Goal: Task Accomplishment & Management: Use online tool/utility

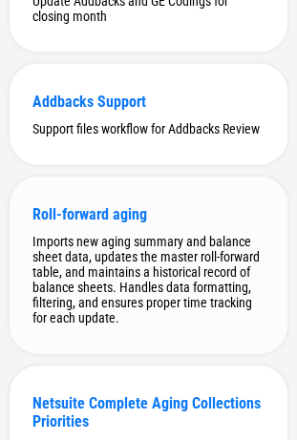
scroll to position [11996, 0]
click at [143, 165] on div "Addbacks Support Support files workflow for Addbacks Review" at bounding box center [148, 114] width 277 height 101
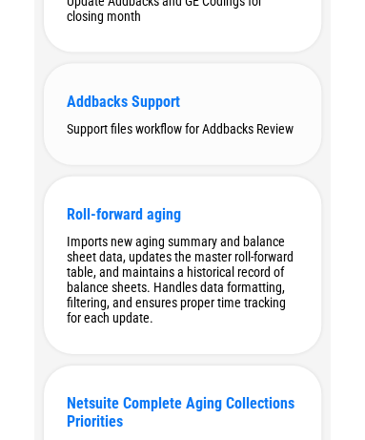
scroll to position [0, 0]
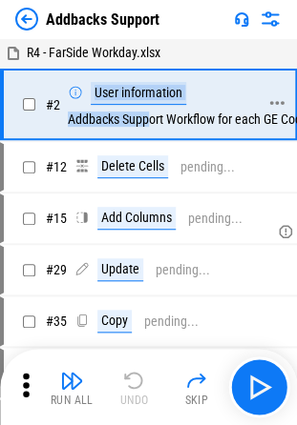
drag, startPoint x: 58, startPoint y: 86, endPoint x: 151, endPoint y: 124, distance: 100.0
click at [151, 124] on div "# 2 User information Addbacks Support Workflow for each GE Coding" at bounding box center [140, 105] width 272 height 68
click at [151, 124] on div "User information Addbacks Support Workflow for each GE Coding" at bounding box center [193, 104] width 250 height 45
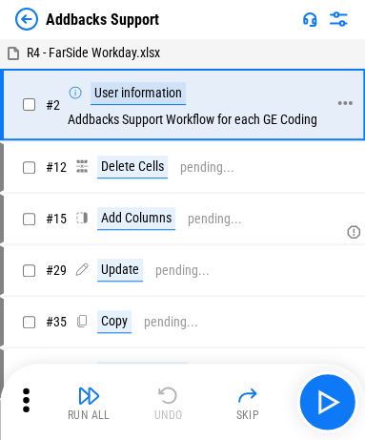
click at [160, 117] on div "User information Addbacks Support Workflow for each GE Coding" at bounding box center [196, 104] width 257 height 45
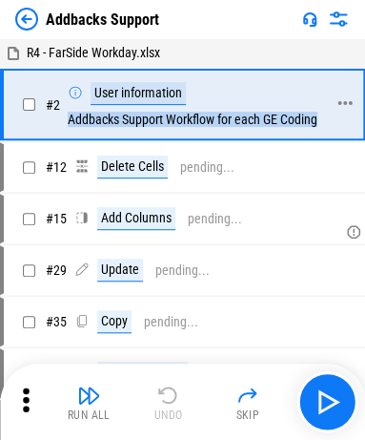
click at [160, 117] on div "User information Addbacks Support Workflow for each GE Coding" at bounding box center [196, 104] width 257 height 45
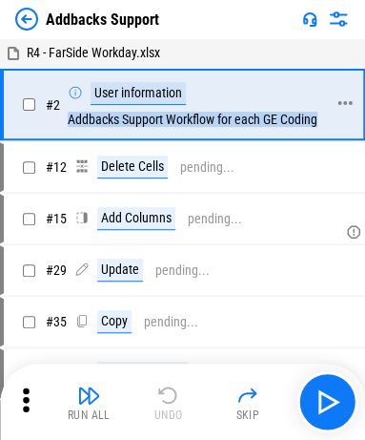
click at [160, 117] on div "User information Addbacks Support Workflow for each GE Coding" at bounding box center [196, 104] width 257 height 45
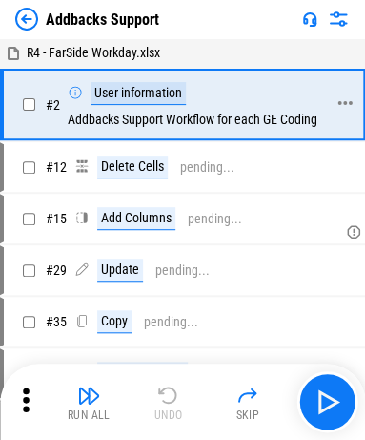
click at [128, 126] on div "User information Addbacks Support Workflow for each GE Coding" at bounding box center [196, 104] width 257 height 45
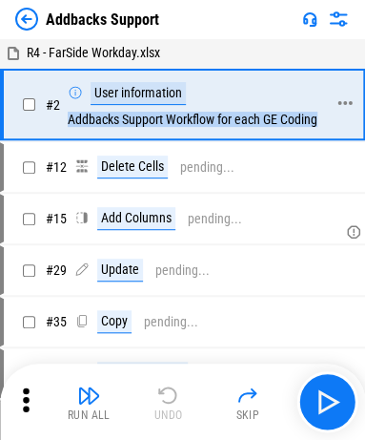
click at [128, 126] on div "User information Addbacks Support Workflow for each GE Coding" at bounding box center [196, 104] width 257 height 45
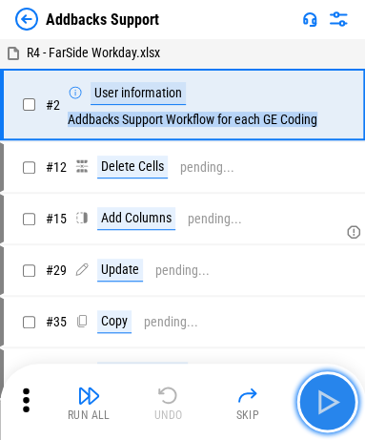
click at [310, 398] on img "button" at bounding box center [327, 401] width 31 height 31
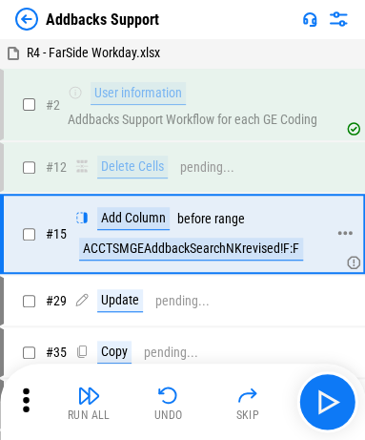
click at [124, 244] on div "ACCTSMGEAddbackSearchNKrevised!F:F" at bounding box center [191, 248] width 224 height 23
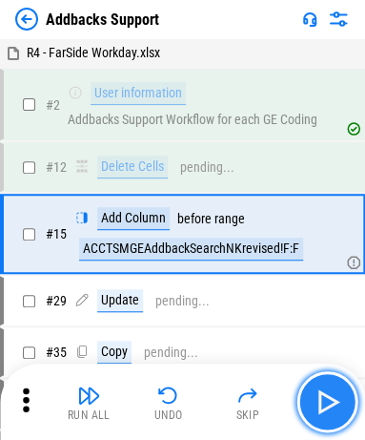
click at [310, 399] on img "button" at bounding box center [327, 401] width 31 height 31
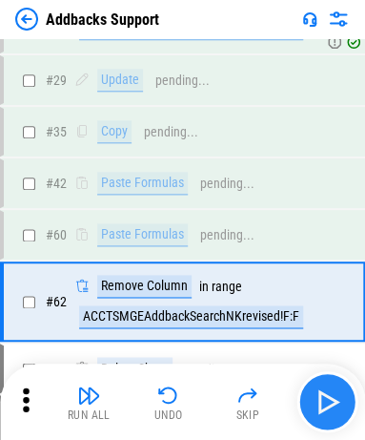
scroll to position [298, 0]
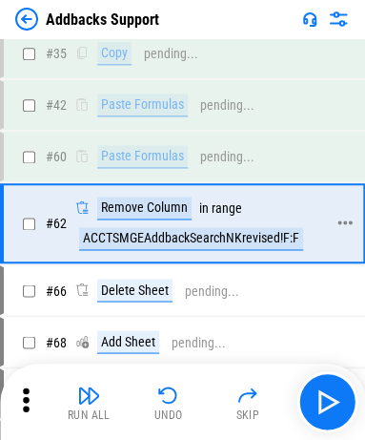
click at [221, 240] on div "ACCTSMGEAddbackSearchNKrevised!F:F" at bounding box center [191, 238] width 224 height 23
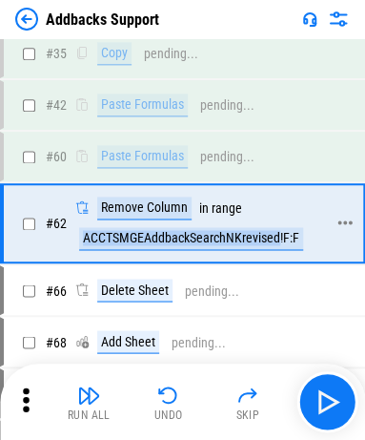
click at [221, 240] on div "ACCTSMGEAddbackSearchNKrevised!F:F" at bounding box center [191, 238] width 224 height 23
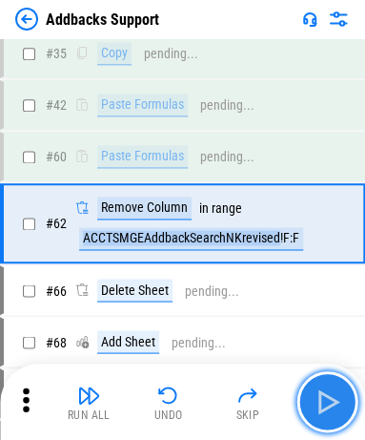
click at [310, 411] on img "button" at bounding box center [327, 401] width 31 height 31
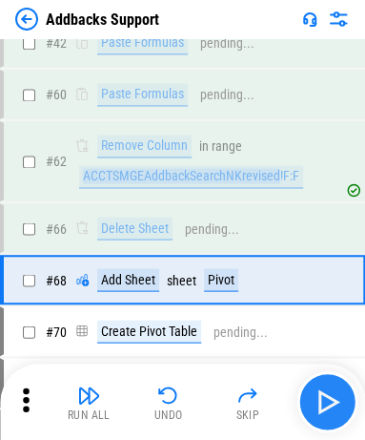
scroll to position [416, 0]
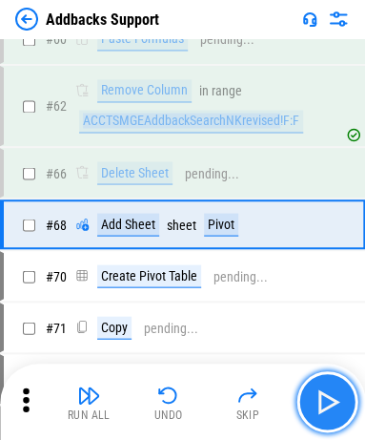
click at [310, 411] on img "button" at bounding box center [327, 401] width 31 height 31
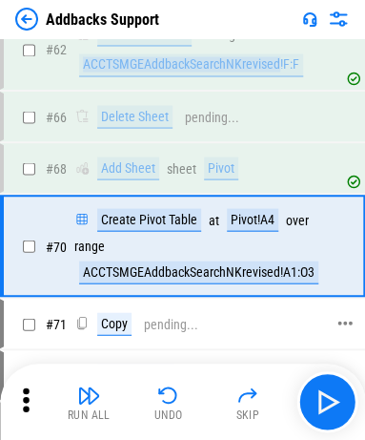
scroll to position [493, 0]
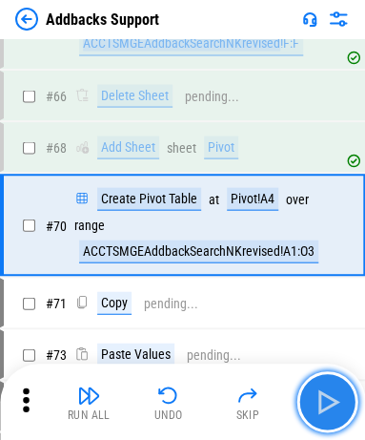
click at [310, 399] on img "button" at bounding box center [327, 401] width 31 height 31
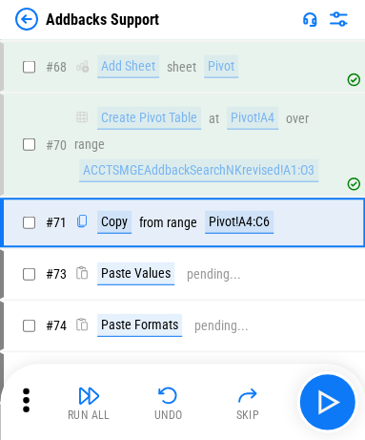
scroll to position [577, 0]
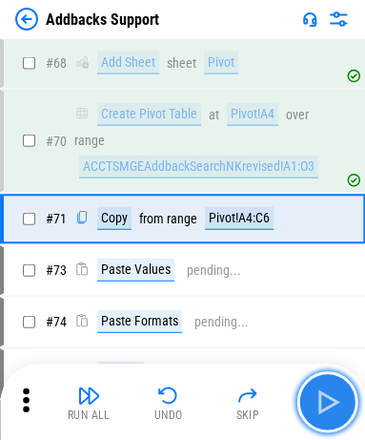
click at [310, 372] on button "button" at bounding box center [327, 401] width 61 height 61
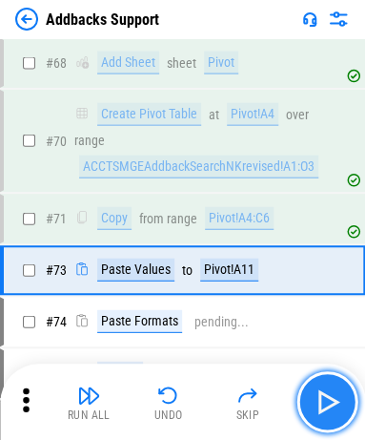
click at [310, 388] on img "button" at bounding box center [327, 401] width 31 height 31
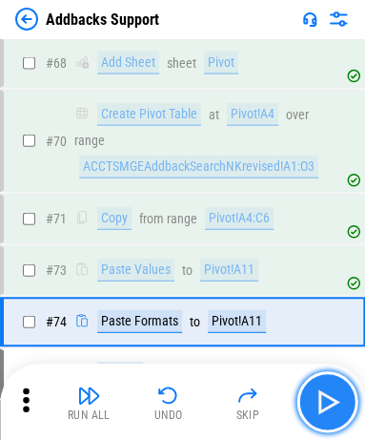
click at [310, 388] on img "button" at bounding box center [327, 401] width 31 height 31
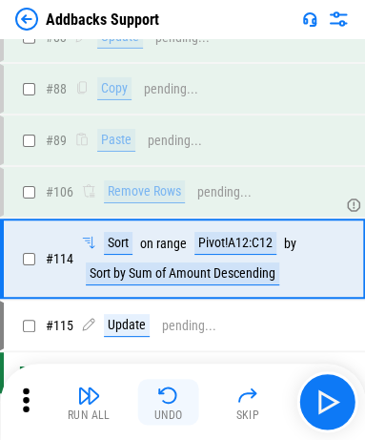
scroll to position [913, 0]
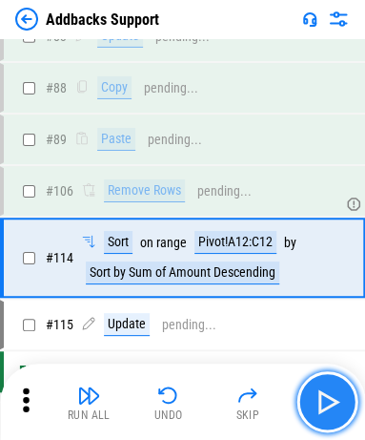
click at [310, 409] on img "button" at bounding box center [327, 401] width 31 height 31
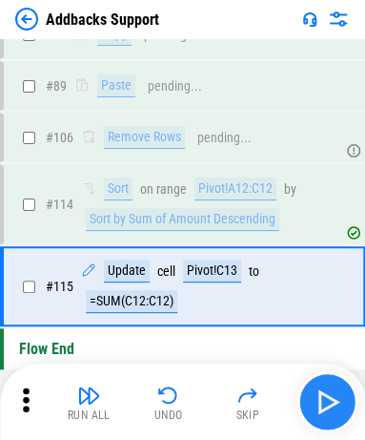
scroll to position [983, 0]
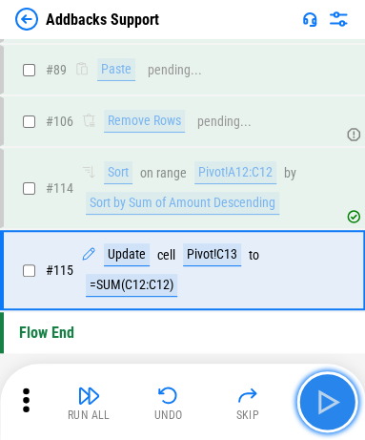
click at [310, 409] on img "button" at bounding box center [327, 401] width 31 height 31
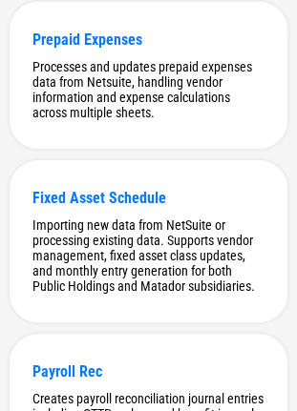
scroll to position [11931, 0]
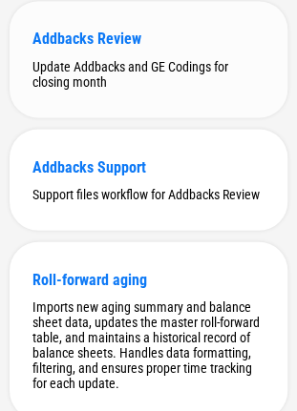
click at [117, 89] on div "Update Addbacks and GE Codings for closing month" at bounding box center [148, 73] width 232 height 31
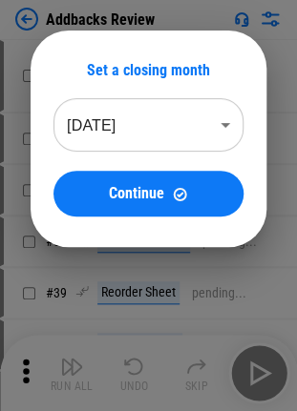
click at [183, 134] on body "Addbacks Review # 16 Move Or Copy Sheet pending... # 23 Rename Sheet pending...…" at bounding box center [148, 205] width 297 height 411
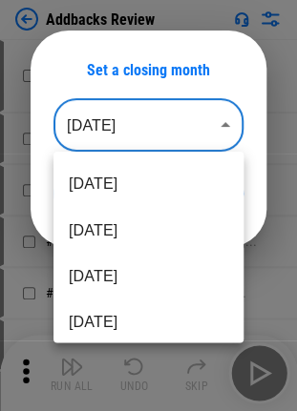
scroll to position [366, 0]
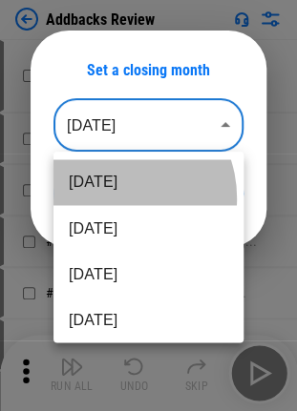
click at [110, 197] on li "Feb 2025" at bounding box center [148, 182] width 190 height 46
type input "********"
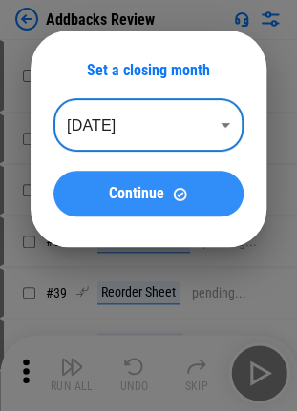
click at [78, 200] on div "Continue" at bounding box center [148, 194] width 144 height 16
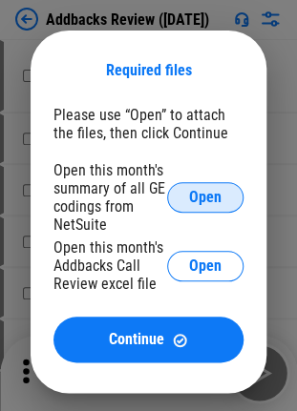
click at [187, 196] on button "Open" at bounding box center [205, 197] width 76 height 31
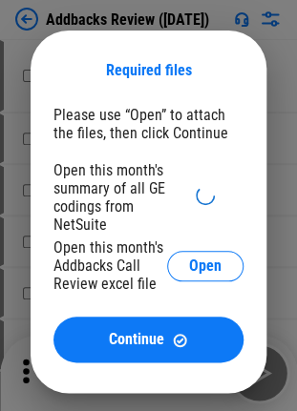
click at [109, 181] on div "Open this month's summary of all GE codings from NetSuite" at bounding box center [109, 197] width 113 height 72
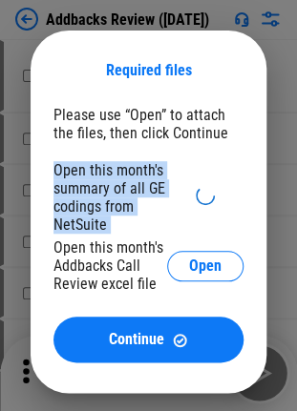
click at [109, 181] on div "Open this month's summary of all GE codings from NetSuite" at bounding box center [109, 197] width 113 height 72
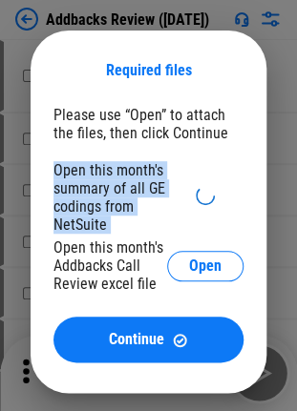
click at [109, 181] on div "Open this month's summary of all GE codings from NetSuite" at bounding box center [109, 197] width 113 height 72
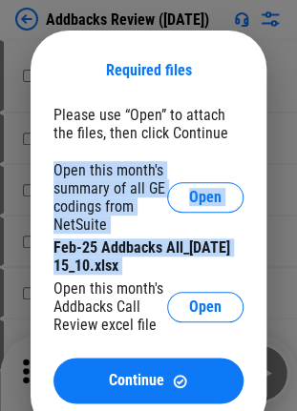
click at [88, 182] on div "Open this month's summary of all GE codings from NetSuite" at bounding box center [109, 197] width 113 height 72
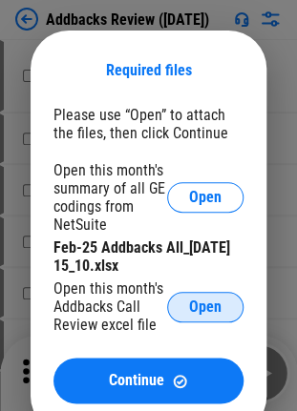
click at [195, 321] on button "Open" at bounding box center [205, 307] width 76 height 31
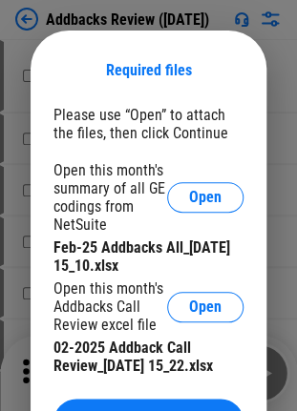
scroll to position [113, 0]
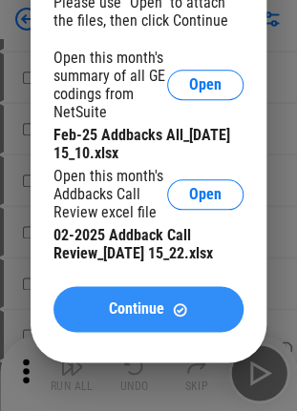
click at [163, 317] on span "Continue" at bounding box center [136, 308] width 55 height 15
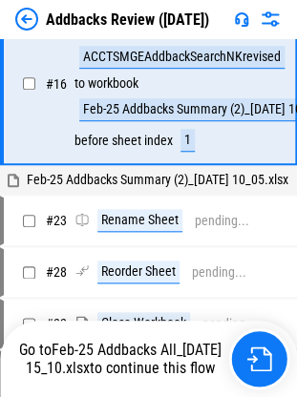
scroll to position [0, 0]
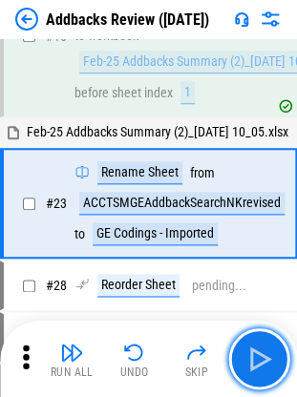
click at [259, 347] on img "button" at bounding box center [258, 358] width 31 height 31
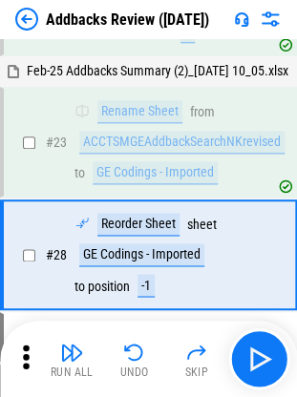
scroll to position [225, 0]
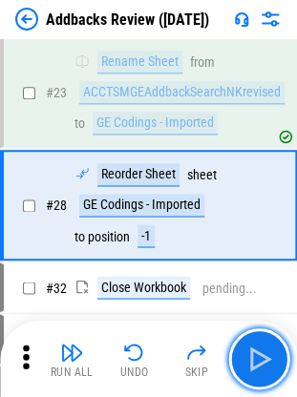
click at [259, 347] on img "button" at bounding box center [258, 358] width 31 height 31
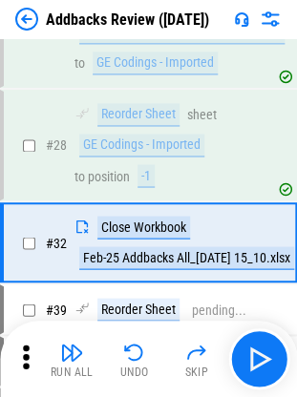
scroll to position [322, 0]
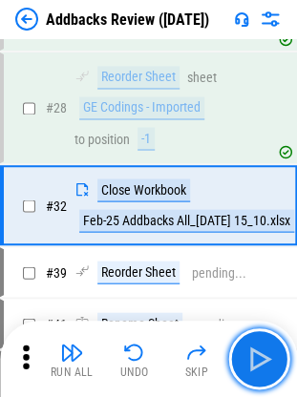
click at [259, 347] on img "button" at bounding box center [258, 358] width 31 height 31
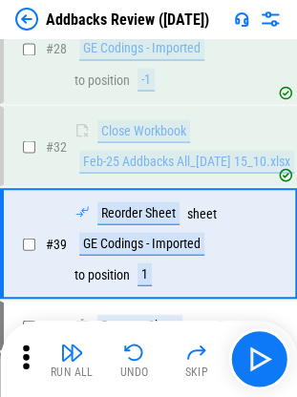
scroll to position [419, 0]
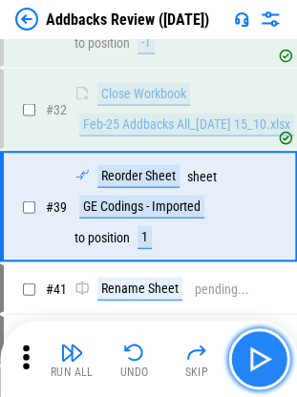
click at [257, 357] on img "button" at bounding box center [258, 358] width 31 height 31
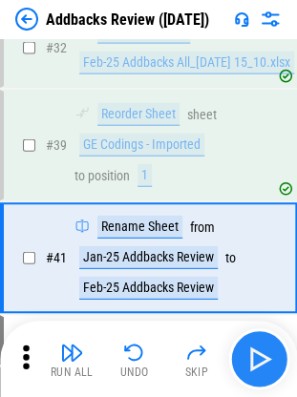
scroll to position [530, 0]
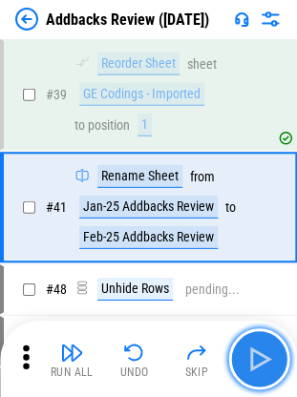
click at [257, 357] on img "button" at bounding box center [258, 358] width 31 height 31
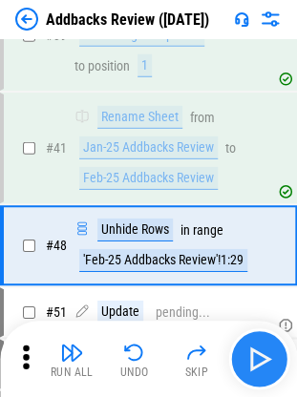
scroll to position [626, 0]
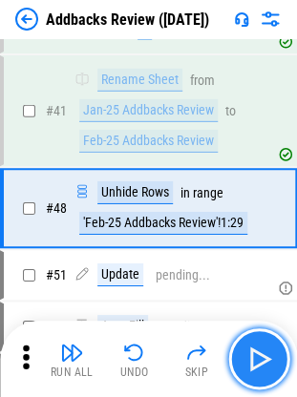
click at [279, 373] on button "button" at bounding box center [258, 358] width 61 height 61
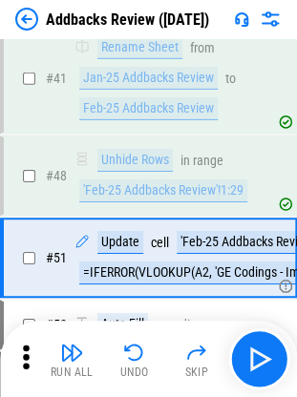
scroll to position [707, 0]
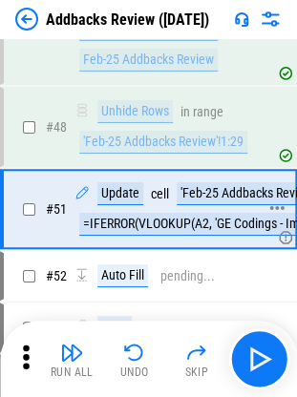
click at [206, 184] on div "'Feb-25 Addbacks Review'!B2" at bounding box center [255, 193] width 159 height 23
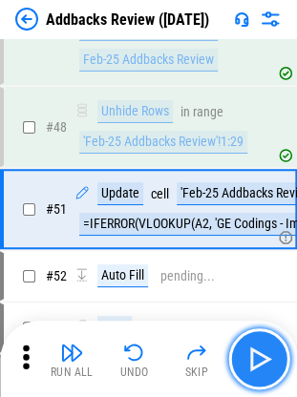
click at [236, 352] on button "button" at bounding box center [258, 358] width 61 height 61
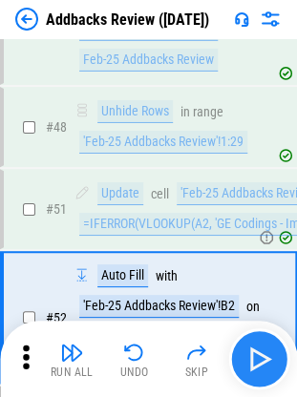
scroll to position [815, 0]
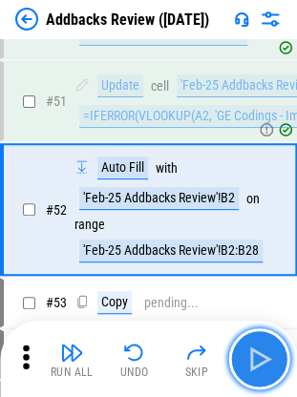
click at [252, 348] on img "button" at bounding box center [258, 358] width 31 height 31
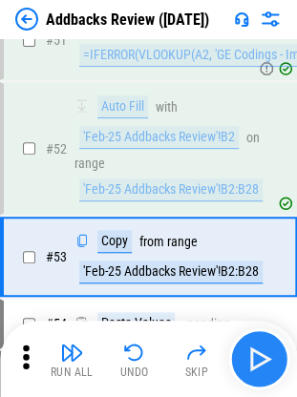
scroll to position [923, 0]
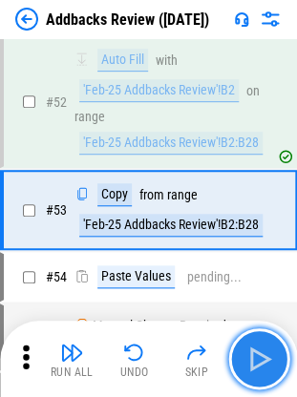
click at [252, 359] on img "button" at bounding box center [258, 358] width 31 height 31
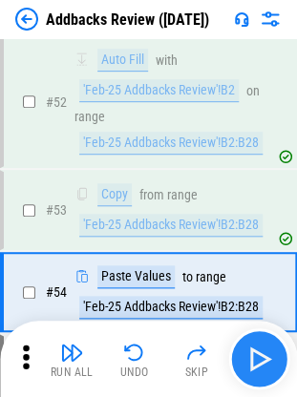
scroll to position [1004, 0]
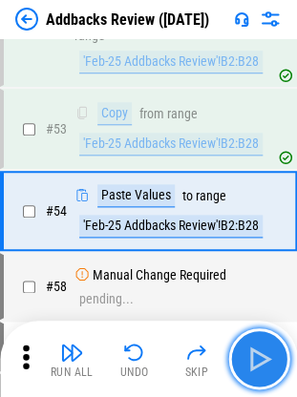
click at [252, 359] on img "button" at bounding box center [258, 358] width 31 height 31
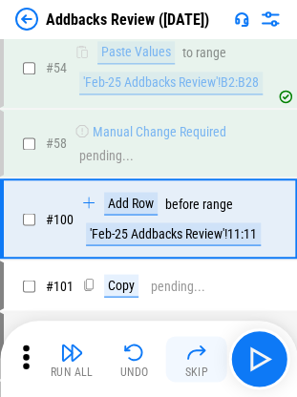
scroll to position [1154, 0]
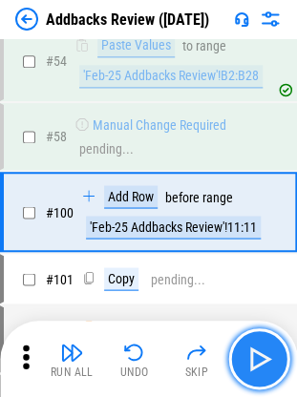
click at [256, 378] on button "button" at bounding box center [258, 358] width 61 height 61
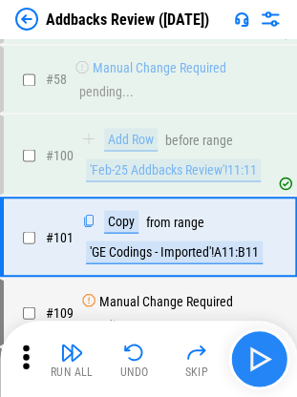
scroll to position [1236, 0]
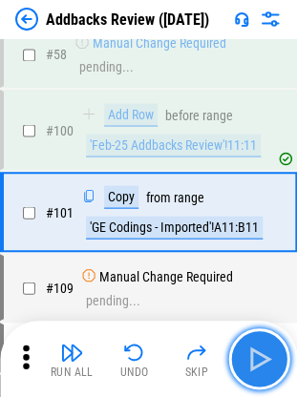
click at [256, 378] on button "button" at bounding box center [258, 358] width 61 height 61
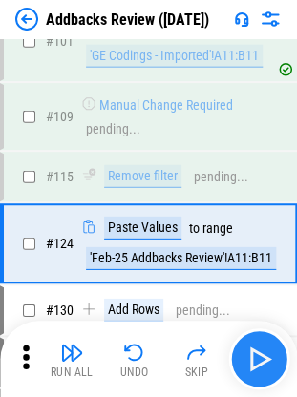
scroll to position [1437, 0]
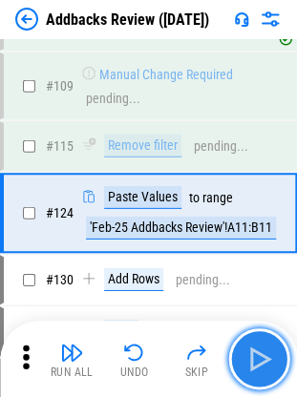
click at [256, 378] on button "button" at bounding box center [258, 358] width 61 height 61
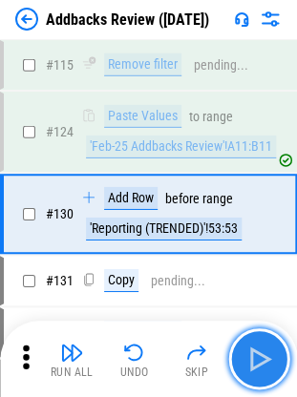
click at [259, 364] on img "button" at bounding box center [258, 358] width 31 height 31
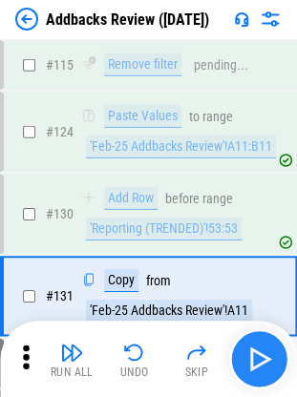
scroll to position [1600, 0]
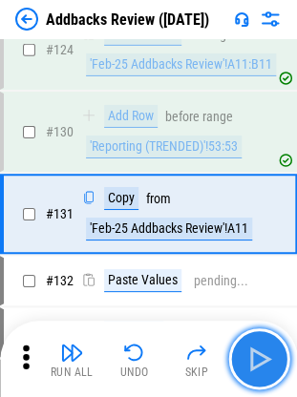
click at [259, 364] on img "button" at bounding box center [258, 358] width 31 height 31
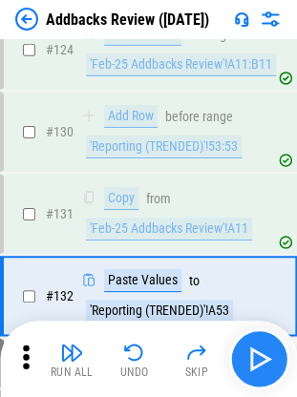
scroll to position [1681, 0]
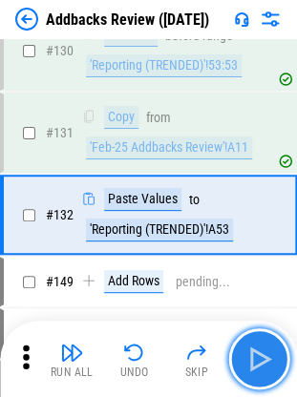
click at [276, 373] on button "button" at bounding box center [258, 358] width 61 height 61
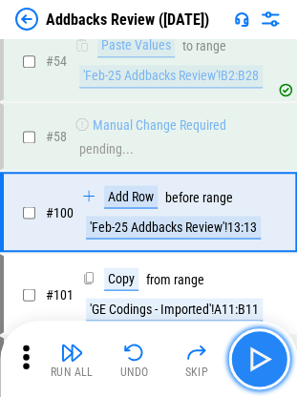
click at [276, 373] on button "button" at bounding box center [258, 358] width 61 height 61
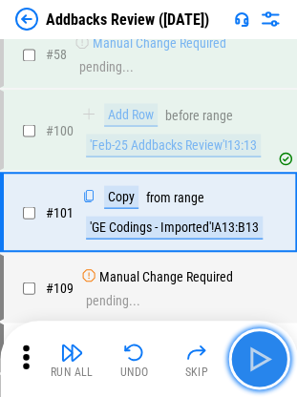
click at [276, 373] on button "button" at bounding box center [258, 358] width 61 height 61
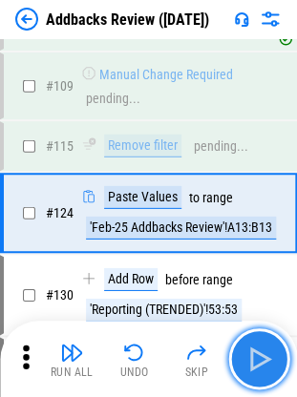
click at [276, 373] on button "button" at bounding box center [258, 358] width 61 height 61
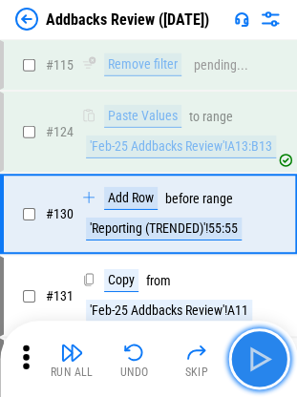
click at [276, 373] on button "button" at bounding box center [258, 358] width 61 height 61
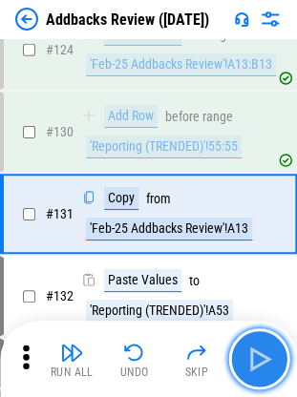
click at [276, 373] on button "button" at bounding box center [258, 358] width 61 height 61
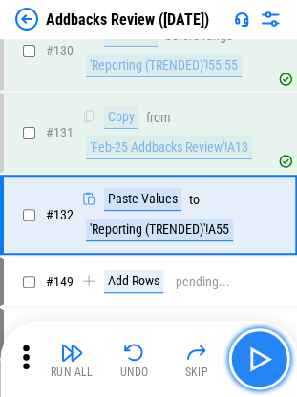
click at [276, 373] on button "button" at bounding box center [258, 358] width 61 height 61
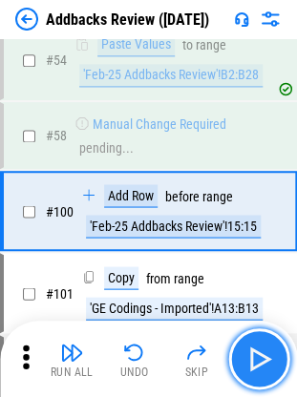
click at [276, 373] on button "button" at bounding box center [258, 358] width 61 height 61
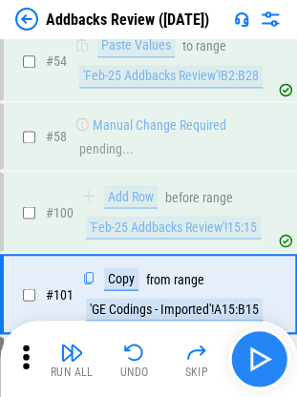
scroll to position [1236, 0]
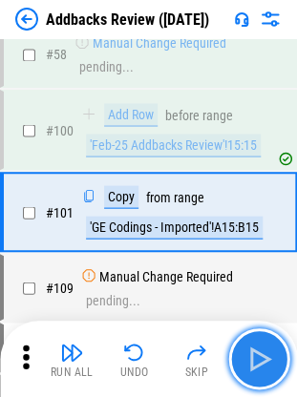
click at [276, 373] on button "button" at bounding box center [258, 358] width 61 height 61
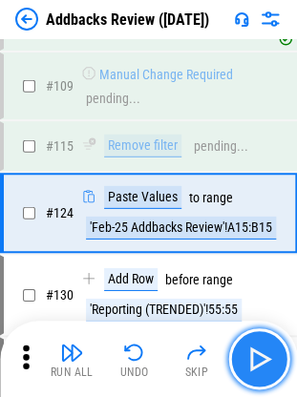
click at [276, 373] on button "button" at bounding box center [258, 358] width 61 height 61
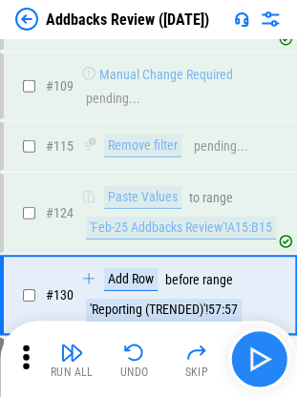
scroll to position [1518, 0]
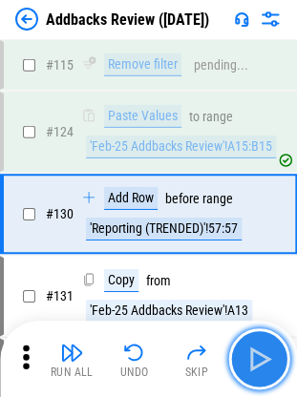
click at [276, 373] on button "button" at bounding box center [258, 358] width 61 height 61
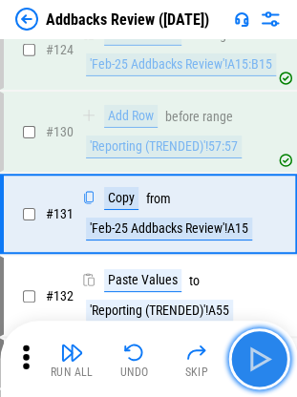
click at [276, 373] on button "button" at bounding box center [258, 358] width 61 height 61
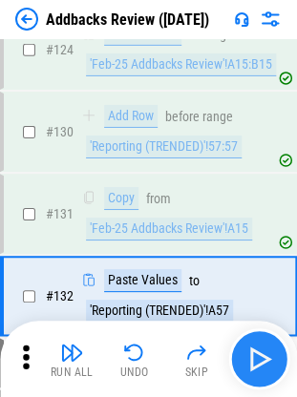
scroll to position [1681, 0]
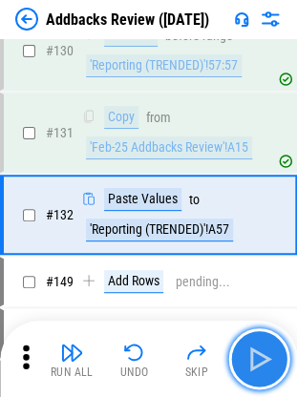
click at [276, 373] on button "button" at bounding box center [258, 358] width 61 height 61
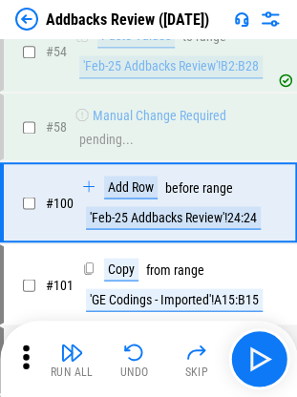
scroll to position [1154, 0]
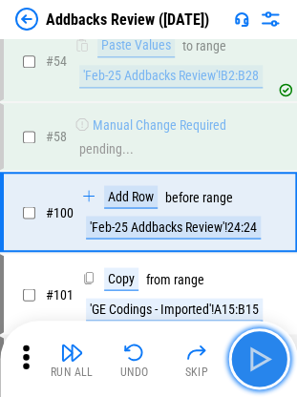
click at [259, 361] on img "button" at bounding box center [258, 358] width 31 height 31
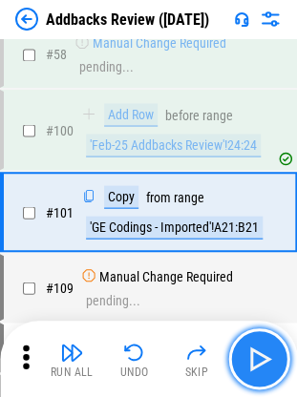
click at [259, 361] on img "button" at bounding box center [258, 358] width 31 height 31
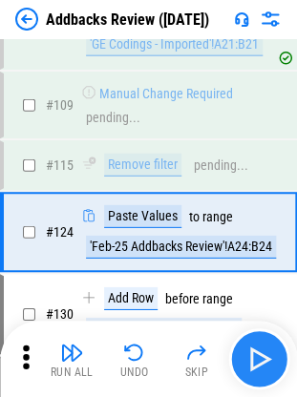
scroll to position [1437, 0]
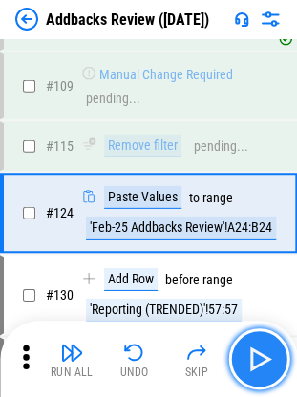
click at [259, 361] on img "button" at bounding box center [258, 358] width 31 height 31
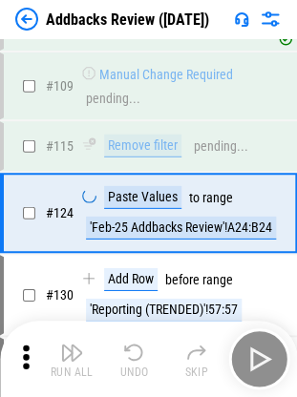
click at [259, 361] on div "Run All Undo Skip" at bounding box center [149, 358] width 277 height 61
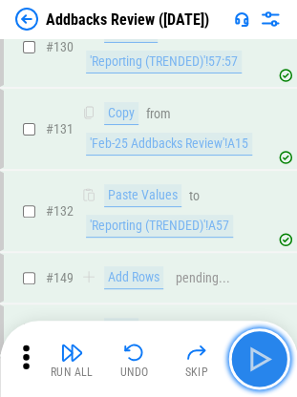
scroll to position [1915, 0]
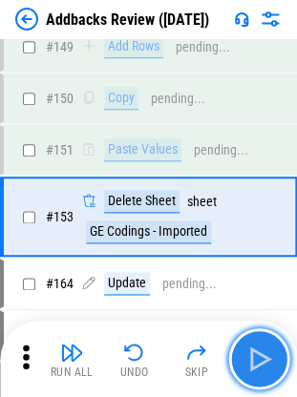
click at [259, 361] on img "button" at bounding box center [258, 358] width 31 height 31
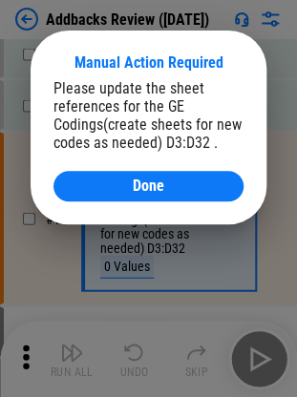
scroll to position [2197, 0]
click at [120, 203] on div "Manual Action Required Please update the sheet references for the GE Codings(cr…" at bounding box center [148, 128] width 235 height 194
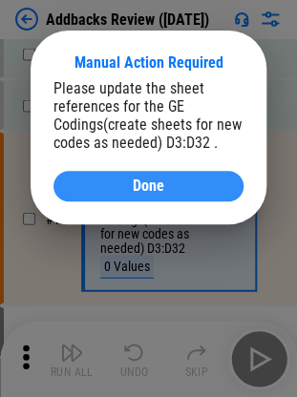
click at [118, 194] on div "Done" at bounding box center [148, 185] width 144 height 15
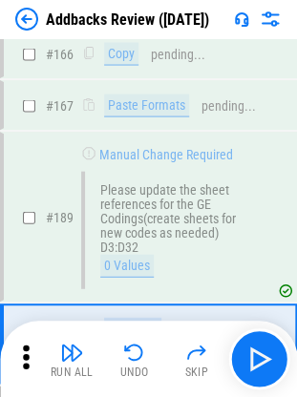
scroll to position [2322, 0]
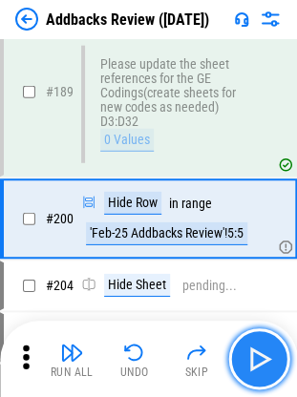
click at [257, 354] on img "button" at bounding box center [258, 358] width 31 height 31
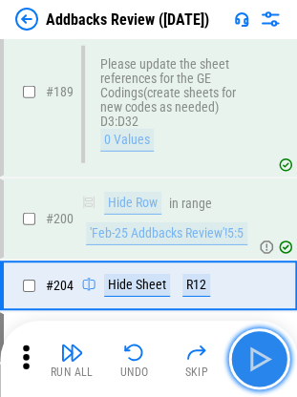
click at [257, 354] on img "button" at bounding box center [258, 358] width 31 height 31
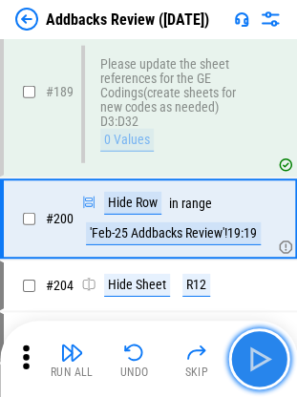
click at [257, 354] on img "button" at bounding box center [258, 358] width 31 height 31
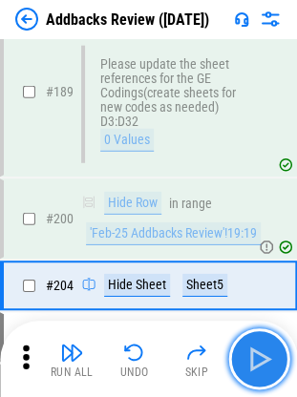
click at [257, 354] on img "button" at bounding box center [258, 358] width 31 height 31
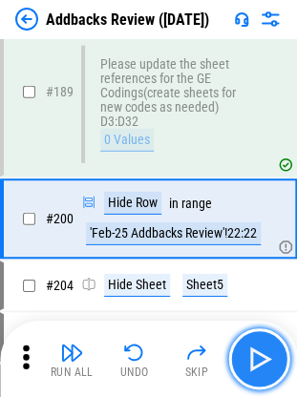
click at [257, 354] on img "button" at bounding box center [258, 358] width 31 height 31
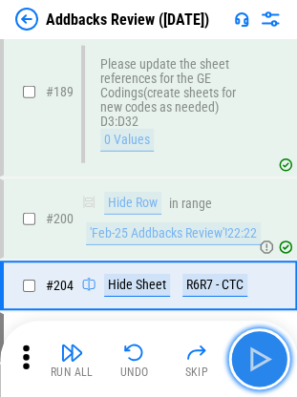
click at [257, 354] on img "button" at bounding box center [258, 358] width 31 height 31
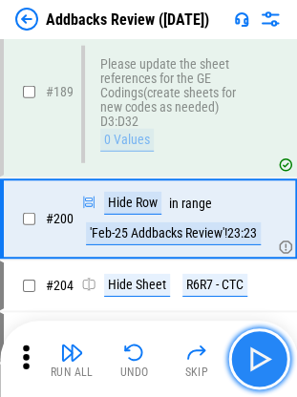
click at [257, 354] on img "button" at bounding box center [258, 358] width 31 height 31
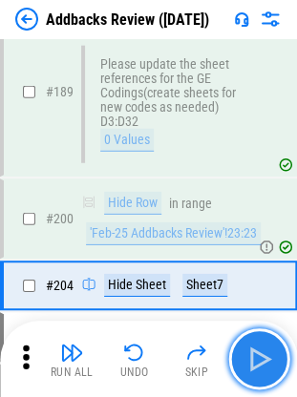
click at [257, 354] on img "button" at bounding box center [258, 358] width 31 height 31
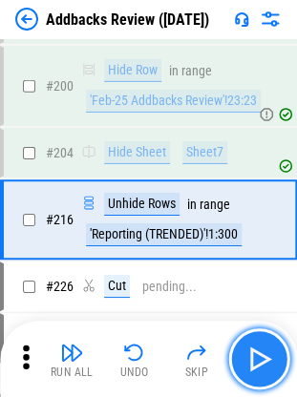
click at [257, 354] on img "button" at bounding box center [258, 358] width 31 height 31
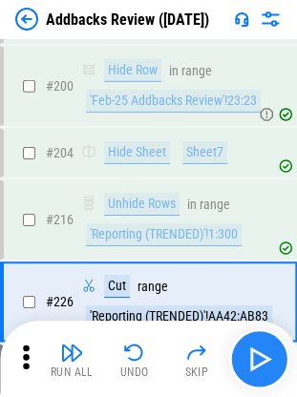
scroll to position [2536, 0]
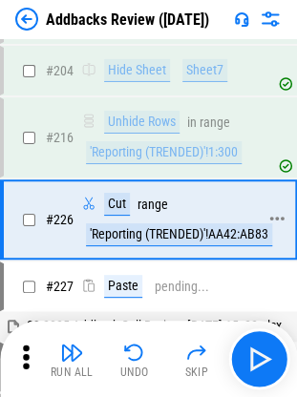
click at [246, 226] on div "# 226 Cut range 'Reporting (TRENDED)'!AA42:AB83" at bounding box center [140, 219] width 272 height 76
click at [227, 223] on div "'Reporting (TRENDED)'!AA42:AB83" at bounding box center [179, 234] width 186 height 23
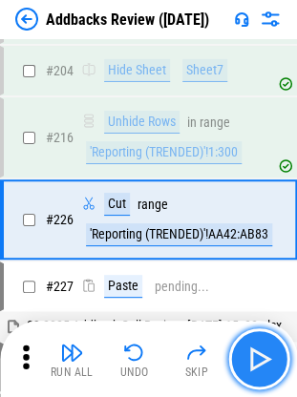
click at [267, 376] on button "button" at bounding box center [258, 358] width 61 height 61
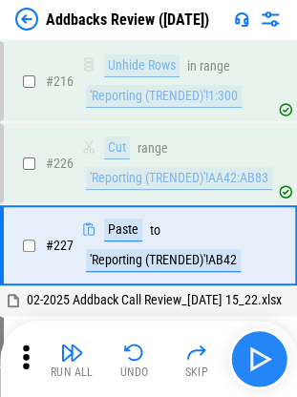
scroll to position [2617, 0]
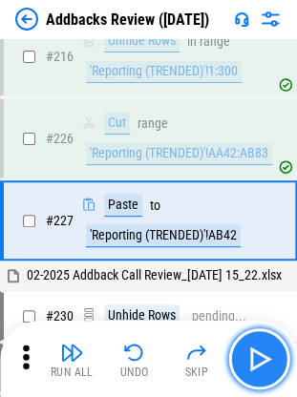
click at [265, 371] on img "button" at bounding box center [258, 358] width 31 height 31
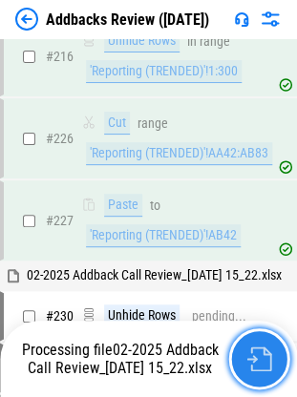
click at [246, 365] on img "button" at bounding box center [258, 358] width 25 height 25
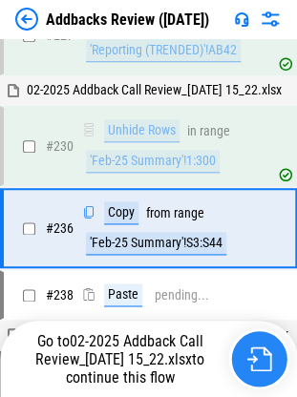
scroll to position [2827, 0]
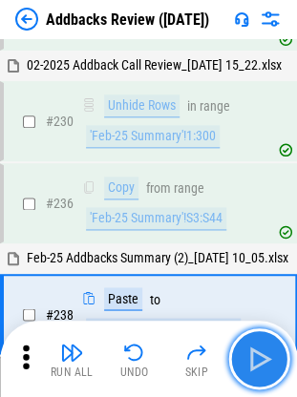
click at [257, 362] on img "button" at bounding box center [258, 358] width 31 height 31
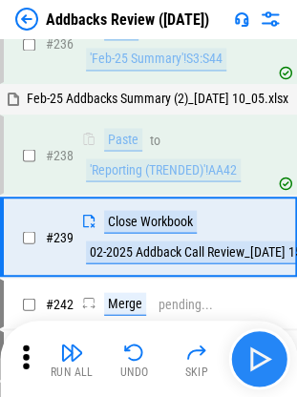
scroll to position [3038, 0]
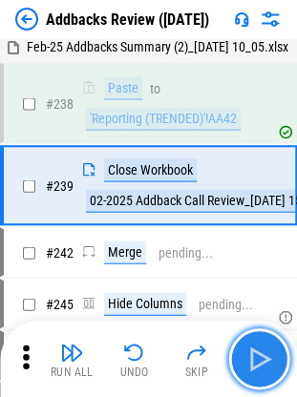
click at [257, 362] on img "button" at bounding box center [258, 358] width 31 height 31
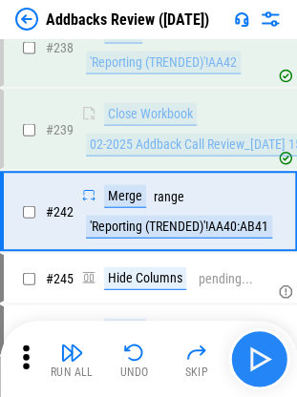
scroll to position [3119, 0]
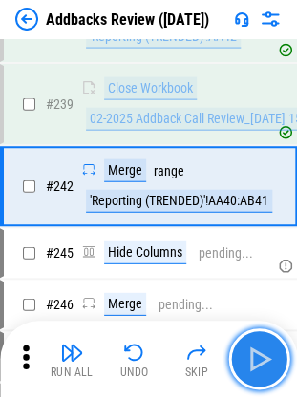
click at [269, 332] on button "button" at bounding box center [258, 358] width 61 height 61
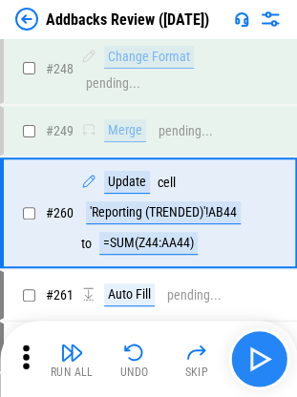
scroll to position [3492, 0]
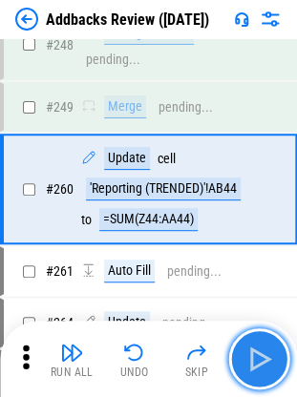
click at [269, 332] on button "button" at bounding box center [258, 358] width 61 height 61
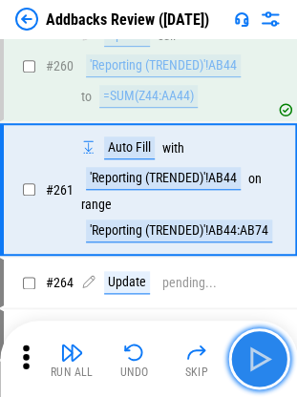
click at [269, 332] on button "button" at bounding box center [258, 358] width 61 height 61
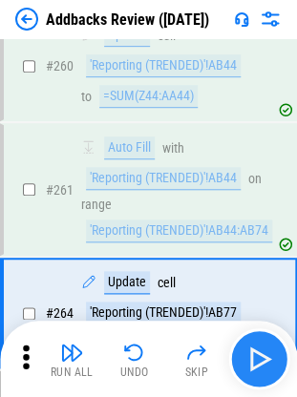
scroll to position [3737, 0]
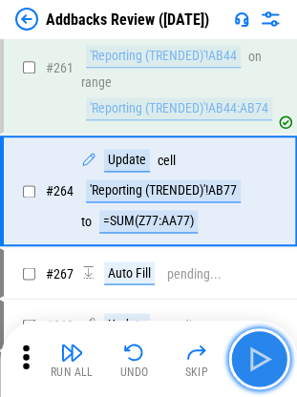
click at [269, 332] on button "button" at bounding box center [258, 358] width 61 height 61
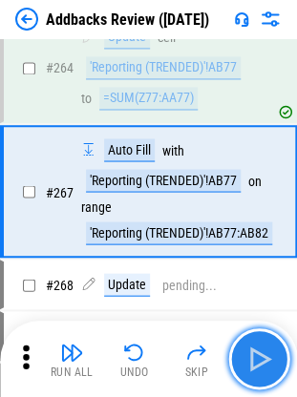
click at [269, 332] on button "button" at bounding box center [258, 358] width 61 height 61
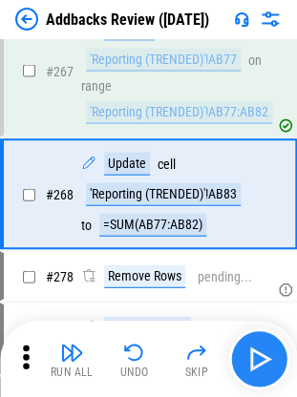
scroll to position [3983, 0]
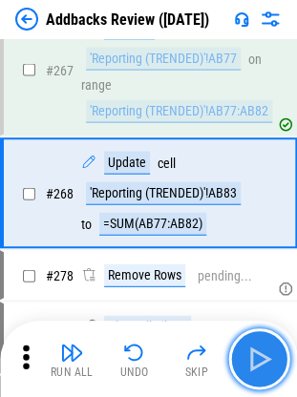
click at [269, 332] on button "button" at bounding box center [258, 358] width 61 height 61
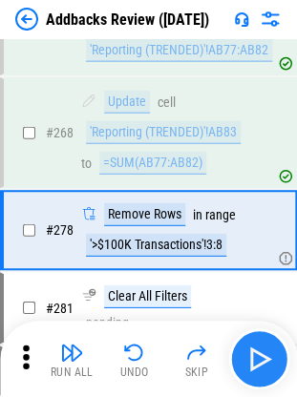
scroll to position [4079, 0]
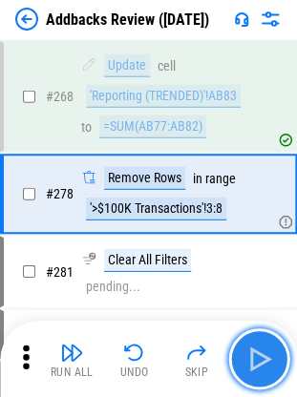
click at [247, 354] on img "button" at bounding box center [258, 358] width 31 height 31
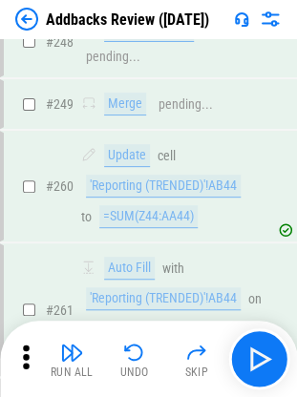
scroll to position [3448, 0]
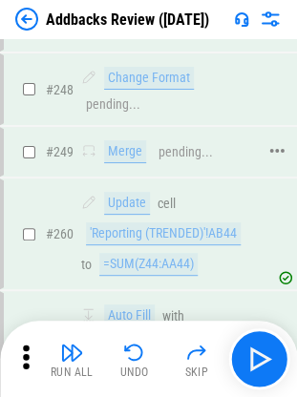
click at [130, 154] on div "Merge" at bounding box center [125, 151] width 42 height 23
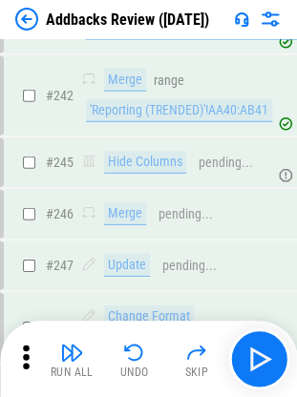
scroll to position [3127, 0]
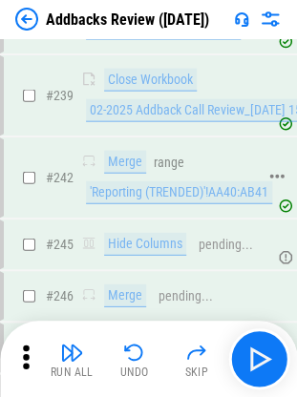
click at [197, 200] on div "'Reporting (TRENDED)'!AA40:AB41" at bounding box center [179, 192] width 186 height 23
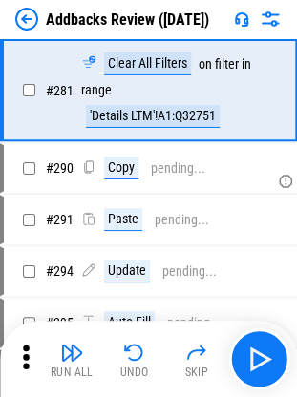
scroll to position [4250, 0]
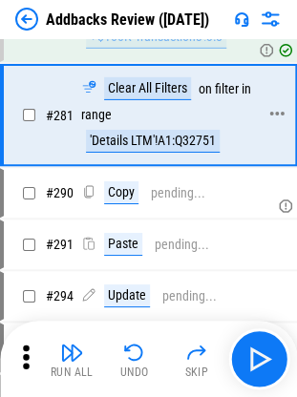
click at [124, 133] on div "'Details LTM'!A1:Q32751" at bounding box center [152, 141] width 133 height 23
click at [124, 147] on div "'Details LTM'!A1:Q32751" at bounding box center [152, 141] width 133 height 23
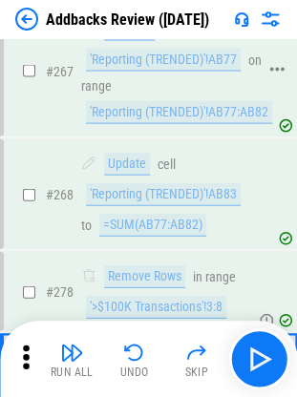
scroll to position [3980, 0]
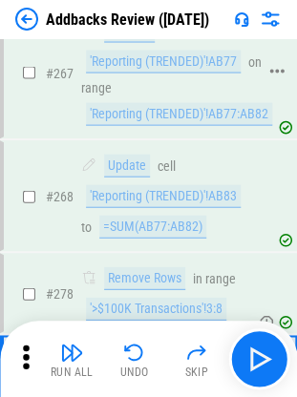
click at [168, 117] on div "'Reporting (TRENDED)'!AB77:AB82" at bounding box center [179, 113] width 186 height 23
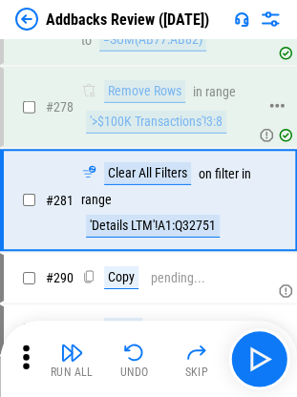
scroll to position [4180, 0]
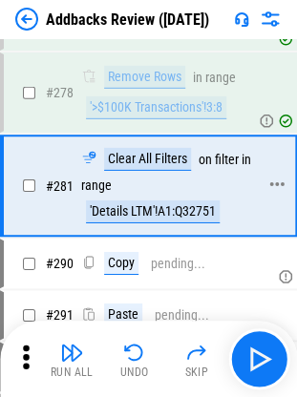
click at [141, 219] on div "'Details LTM'!A1:Q32751" at bounding box center [152, 211] width 133 height 23
click at [129, 106] on div "'>$100K Transactions'!3:8" at bounding box center [156, 107] width 140 height 23
click at [110, 208] on div "'Details LTM'!A1:Q32751" at bounding box center [152, 211] width 133 height 23
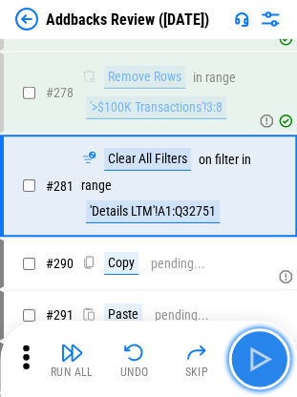
click at [236, 361] on button "button" at bounding box center [258, 358] width 61 height 61
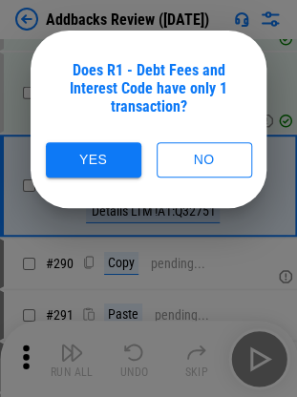
click at [131, 75] on div "Does R1 - Debt Fees and Interest Code have only 1 transaction?" at bounding box center [148, 88] width 190 height 54
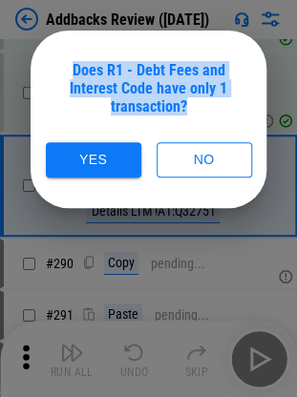
click at [131, 75] on div "Does R1 - Debt Fees and Interest Code have only 1 transaction?" at bounding box center [148, 88] width 190 height 54
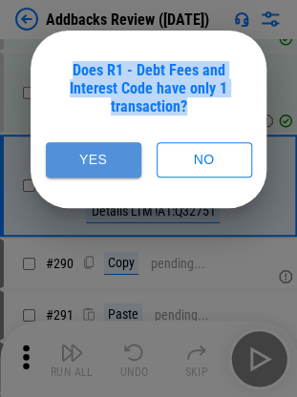
click at [77, 164] on button "Yes" at bounding box center [93, 159] width 95 height 35
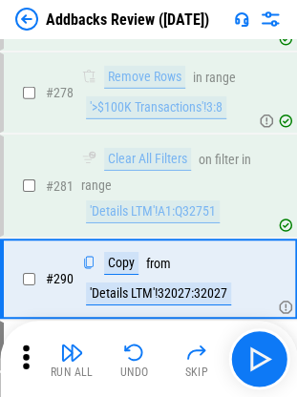
scroll to position [4264, 0]
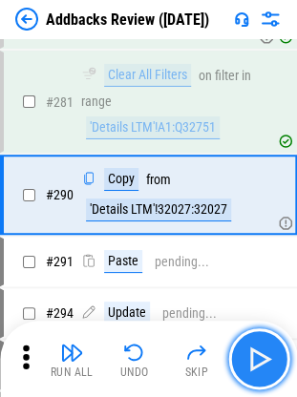
click at [259, 367] on img "button" at bounding box center [258, 358] width 31 height 31
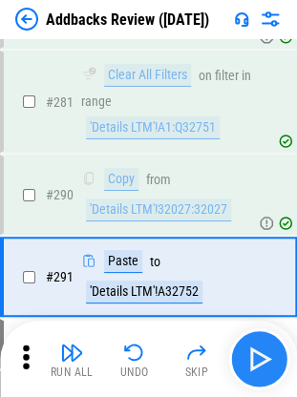
scroll to position [4346, 0]
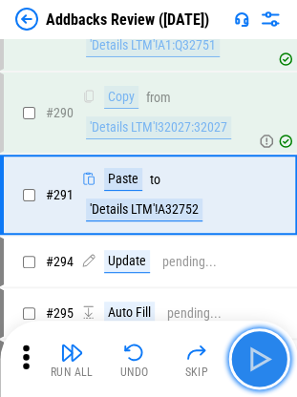
click at [259, 367] on img "button" at bounding box center [258, 358] width 31 height 31
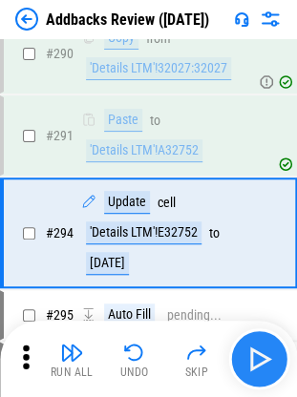
scroll to position [4441, 0]
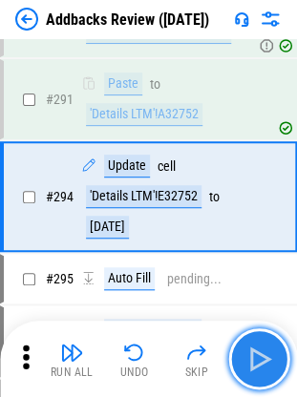
click at [259, 367] on img "button" at bounding box center [258, 358] width 31 height 31
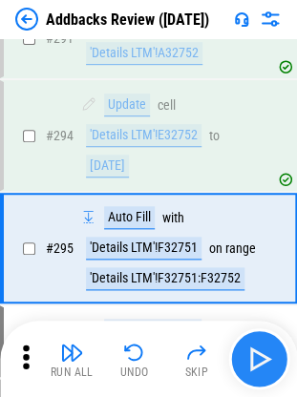
scroll to position [4554, 0]
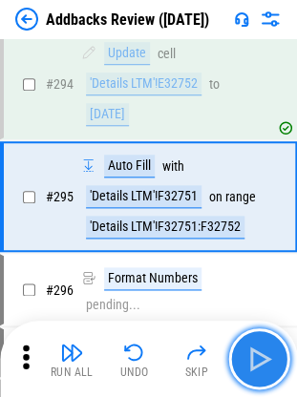
click at [259, 367] on img "button" at bounding box center [258, 358] width 31 height 31
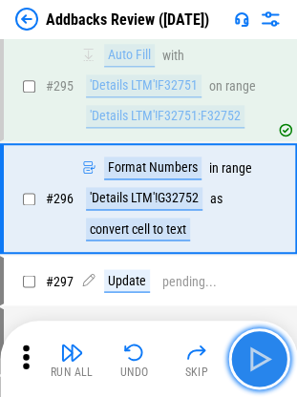
click at [259, 367] on img "button" at bounding box center [258, 358] width 31 height 31
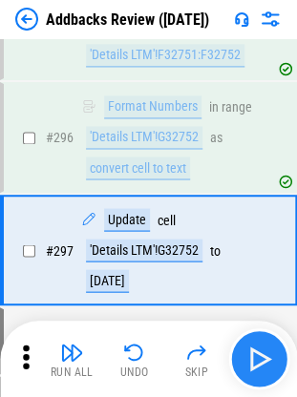
scroll to position [4777, 0]
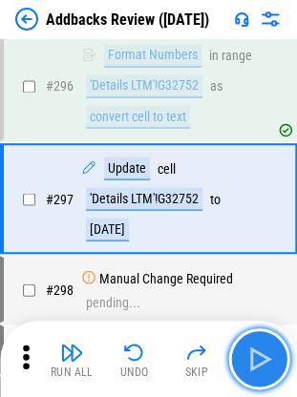
click at [259, 367] on img "button" at bounding box center [258, 358] width 31 height 31
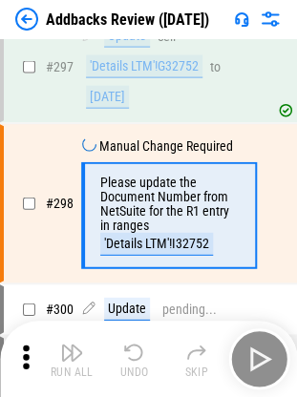
scroll to position [4912, 0]
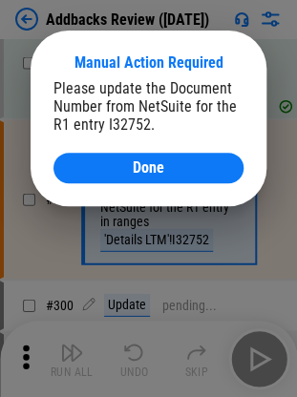
click at [259, 367] on div at bounding box center [148, 198] width 297 height 397
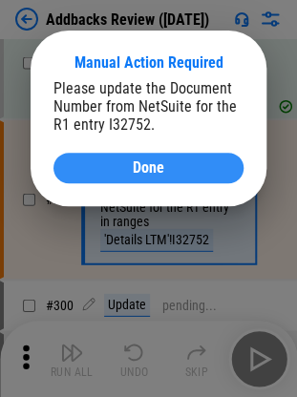
click at [115, 177] on button "Done" at bounding box center [148, 168] width 190 height 31
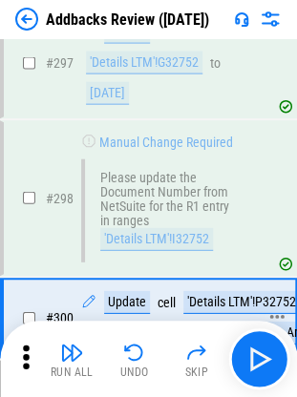
scroll to position [5041, 0]
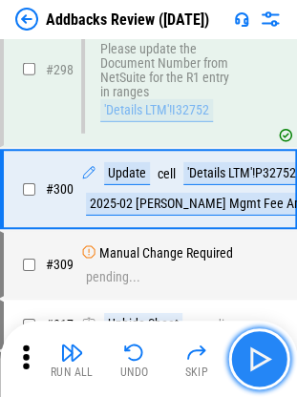
click at [259, 357] on img "button" at bounding box center [258, 358] width 31 height 31
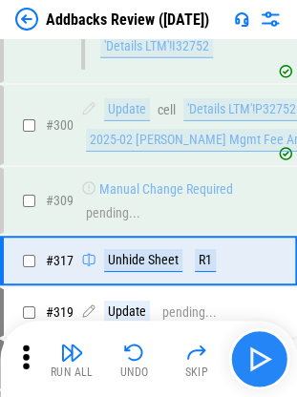
scroll to position [5187, 0]
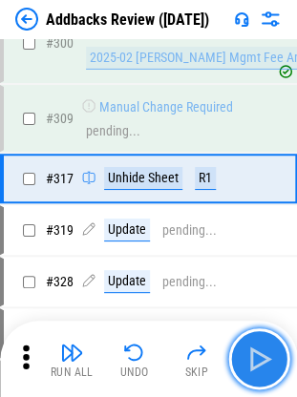
click at [252, 350] on img "button" at bounding box center [258, 358] width 31 height 31
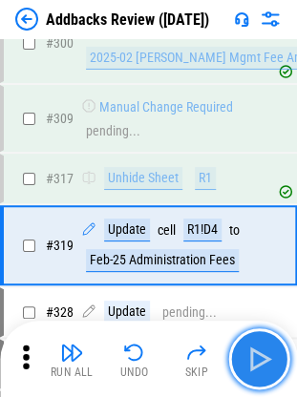
click at [252, 350] on img "button" at bounding box center [258, 358] width 31 height 31
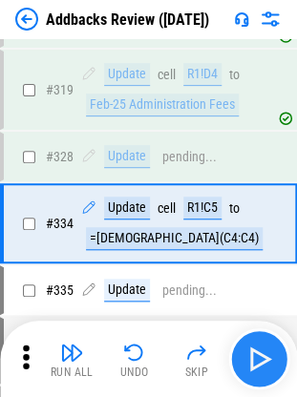
scroll to position [5385, 0]
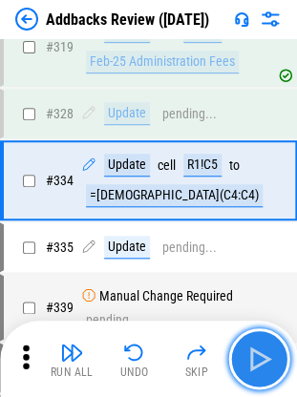
click at [252, 350] on img "button" at bounding box center [258, 358] width 31 height 31
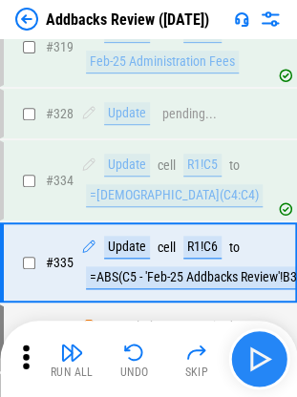
scroll to position [5467, 0]
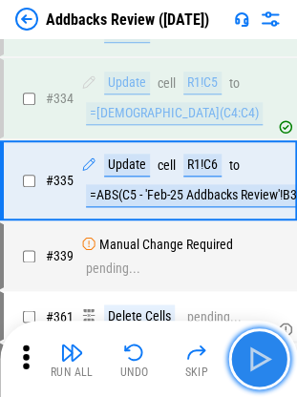
click at [252, 350] on img "button" at bounding box center [258, 358] width 31 height 31
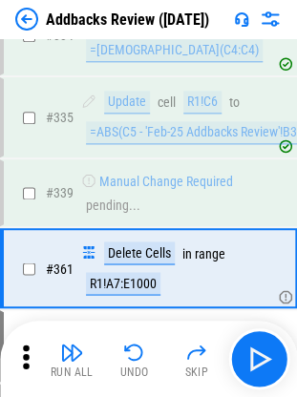
scroll to position [5617, 0]
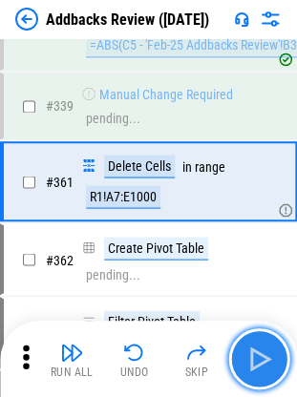
click at [271, 345] on img "button" at bounding box center [258, 358] width 31 height 31
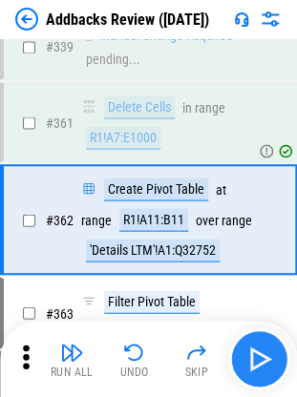
scroll to position [5713, 0]
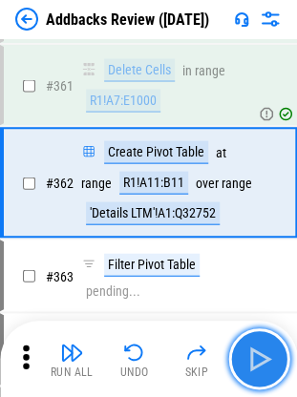
click at [271, 345] on img "button" at bounding box center [258, 358] width 31 height 31
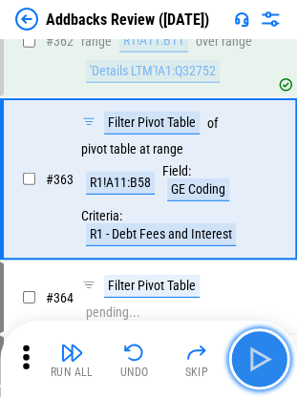
click at [271, 345] on img "button" at bounding box center [258, 358] width 31 height 31
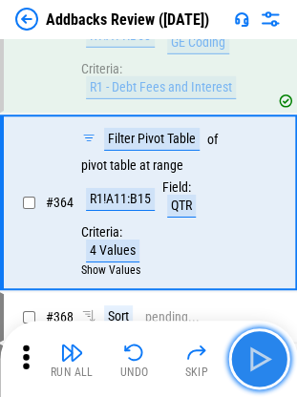
click at [271, 345] on img "button" at bounding box center [258, 358] width 31 height 31
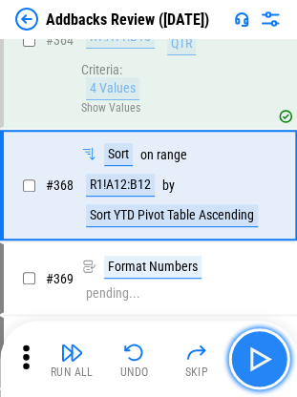
click at [271, 345] on img "button" at bounding box center [258, 358] width 31 height 31
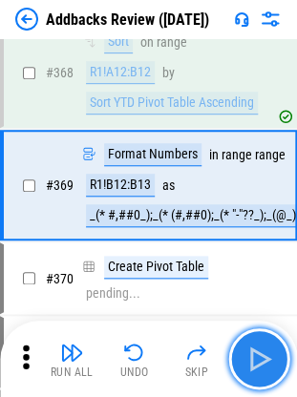
click at [271, 345] on img "button" at bounding box center [258, 358] width 31 height 31
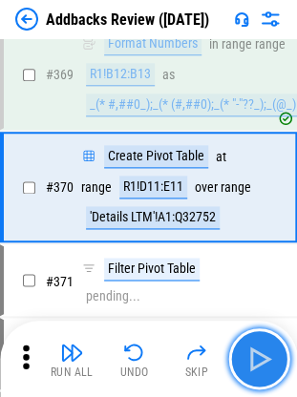
click at [271, 345] on img "button" at bounding box center [258, 358] width 31 height 31
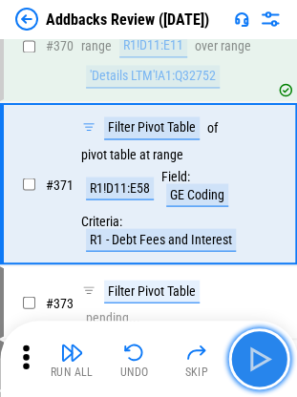
click at [271, 345] on img "button" at bounding box center [258, 358] width 31 height 31
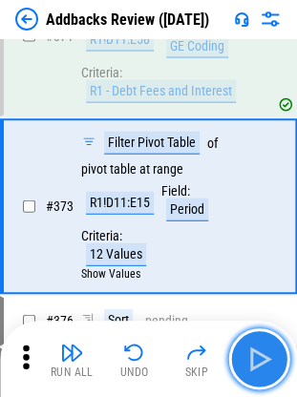
click at [271, 345] on img "button" at bounding box center [258, 358] width 31 height 31
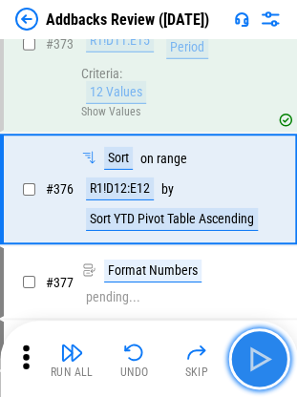
click at [271, 345] on img "button" at bounding box center [258, 358] width 31 height 31
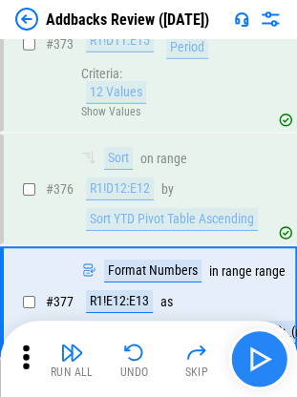
scroll to position [6949, 0]
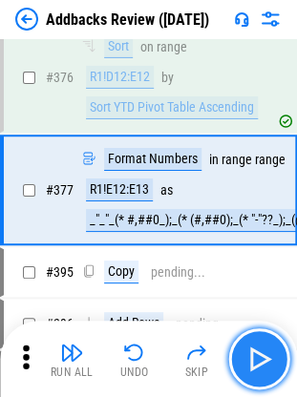
click at [271, 345] on img "button" at bounding box center [258, 358] width 31 height 31
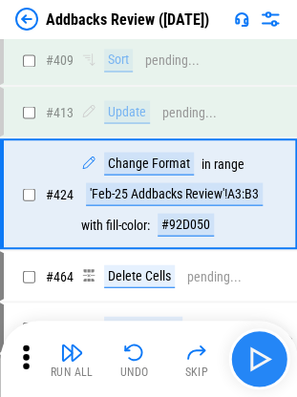
scroll to position [7469, 0]
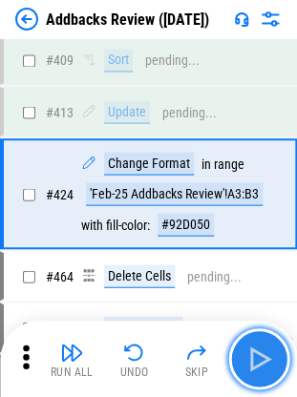
click at [253, 338] on button "button" at bounding box center [258, 358] width 61 height 61
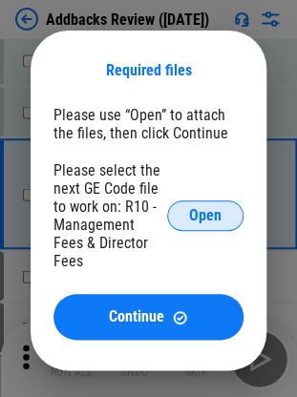
click at [225, 215] on button "Open" at bounding box center [205, 215] width 76 height 31
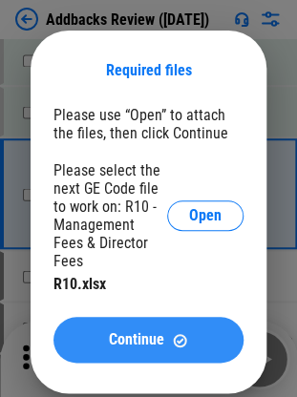
click at [133, 317] on button "Continue" at bounding box center [148, 340] width 190 height 46
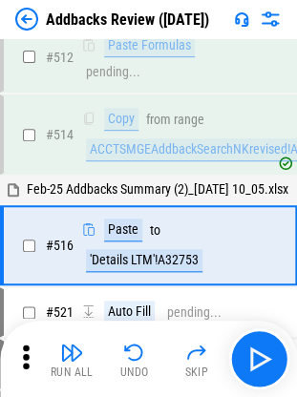
scroll to position [8089, 0]
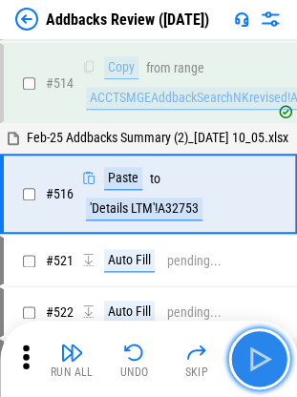
drag, startPoint x: 133, startPoint y: 310, endPoint x: 250, endPoint y: 349, distance: 123.6
click at [250, 349] on img "button" at bounding box center [258, 358] width 31 height 31
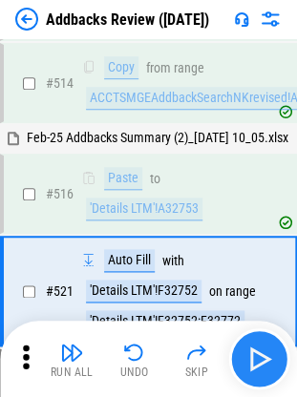
scroll to position [8201, 0]
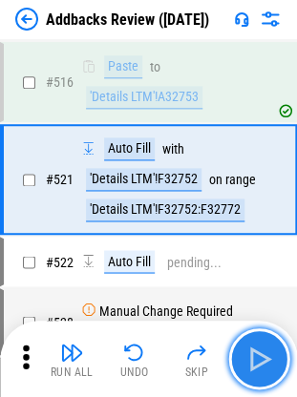
click at [250, 349] on img "button" at bounding box center [258, 358] width 31 height 31
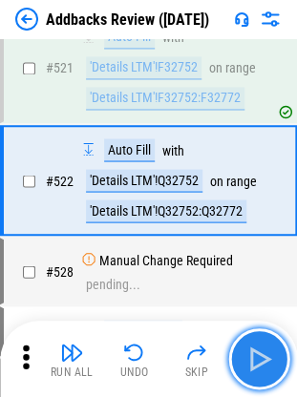
click at [250, 349] on img "button" at bounding box center [258, 358] width 31 height 31
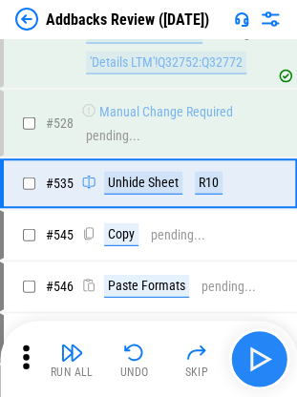
scroll to position [8463, 0]
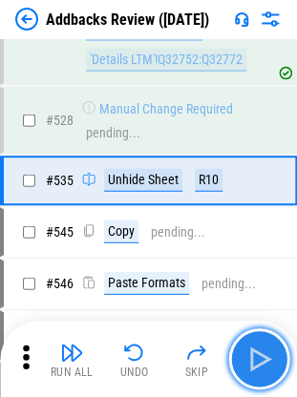
click at [250, 349] on img "button" at bounding box center [258, 358] width 31 height 31
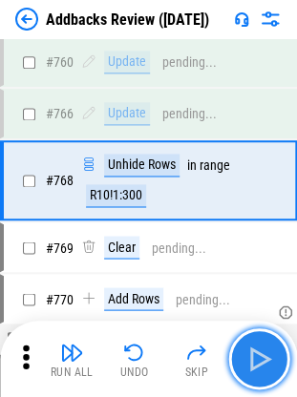
click at [250, 349] on img "button" at bounding box center [258, 358] width 31 height 31
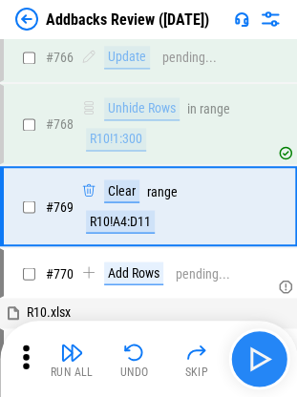
scroll to position [11861, 0]
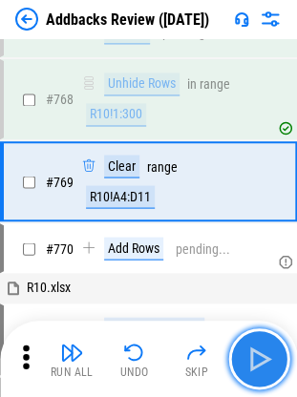
click at [250, 349] on img "button" at bounding box center [258, 358] width 31 height 31
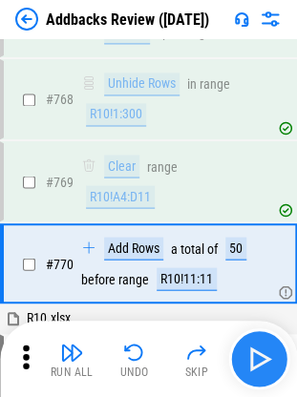
scroll to position [11943, 0]
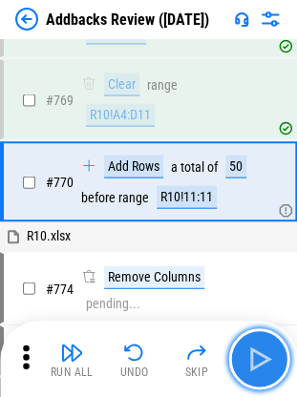
click at [250, 349] on img "button" at bounding box center [258, 358] width 31 height 31
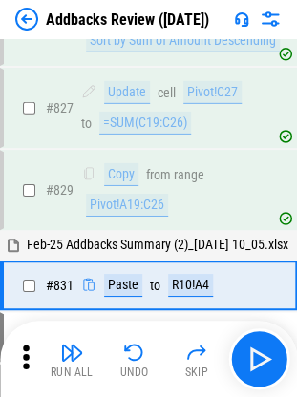
scroll to position [13207, 0]
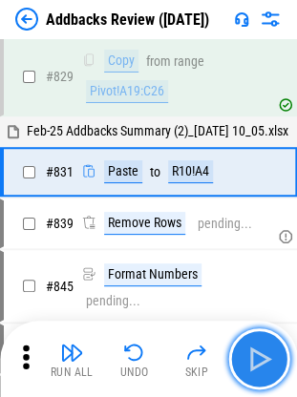
click at [246, 359] on img "button" at bounding box center [258, 358] width 31 height 31
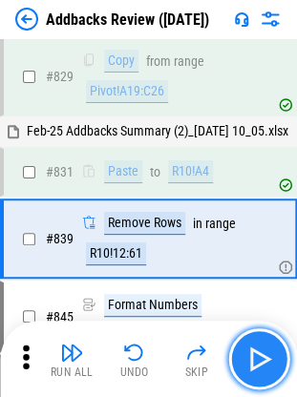
click at [246, 359] on img "button" at bounding box center [258, 358] width 31 height 31
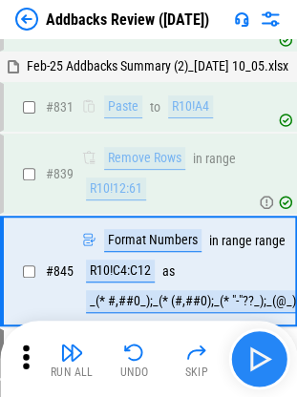
scroll to position [13370, 0]
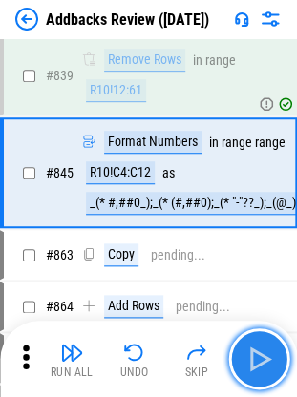
click at [246, 359] on img "button" at bounding box center [258, 358] width 31 height 31
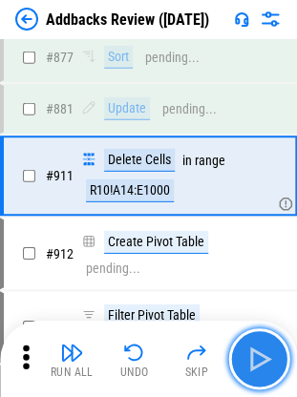
click at [246, 359] on img "button" at bounding box center [258, 358] width 31 height 31
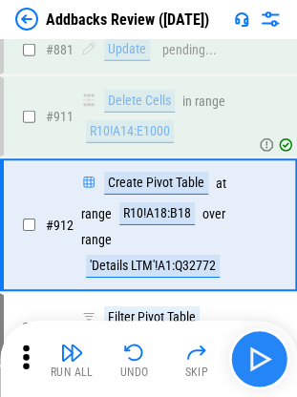
scroll to position [13972, 0]
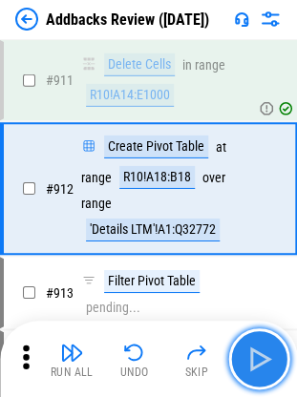
click at [246, 359] on img "button" at bounding box center [258, 358] width 31 height 31
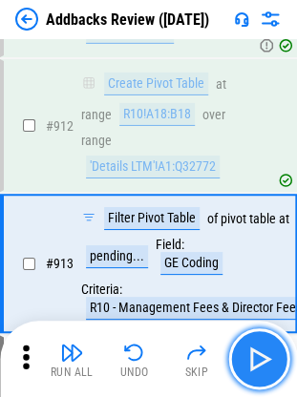
click at [246, 359] on img "button" at bounding box center [258, 358] width 31 height 31
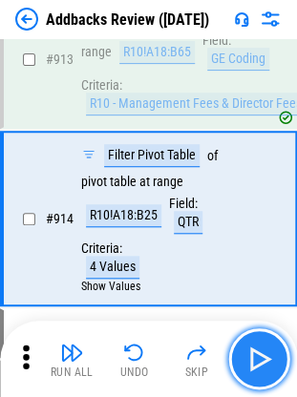
click at [246, 359] on img "button" at bounding box center [258, 358] width 31 height 31
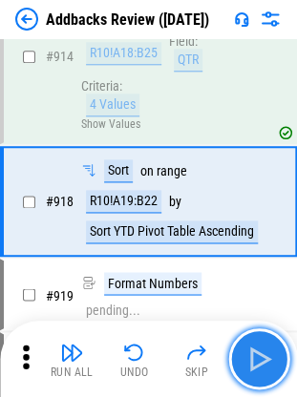
click at [246, 359] on img "button" at bounding box center [258, 358] width 31 height 31
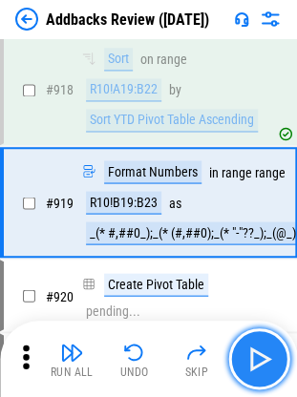
click at [246, 359] on img "button" at bounding box center [258, 358] width 31 height 31
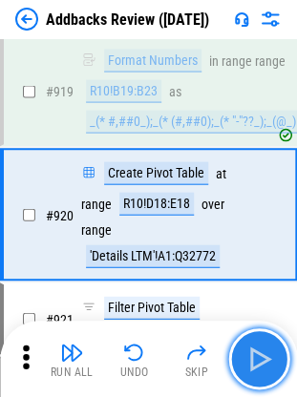
click at [246, 359] on img "button" at bounding box center [258, 358] width 31 height 31
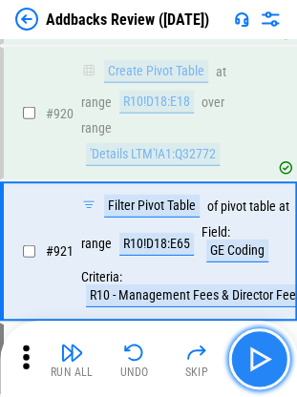
click at [246, 359] on img "button" at bounding box center [258, 358] width 31 height 31
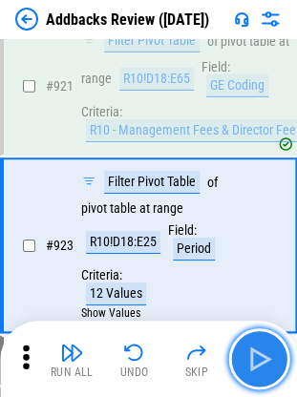
click at [246, 359] on img "button" at bounding box center [258, 358] width 31 height 31
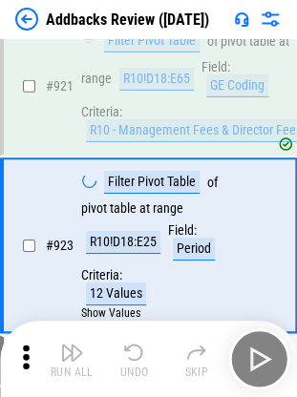
click at [246, 359] on div "Run All Undo Skip" at bounding box center [149, 358] width 277 height 61
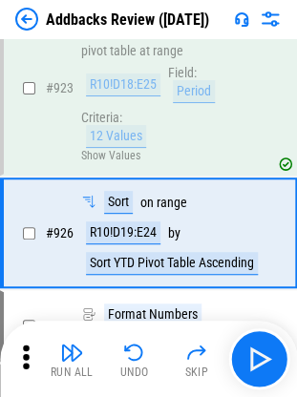
scroll to position [15052, 0]
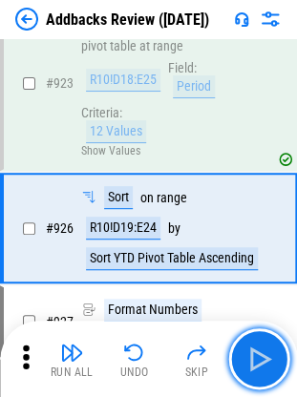
click at [246, 359] on img "button" at bounding box center [258, 358] width 31 height 31
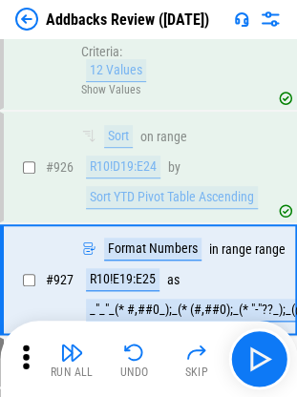
scroll to position [15164, 0]
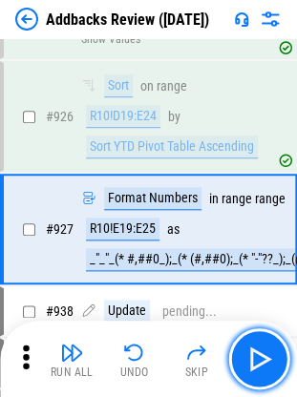
click at [246, 359] on img "button" at bounding box center [258, 358] width 31 height 31
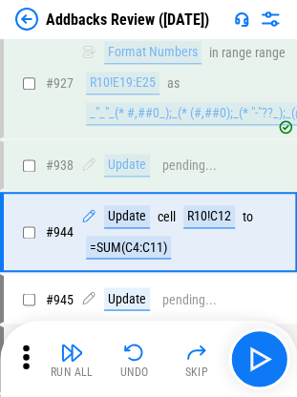
scroll to position [15311, 0]
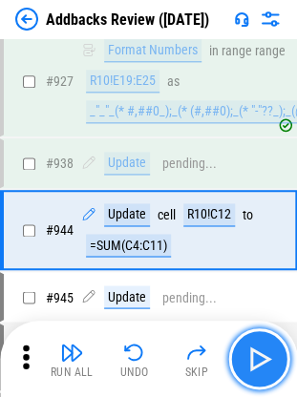
click at [256, 360] on img "button" at bounding box center [258, 358] width 31 height 31
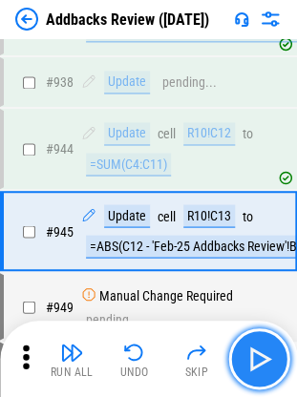
click at [256, 360] on img "button" at bounding box center [258, 358] width 31 height 31
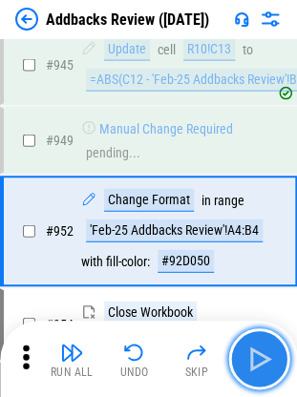
click at [256, 360] on img "button" at bounding box center [258, 358] width 31 height 31
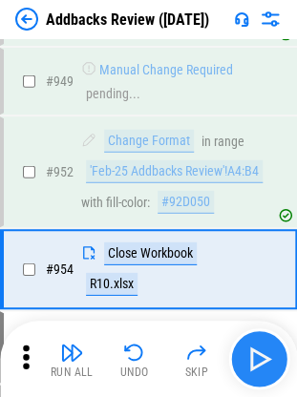
scroll to position [15655, 0]
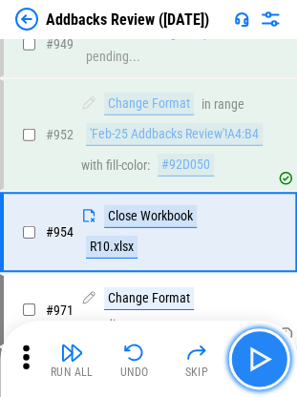
click at [256, 360] on img "button" at bounding box center [258, 358] width 31 height 31
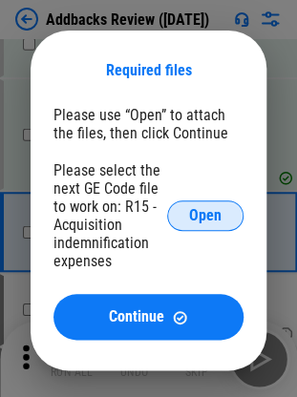
click at [198, 217] on span "Open" at bounding box center [205, 215] width 32 height 15
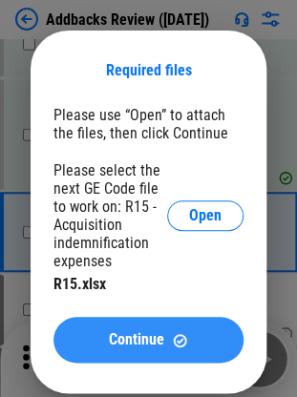
click at [126, 338] on span "Continue" at bounding box center [136, 339] width 55 height 15
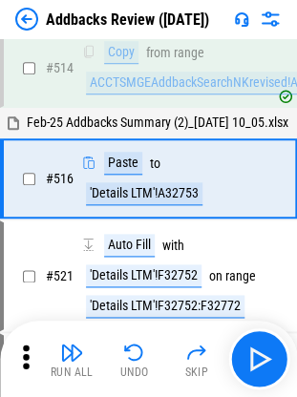
scroll to position [8104, 0]
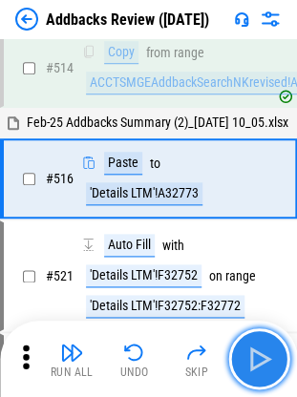
drag, startPoint x: 11, startPoint y: 295, endPoint x: 245, endPoint y: 366, distance: 244.3
click at [245, 366] on img "button" at bounding box center [258, 358] width 31 height 31
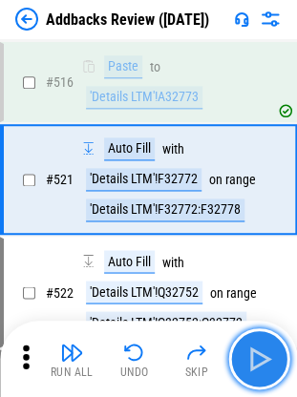
click at [245, 366] on img "button" at bounding box center [258, 358] width 31 height 31
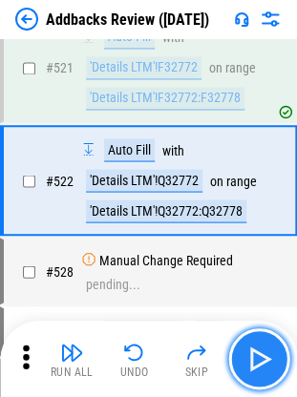
click at [245, 366] on img "button" at bounding box center [258, 358] width 31 height 31
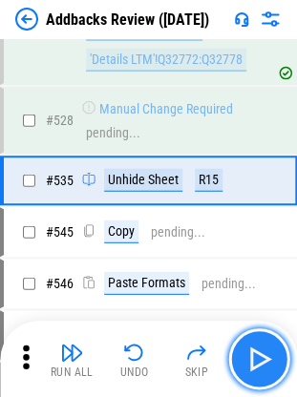
click at [245, 366] on img "button" at bounding box center [258, 358] width 31 height 31
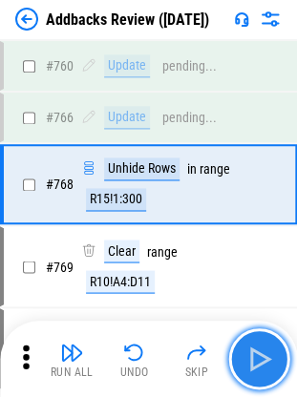
click at [245, 366] on img "button" at bounding box center [258, 358] width 31 height 31
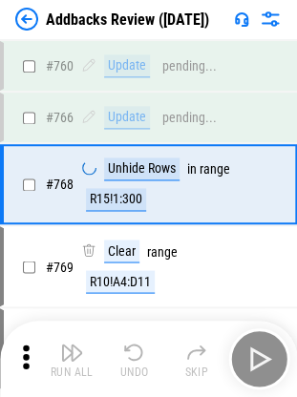
scroll to position [11780, 0]
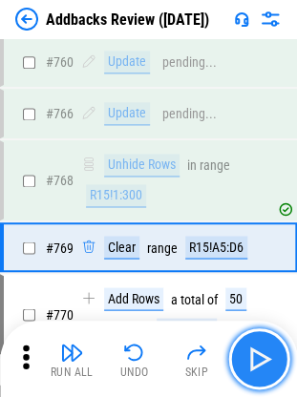
click at [245, 366] on img "button" at bounding box center [258, 358] width 31 height 31
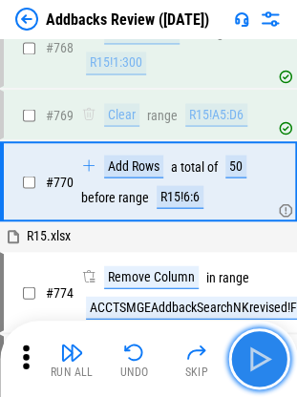
click at [245, 366] on img "button" at bounding box center [258, 358] width 31 height 31
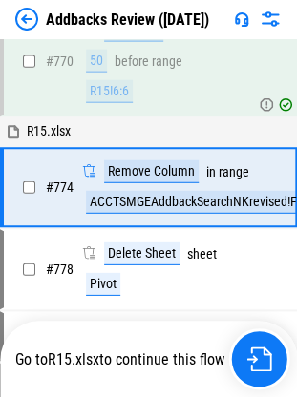
scroll to position [12052, 0]
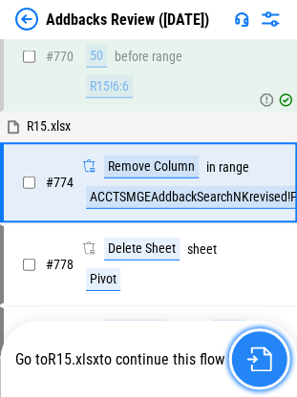
click at [253, 360] on img "button" at bounding box center [258, 358] width 25 height 25
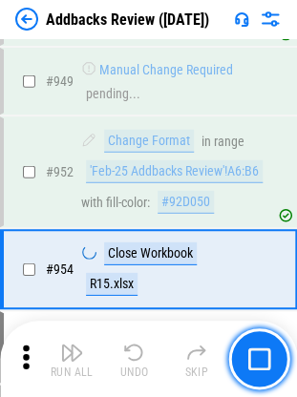
scroll to position [15655, 0]
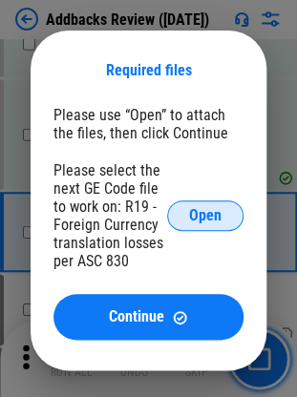
click at [200, 223] on span "Open" at bounding box center [205, 215] width 32 height 15
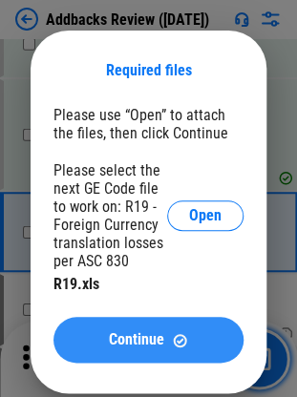
click at [113, 336] on span "Continue" at bounding box center [136, 339] width 55 height 15
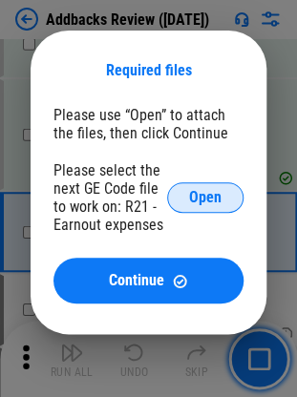
click at [177, 195] on button "Open" at bounding box center [205, 197] width 76 height 31
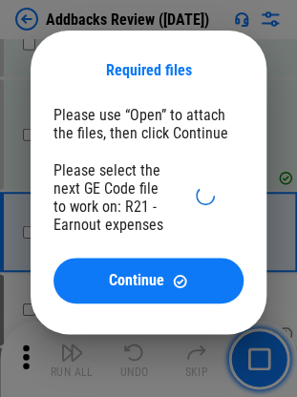
click at [118, 169] on div "Please select the next GE Code file to work on: R21 - Earnout expenses" at bounding box center [109, 197] width 113 height 72
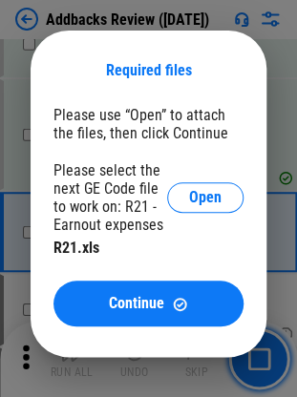
click at [128, 334] on div "Required files Please use “Open” to attach the files, then click Continue Pleas…" at bounding box center [148, 194] width 235 height 326
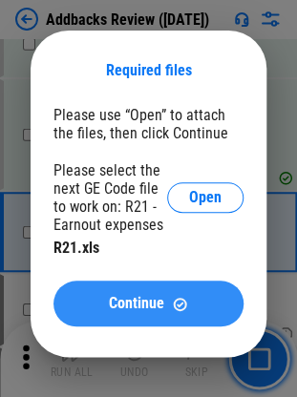
click at [129, 316] on button "Continue" at bounding box center [148, 303] width 190 height 46
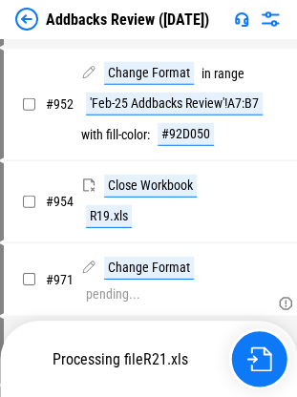
scroll to position [15625, 0]
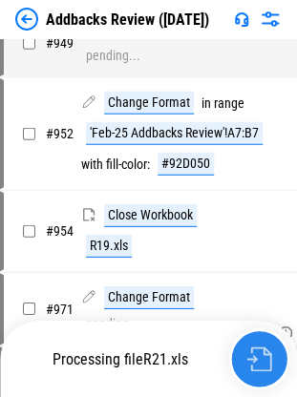
click at [256, 372] on button "button" at bounding box center [258, 358] width 61 height 61
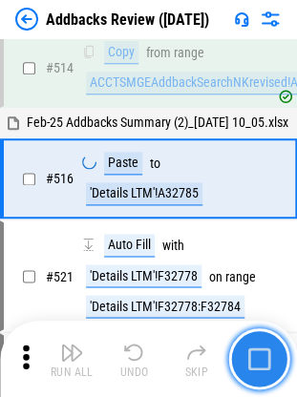
click at [264, 353] on img "button" at bounding box center [258, 358] width 23 height 23
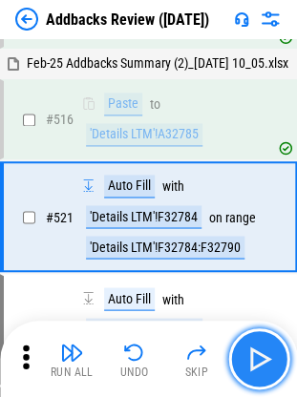
scroll to position [8261, 0]
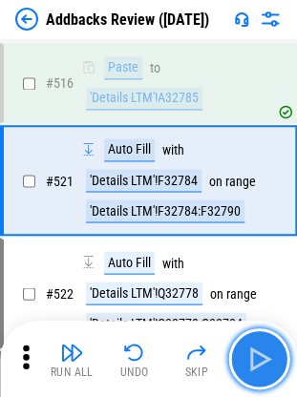
click at [264, 353] on img "button" at bounding box center [258, 358] width 31 height 31
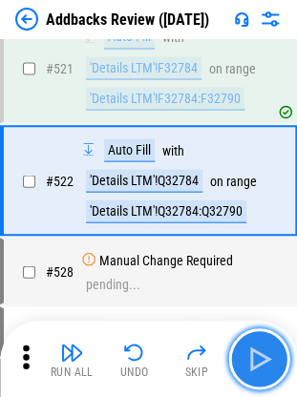
click at [264, 353] on img "button" at bounding box center [258, 358] width 31 height 31
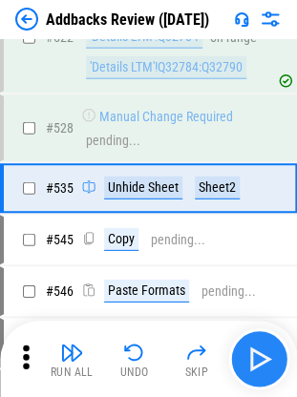
scroll to position [8523, 0]
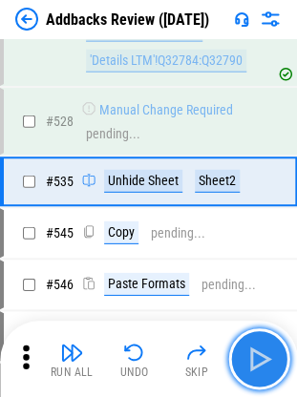
click at [264, 353] on img "button" at bounding box center [258, 358] width 31 height 31
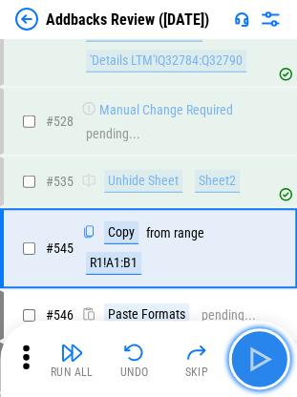
click at [264, 353] on img "button" at bounding box center [258, 358] width 31 height 31
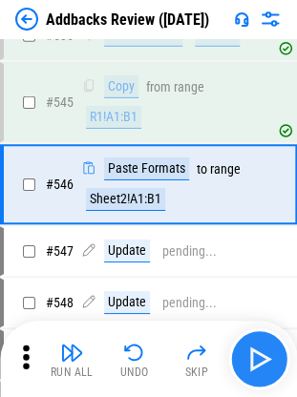
scroll to position [8671, 0]
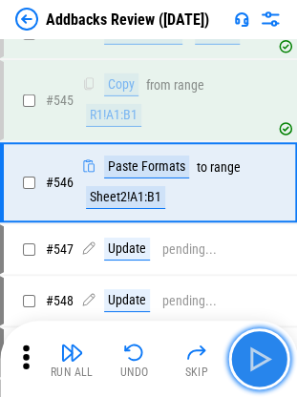
click at [264, 353] on img "button" at bounding box center [258, 358] width 31 height 31
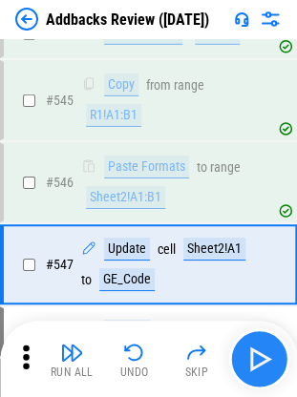
scroll to position [8752, 0]
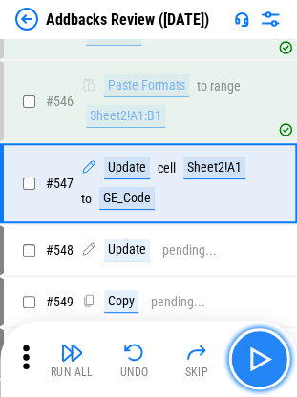
click at [264, 353] on img "button" at bounding box center [258, 358] width 31 height 31
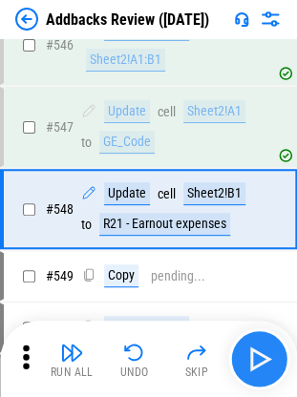
scroll to position [8833, 0]
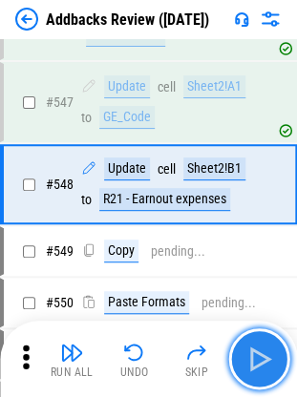
click at [264, 353] on img "button" at bounding box center [258, 358] width 31 height 31
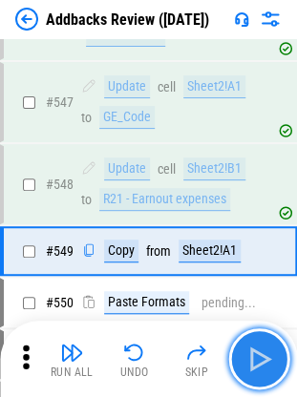
click at [264, 353] on img "button" at bounding box center [258, 358] width 31 height 31
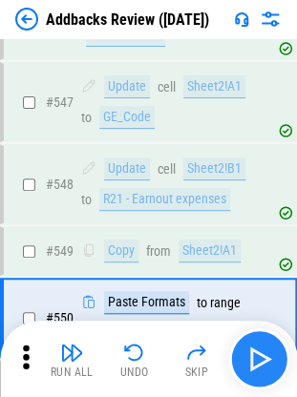
scroll to position [8966, 0]
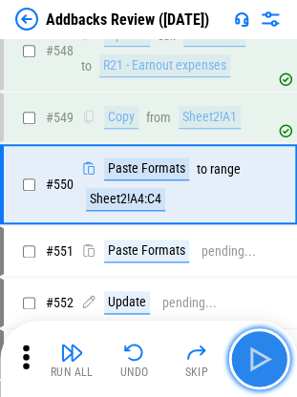
click at [264, 353] on img "button" at bounding box center [258, 358] width 31 height 31
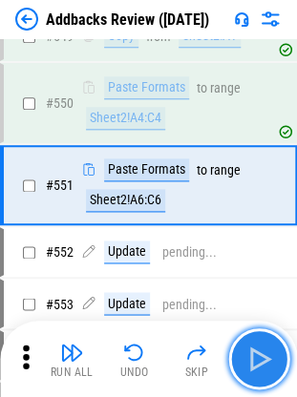
click at [264, 353] on img "button" at bounding box center [258, 358] width 31 height 31
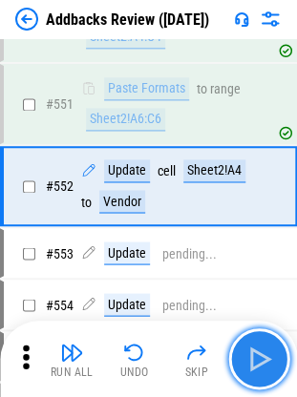
click at [264, 353] on img "button" at bounding box center [258, 358] width 31 height 31
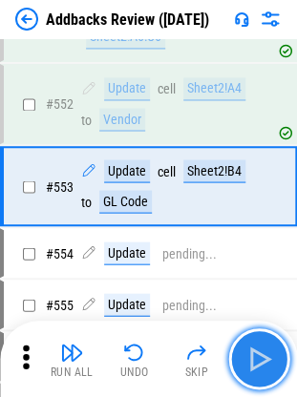
click at [264, 353] on img "button" at bounding box center [258, 358] width 31 height 31
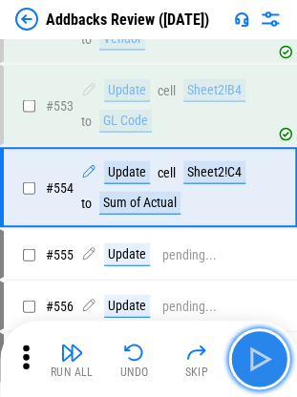
click at [264, 353] on img "button" at bounding box center [258, 358] width 31 height 31
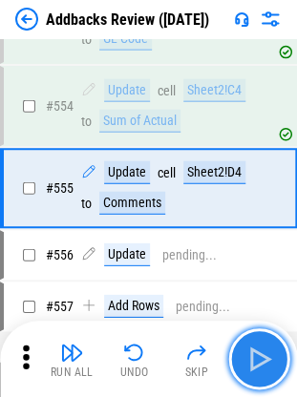
click at [264, 353] on img "button" at bounding box center [258, 358] width 31 height 31
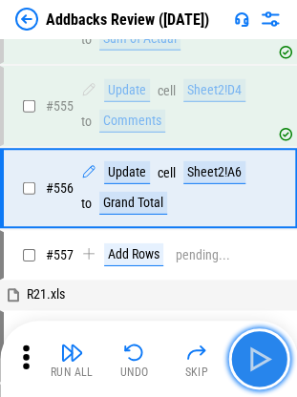
click at [264, 353] on img "button" at bounding box center [258, 358] width 31 height 31
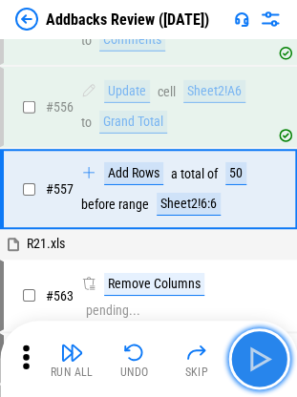
click at [264, 353] on img "button" at bounding box center [258, 358] width 31 height 31
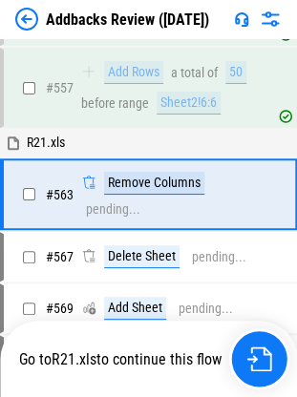
scroll to position [9641, 0]
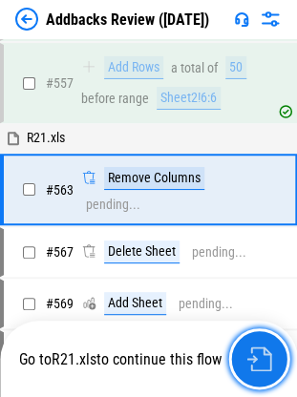
click at [264, 353] on img "button" at bounding box center [258, 358] width 25 height 25
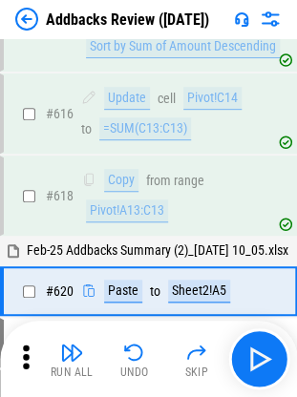
scroll to position [10800, 0]
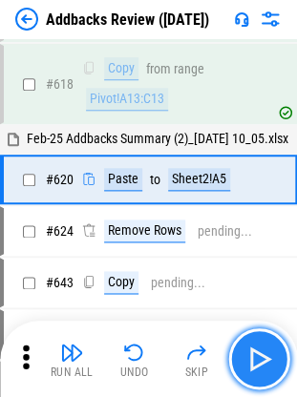
click at [252, 360] on img "button" at bounding box center [258, 358] width 31 height 31
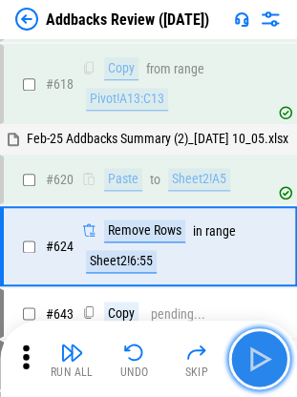
click at [252, 360] on img "button" at bounding box center [258, 358] width 31 height 31
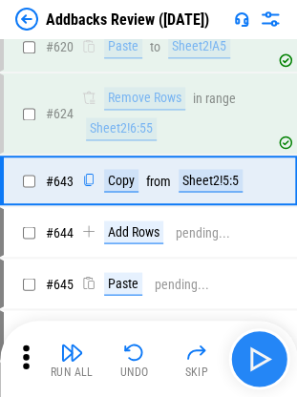
scroll to position [10932, 0]
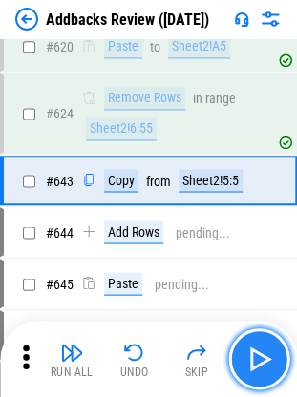
click at [252, 360] on img "button" at bounding box center [258, 358] width 31 height 31
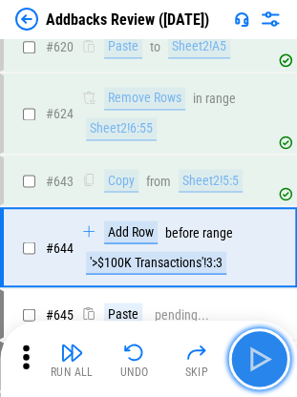
click at [256, 362] on img "button" at bounding box center [258, 358] width 31 height 31
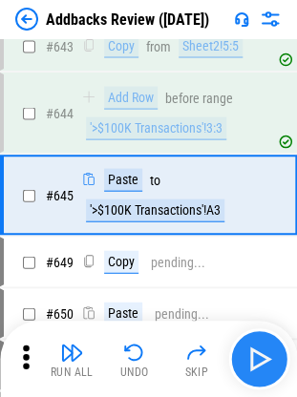
scroll to position [11080, 0]
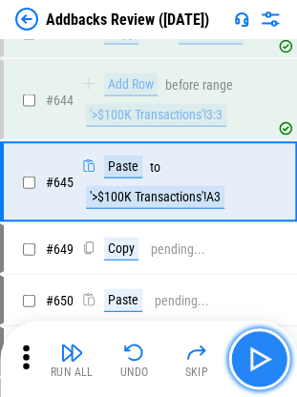
click at [253, 362] on img "button" at bounding box center [258, 358] width 31 height 31
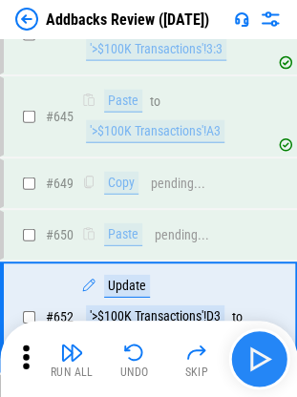
scroll to position [11279, 0]
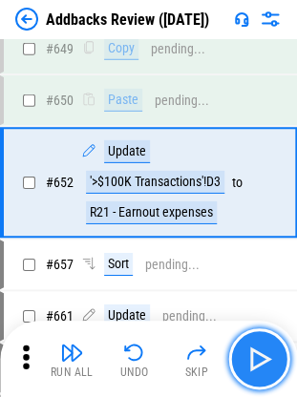
click at [253, 362] on img "button" at bounding box center [258, 358] width 31 height 31
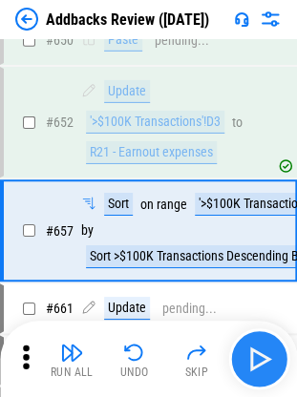
scroll to position [11386, 0]
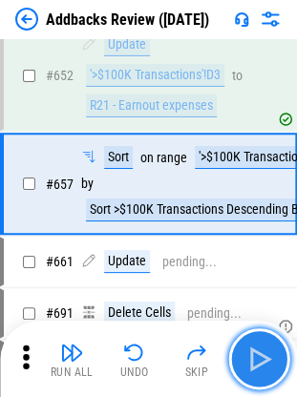
click at [263, 357] on img "button" at bounding box center [258, 358] width 31 height 31
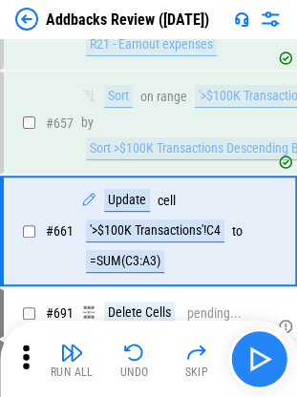
scroll to position [11494, 0]
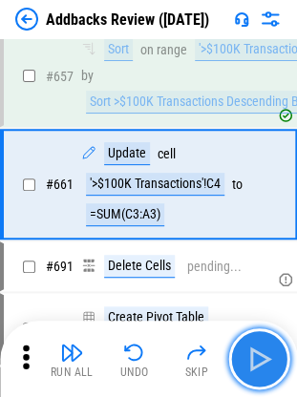
click at [263, 357] on img "button" at bounding box center [258, 358] width 31 height 31
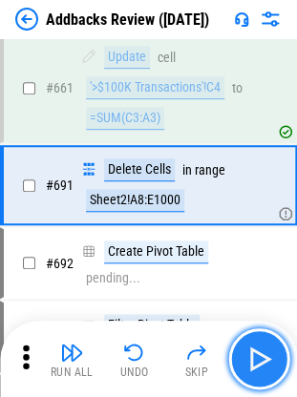
click at [263, 357] on img "button" at bounding box center [258, 358] width 31 height 31
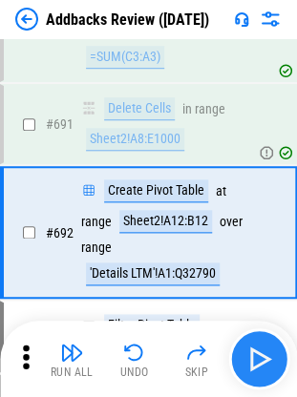
scroll to position [11698, 0]
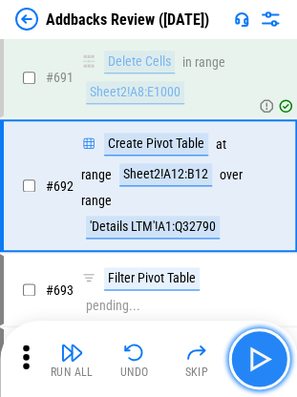
click at [263, 357] on img "button" at bounding box center [258, 358] width 31 height 31
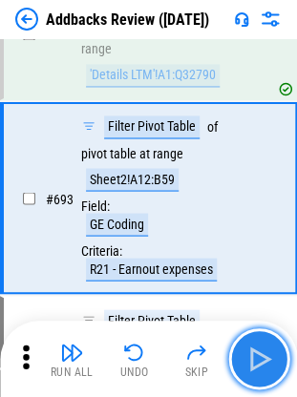
click at [263, 357] on img "button" at bounding box center [258, 358] width 31 height 31
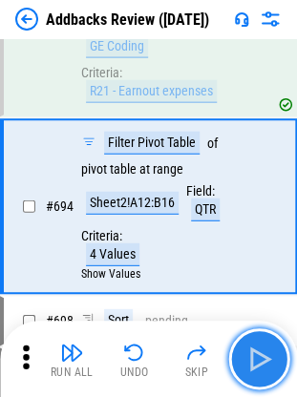
click at [263, 357] on img "button" at bounding box center [258, 358] width 31 height 31
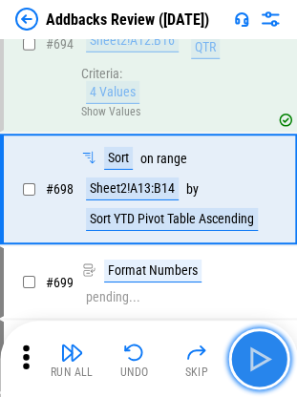
click at [263, 357] on img "button" at bounding box center [258, 358] width 31 height 31
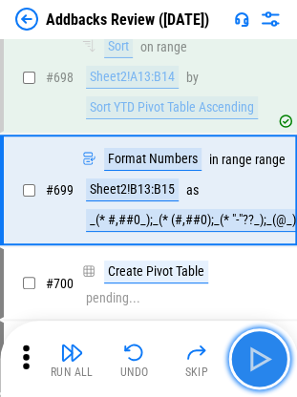
click at [263, 357] on img "button" at bounding box center [258, 358] width 31 height 31
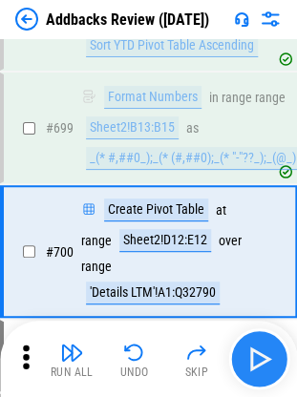
scroll to position [12423, 0]
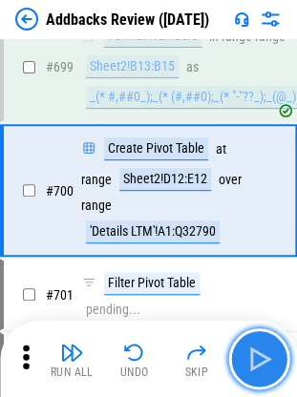
click at [263, 357] on img "button" at bounding box center [258, 358] width 31 height 31
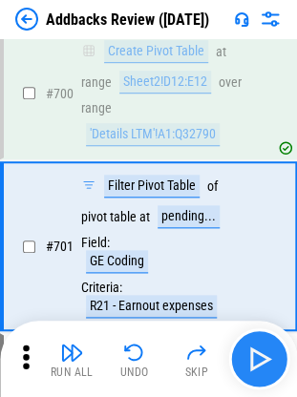
scroll to position [12575, 0]
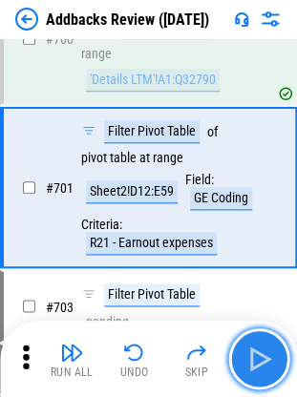
click at [263, 357] on img "button" at bounding box center [258, 358] width 31 height 31
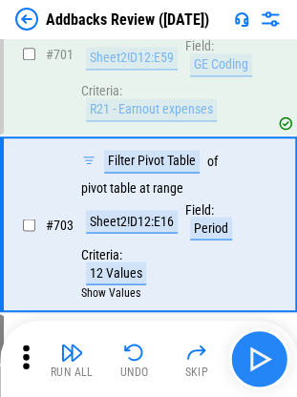
scroll to position [12723, 0]
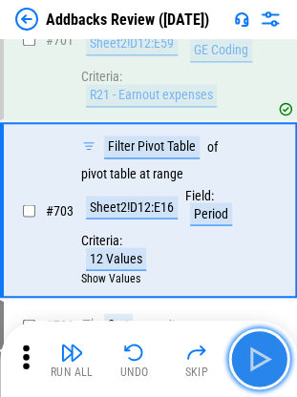
click at [263, 357] on img "button" at bounding box center [258, 358] width 31 height 31
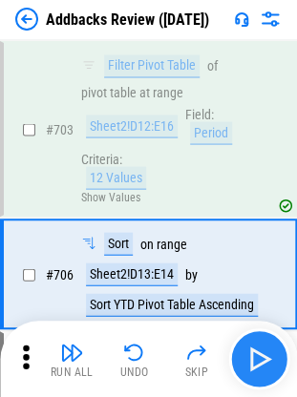
scroll to position [12885, 0]
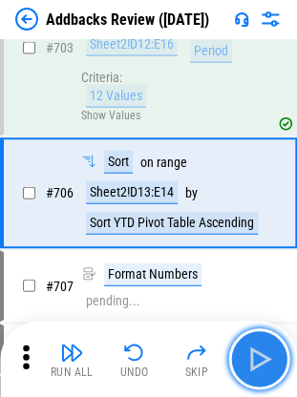
click at [263, 357] on img "button" at bounding box center [258, 358] width 31 height 31
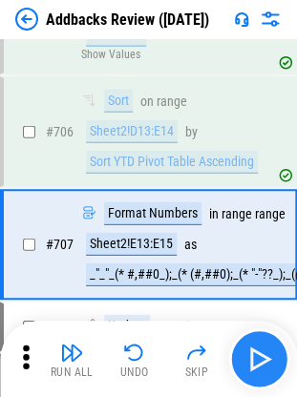
scroll to position [12995, 0]
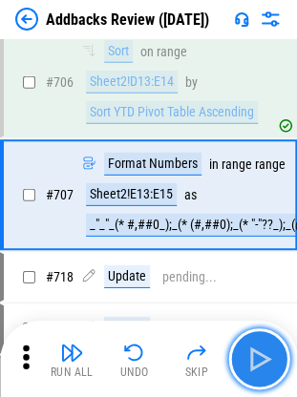
click at [263, 357] on img "button" at bounding box center [258, 358] width 31 height 31
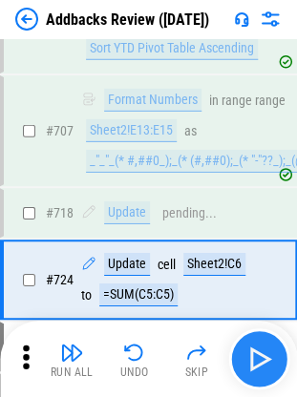
scroll to position [13144, 0]
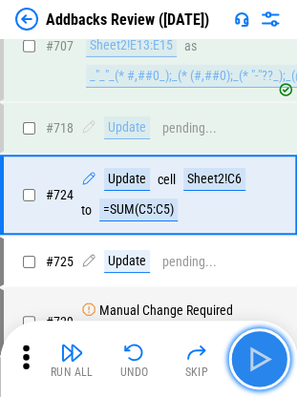
click at [263, 357] on img "button" at bounding box center [258, 358] width 31 height 31
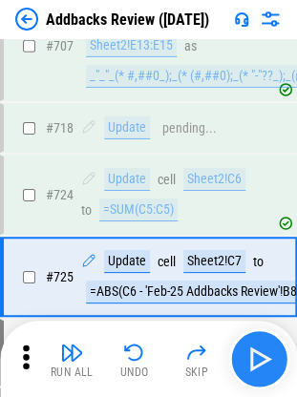
scroll to position [13225, 0]
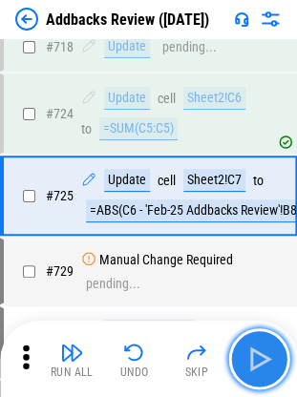
click at [260, 352] on img "button" at bounding box center [258, 358] width 31 height 31
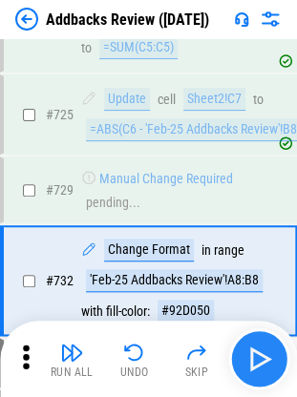
scroll to position [13390, 0]
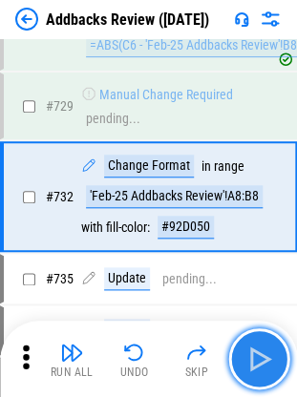
click at [259, 351] on img "button" at bounding box center [258, 358] width 31 height 31
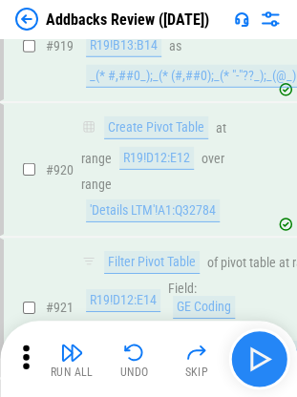
scroll to position [17566, 0]
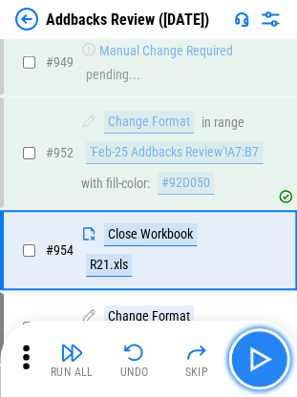
click at [259, 351] on img "button" at bounding box center [258, 358] width 31 height 31
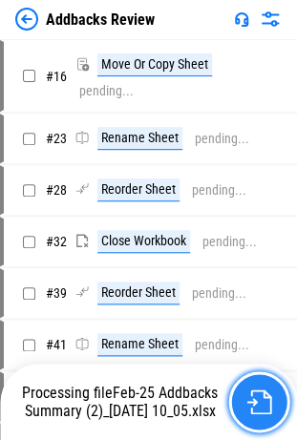
click at [254, 406] on img "button" at bounding box center [258, 401] width 25 height 25
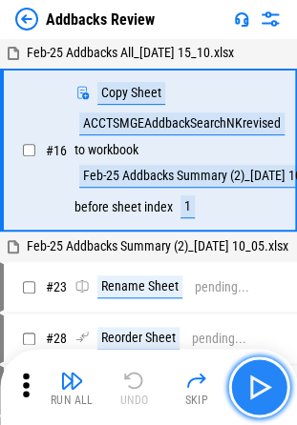
click at [252, 359] on button "button" at bounding box center [258, 387] width 61 height 61
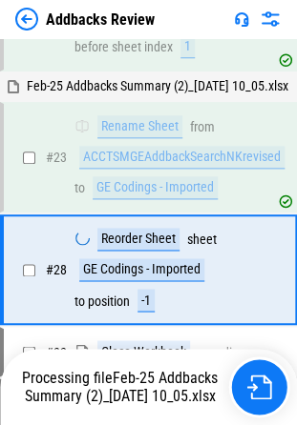
scroll to position [212, 0]
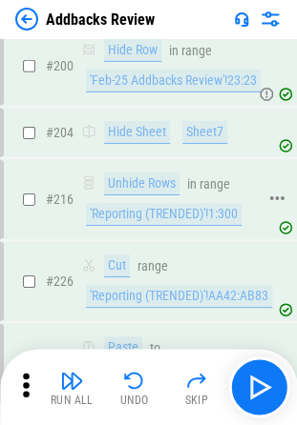
scroll to position [2732, 0]
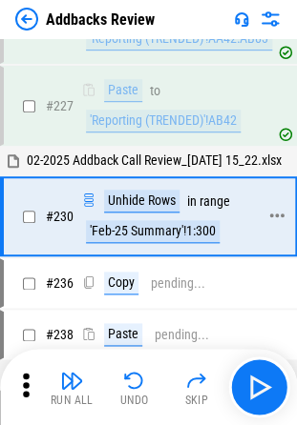
click at [141, 231] on div "'Feb-25 Summary'!1:300" at bounding box center [152, 231] width 133 height 23
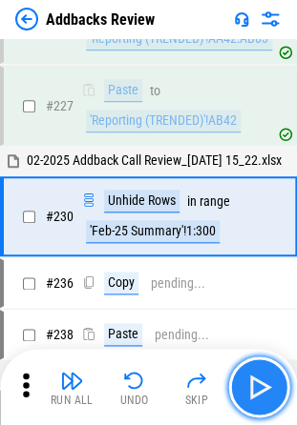
click at [248, 397] on img "button" at bounding box center [258, 387] width 31 height 31
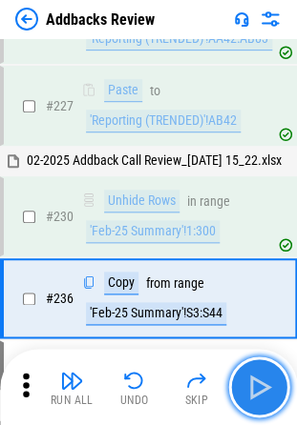
click at [257, 391] on img "button" at bounding box center [258, 387] width 31 height 31
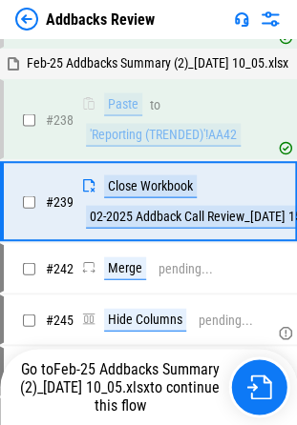
scroll to position [3022, 0]
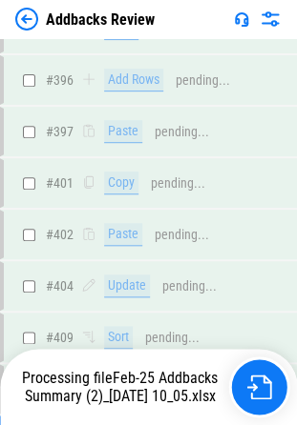
scroll to position [7343, 0]
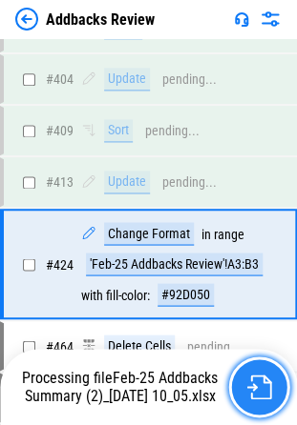
click at [268, 377] on img "button" at bounding box center [258, 387] width 25 height 25
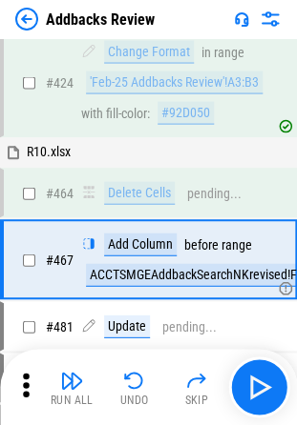
scroll to position [7576, 0]
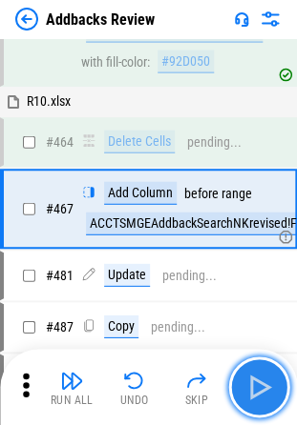
click at [250, 378] on img "button" at bounding box center [258, 387] width 31 height 31
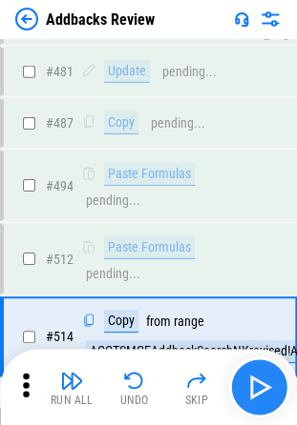
scroll to position [7906, 0]
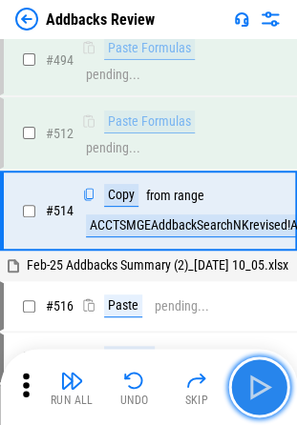
click at [250, 378] on img "button" at bounding box center [258, 387] width 31 height 31
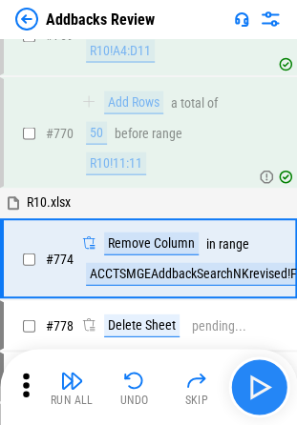
scroll to position [12009, 0]
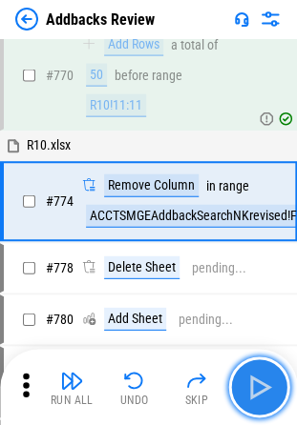
click at [250, 378] on img "button" at bounding box center [258, 387] width 31 height 31
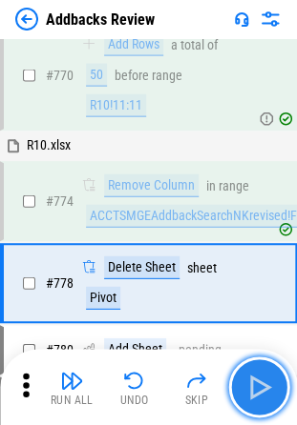
click at [250, 378] on img "button" at bounding box center [258, 387] width 31 height 31
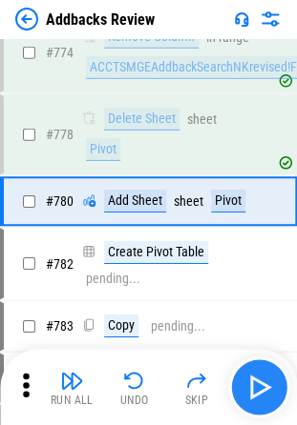
scroll to position [12160, 0]
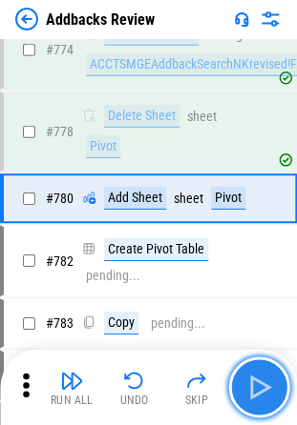
click at [250, 378] on img "button" at bounding box center [258, 387] width 31 height 31
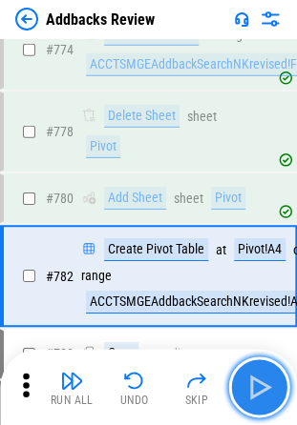
click at [250, 378] on img "button" at bounding box center [258, 387] width 31 height 31
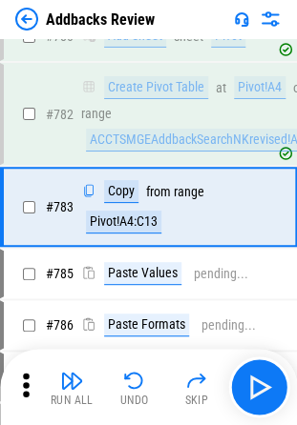
scroll to position [12330, 0]
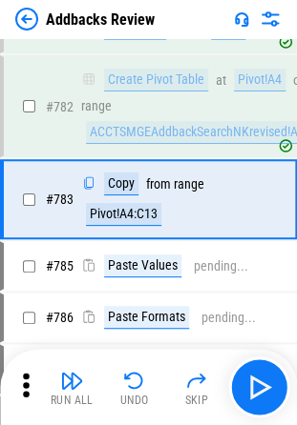
click at [288, 378] on div "Run All Undo Skip" at bounding box center [148, 387] width 297 height 76
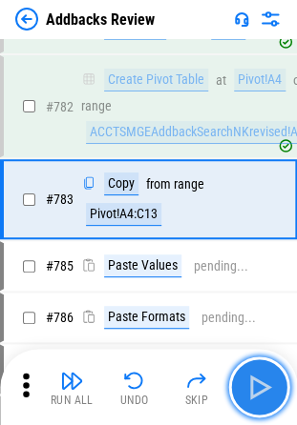
click at [260, 380] on img "button" at bounding box center [258, 387] width 31 height 31
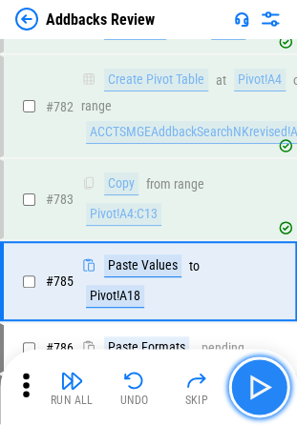
click at [260, 380] on img "button" at bounding box center [258, 387] width 31 height 31
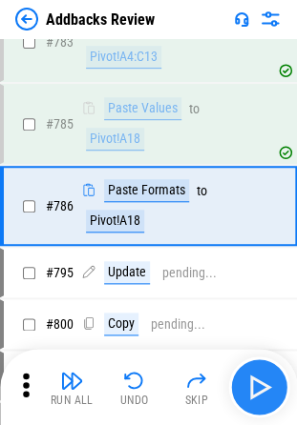
scroll to position [12492, 0]
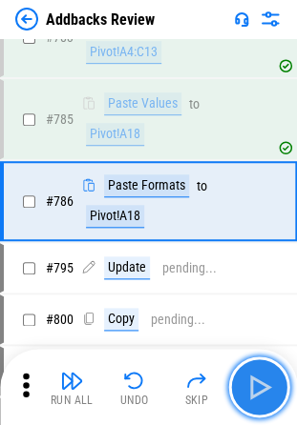
click at [260, 380] on img "button" at bounding box center [258, 387] width 31 height 31
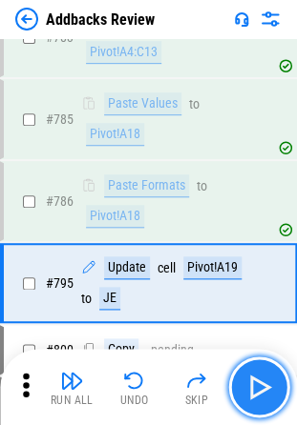
click at [260, 380] on img "button" at bounding box center [258, 387] width 31 height 31
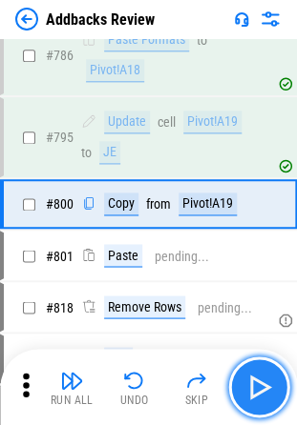
scroll to position [12640, 0]
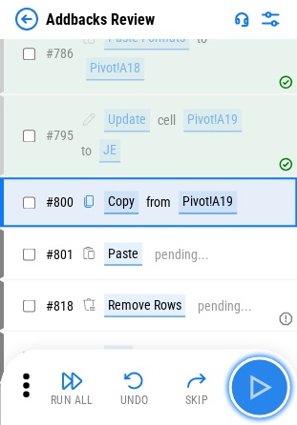
click at [260, 380] on img "button" at bounding box center [258, 387] width 31 height 31
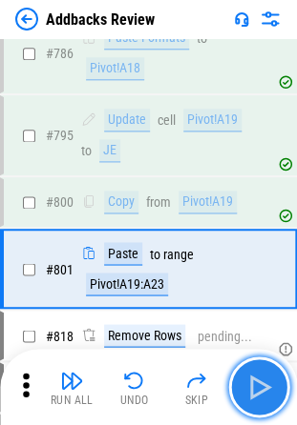
click at [260, 380] on img "button" at bounding box center [258, 387] width 31 height 31
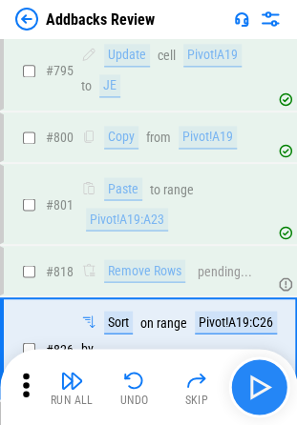
scroll to position [12850, 0]
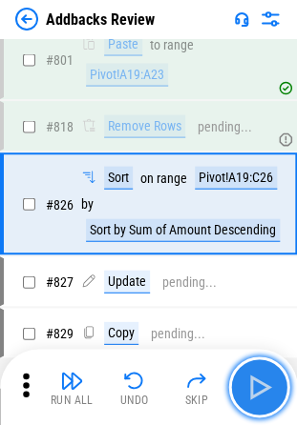
click at [260, 380] on img "button" at bounding box center [258, 387] width 31 height 31
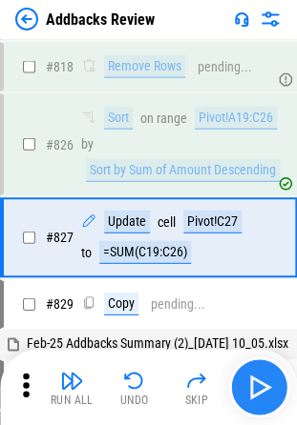
scroll to position [12942, 0]
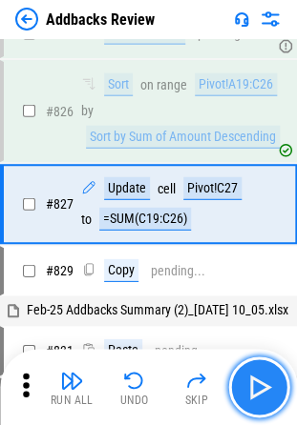
click at [260, 380] on img "button" at bounding box center [258, 387] width 31 height 31
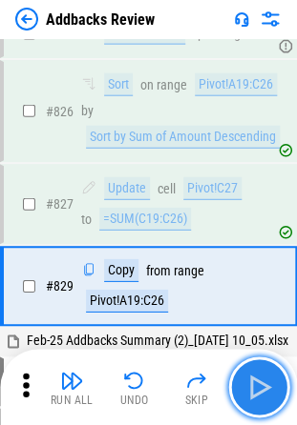
click at [260, 380] on img "button" at bounding box center [258, 387] width 31 height 31
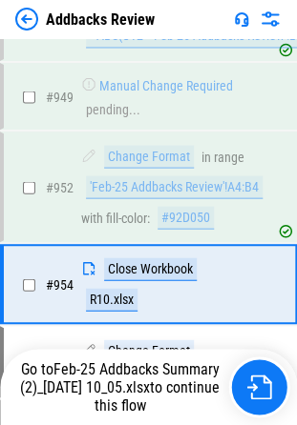
scroll to position [15512, 0]
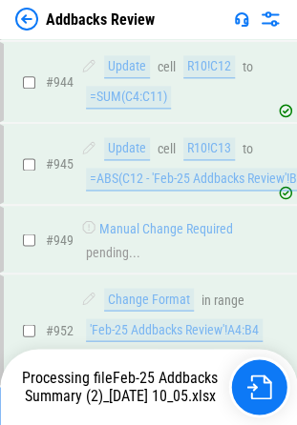
scroll to position [15399, 0]
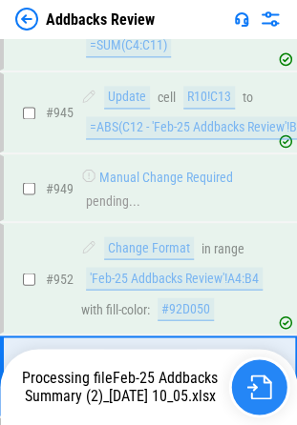
scroll to position [15399, 0]
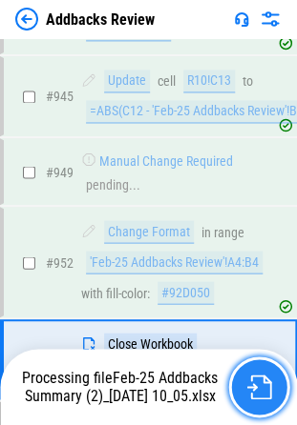
click at [246, 381] on img "button" at bounding box center [258, 387] width 25 height 25
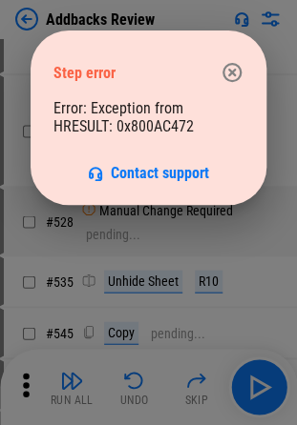
scroll to position [7576, 0]
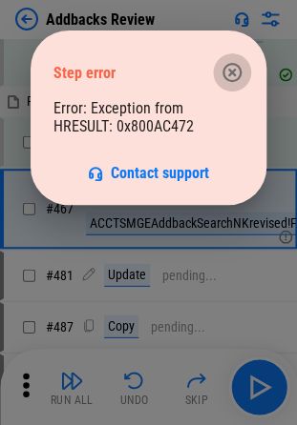
click at [241, 65] on icon "button" at bounding box center [231, 72] width 23 height 23
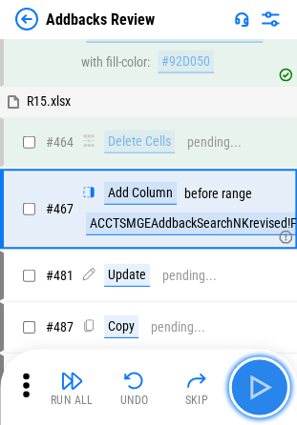
click at [245, 395] on img "button" at bounding box center [258, 387] width 31 height 31
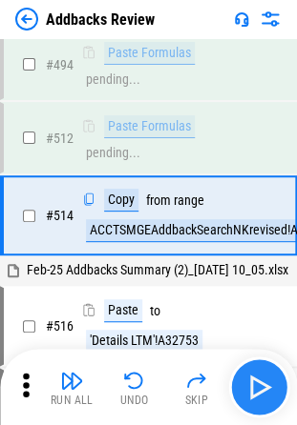
scroll to position [7906, 0]
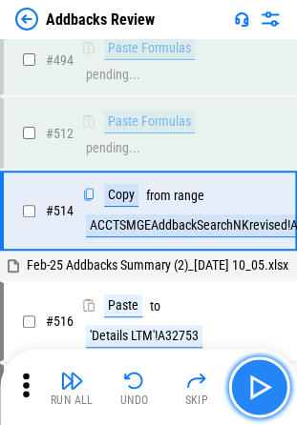
click at [245, 395] on img "button" at bounding box center [258, 387] width 31 height 31
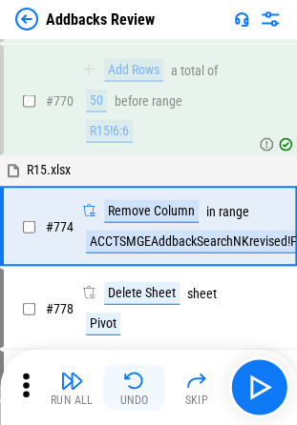
scroll to position [11983, 0]
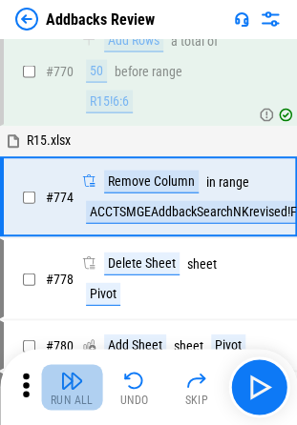
click at [76, 376] on img "button" at bounding box center [71, 380] width 23 height 23
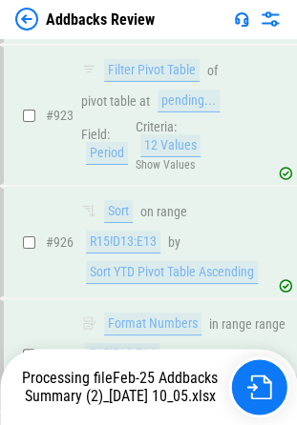
scroll to position [14975, 0]
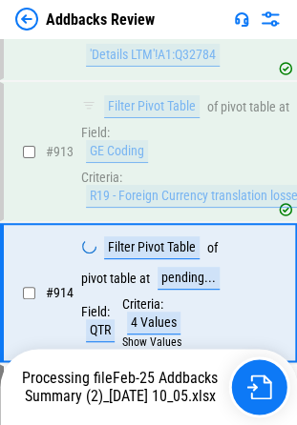
scroll to position [14168, 0]
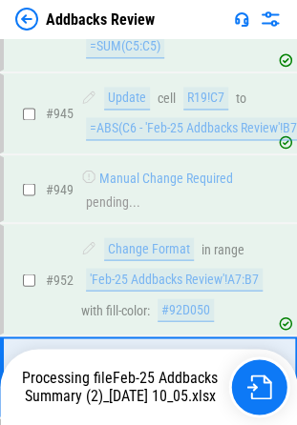
scroll to position [15399, 0]
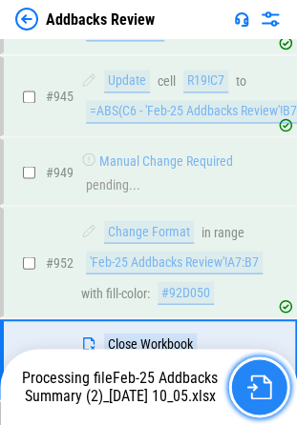
click at [236, 387] on button "button" at bounding box center [258, 387] width 61 height 61
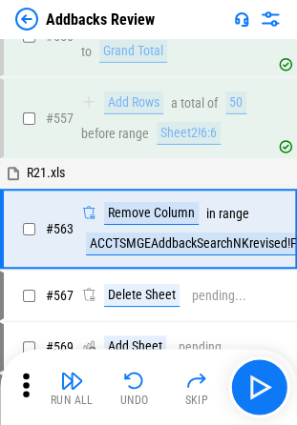
scroll to position [9571, 0]
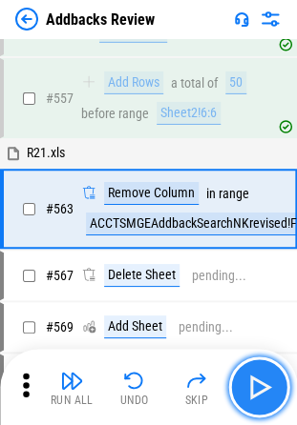
click at [264, 381] on img "button" at bounding box center [258, 387] width 31 height 31
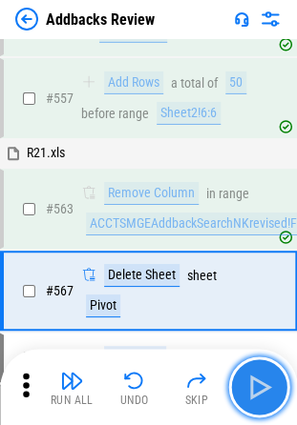
click at [264, 381] on img "button" at bounding box center [258, 387] width 31 height 31
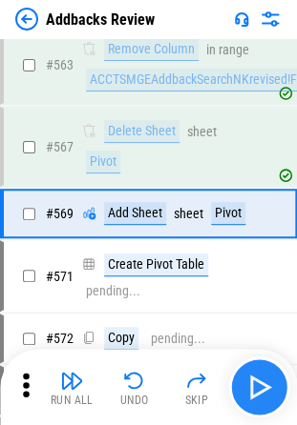
scroll to position [9722, 0]
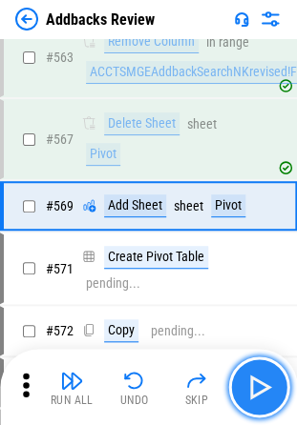
click at [264, 381] on img "button" at bounding box center [258, 387] width 31 height 31
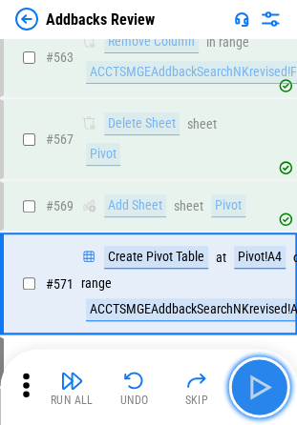
click at [264, 381] on img "button" at bounding box center [258, 387] width 31 height 31
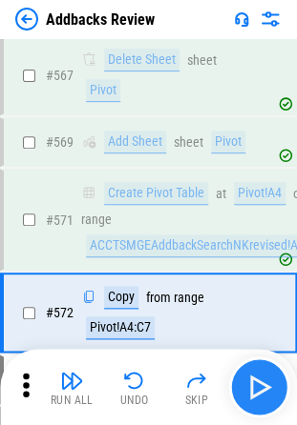
scroll to position [9892, 0]
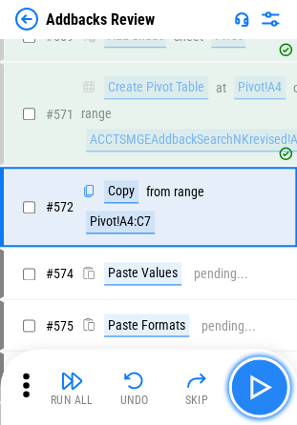
click at [270, 387] on img "button" at bounding box center [258, 387] width 31 height 31
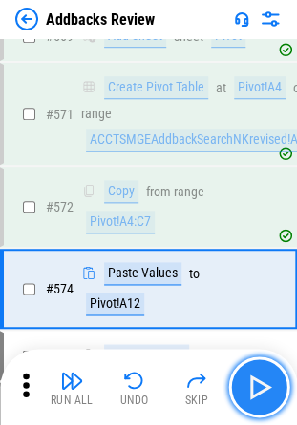
click at [270, 387] on img "button" at bounding box center [258, 387] width 31 height 31
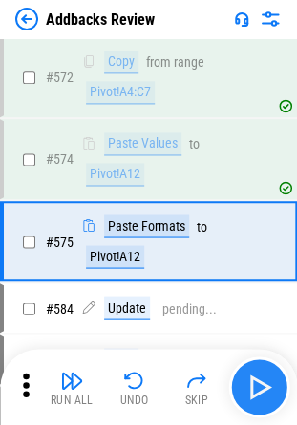
scroll to position [10055, 0]
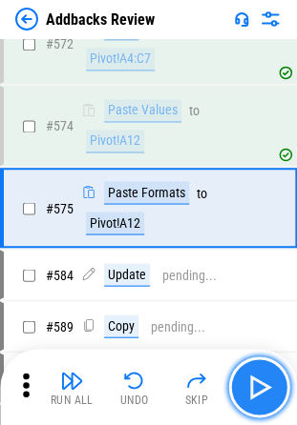
click at [270, 387] on img "button" at bounding box center [258, 387] width 31 height 31
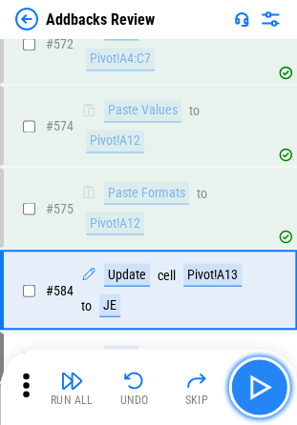
click at [270, 387] on img "button" at bounding box center [258, 387] width 31 height 31
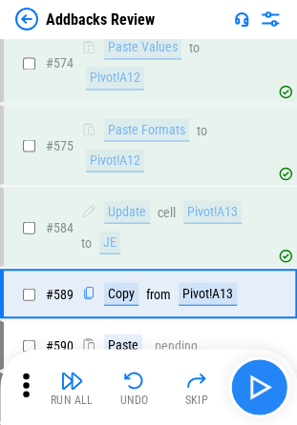
scroll to position [10202, 0]
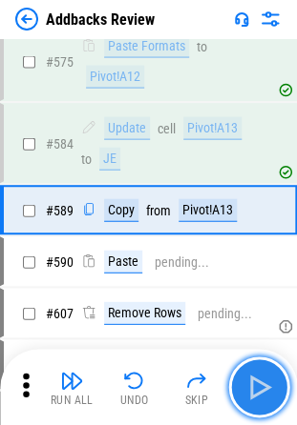
click at [270, 387] on img "button" at bounding box center [258, 387] width 31 height 31
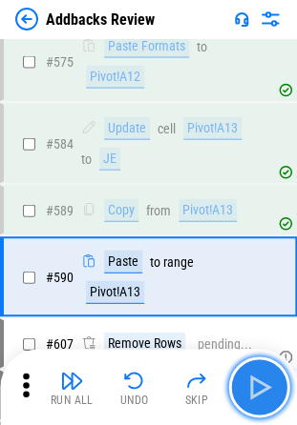
click at [270, 387] on img "button" at bounding box center [258, 387] width 31 height 31
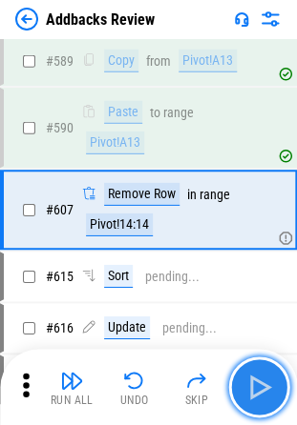
click at [270, 387] on img "button" at bounding box center [258, 387] width 31 height 31
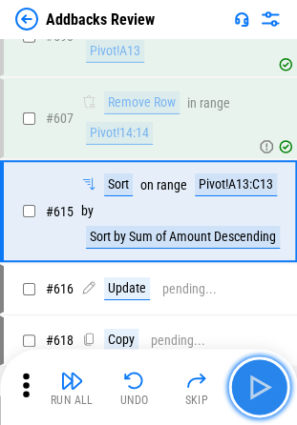
click at [270, 387] on img "button" at bounding box center [258, 387] width 31 height 31
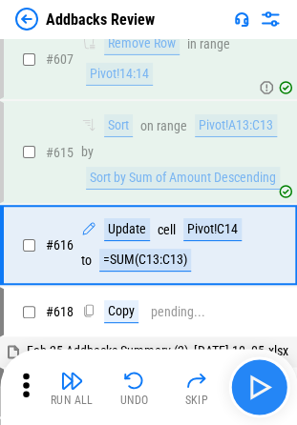
scroll to position [10535, 0]
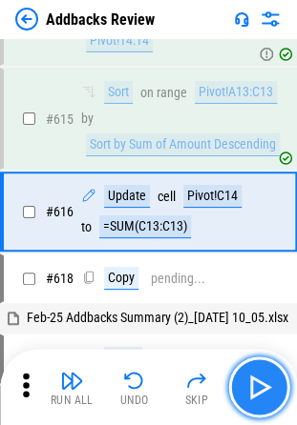
click at [270, 387] on img "button" at bounding box center [258, 387] width 31 height 31
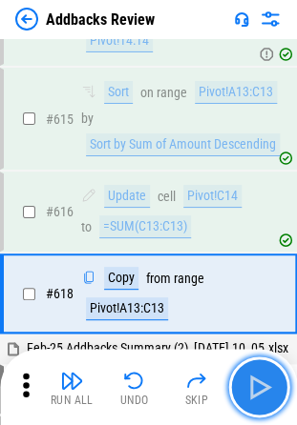
click at [270, 387] on img "button" at bounding box center [258, 387] width 31 height 31
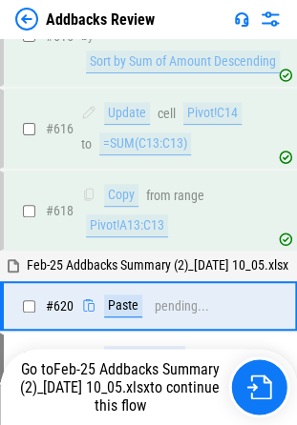
scroll to position [10730, 0]
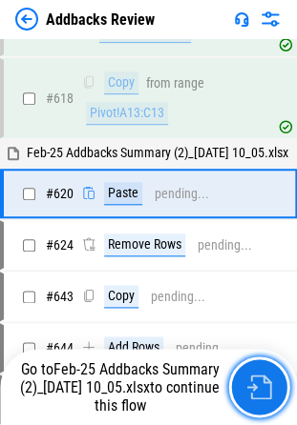
click at [270, 387] on img "button" at bounding box center [258, 387] width 25 height 25
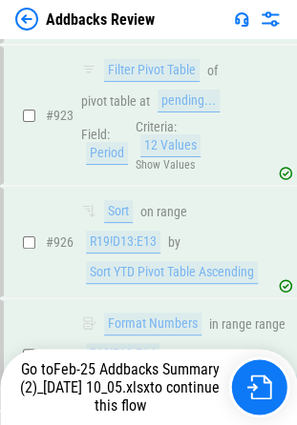
scroll to position [17263, 0]
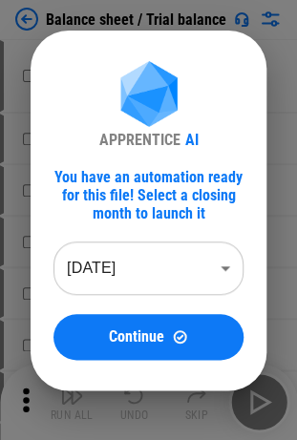
click at [107, 267] on body "Balance sheet / Trial balance # 10 Move Or Copy Sheet pending... # 11 Rename Sh…" at bounding box center [148, 220] width 297 height 440
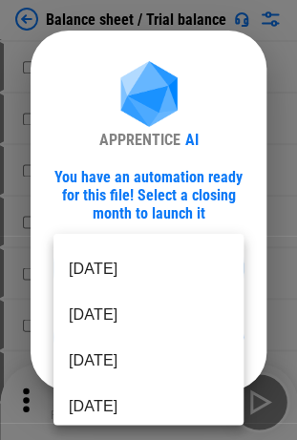
scroll to position [137, 0]
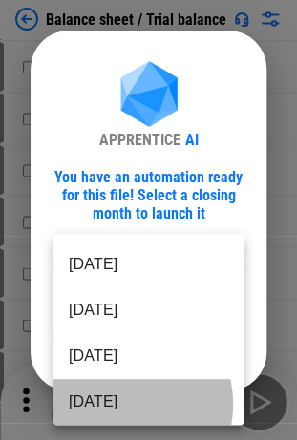
click at [117, 403] on li "[DATE]" at bounding box center [148, 402] width 190 height 46
type input "********"
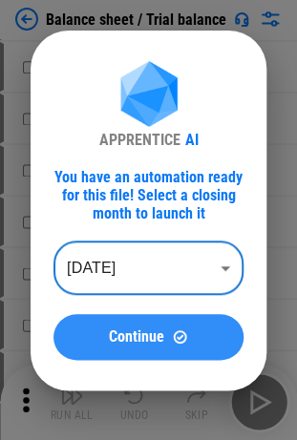
click at [120, 338] on span "Continue" at bounding box center [136, 336] width 55 height 15
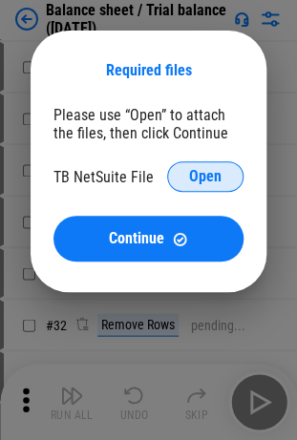
click at [208, 182] on span "Open" at bounding box center [205, 176] width 32 height 15
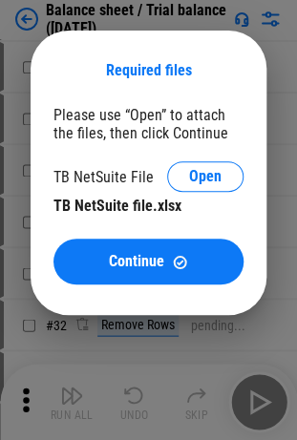
click at [160, 318] on div "Required files Please use “Open” to attach the files, then click Continue TB Ne…" at bounding box center [148, 172] width 297 height 345
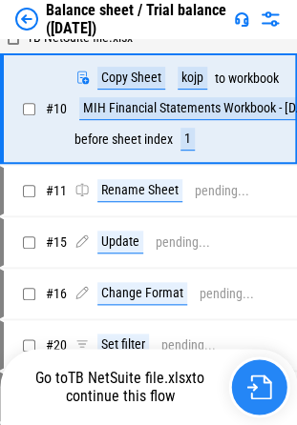
scroll to position [0, 0]
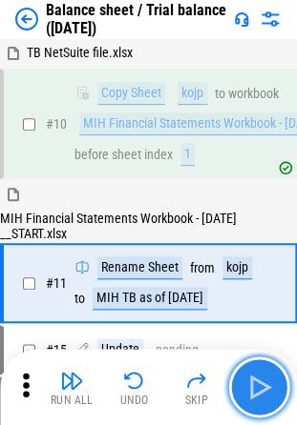
click at [257, 395] on img "button" at bounding box center [258, 387] width 31 height 31
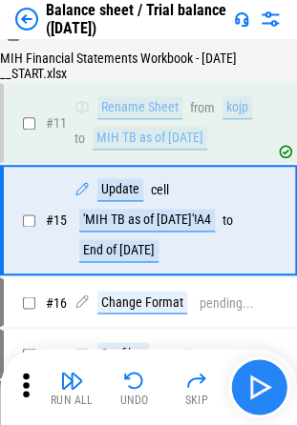
scroll to position [167, 0]
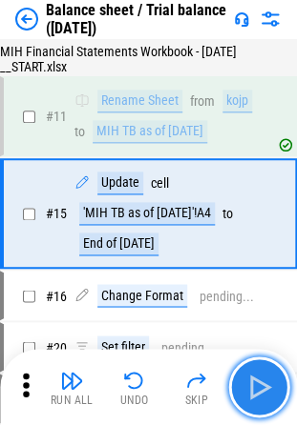
click at [257, 395] on img "button" at bounding box center [258, 387] width 31 height 31
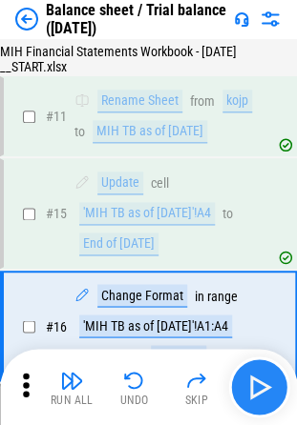
scroll to position [278, 0]
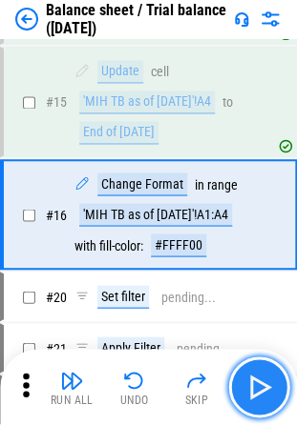
click at [257, 395] on img "button" at bounding box center [258, 387] width 31 height 31
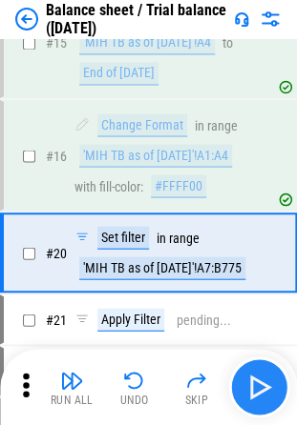
scroll to position [375, 0]
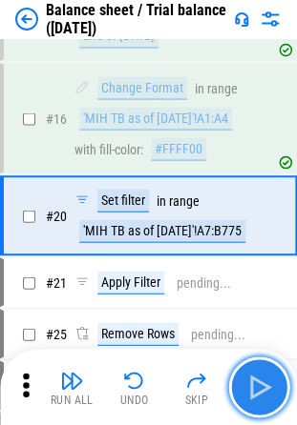
click at [257, 395] on img "button" at bounding box center [258, 387] width 31 height 31
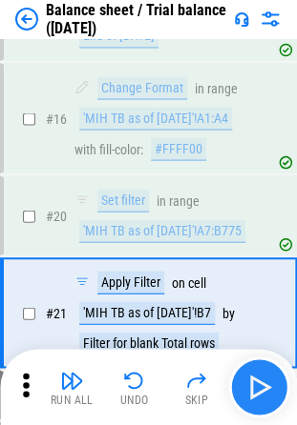
scroll to position [471, 0]
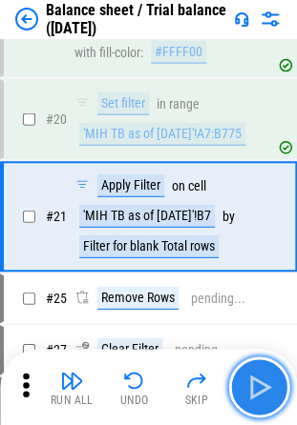
click at [257, 395] on img "button" at bounding box center [258, 387] width 31 height 31
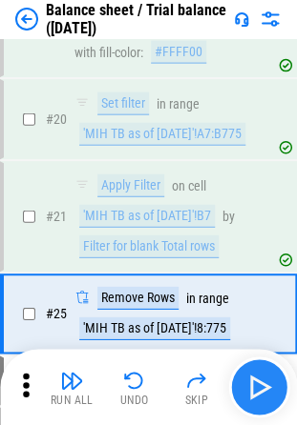
scroll to position [568, 0]
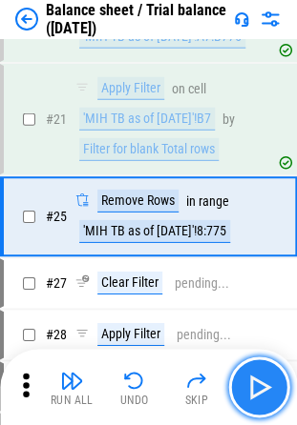
click at [286, 386] on button "button" at bounding box center [258, 387] width 61 height 61
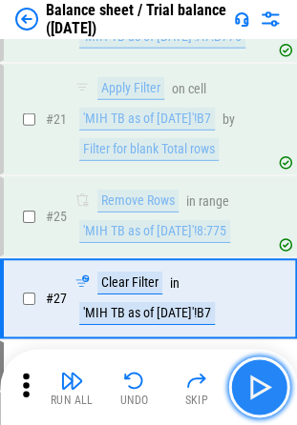
click at [246, 385] on img "button" at bounding box center [258, 387] width 31 height 31
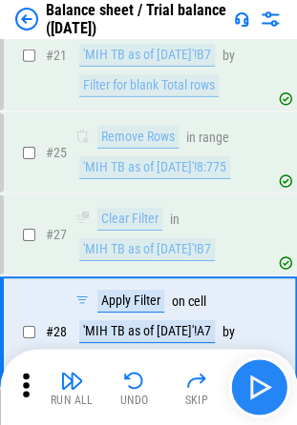
scroll to position [746, 0]
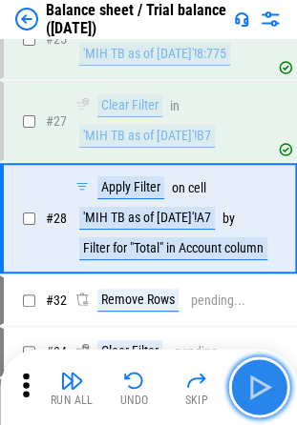
click at [246, 385] on img "button" at bounding box center [258, 387] width 31 height 31
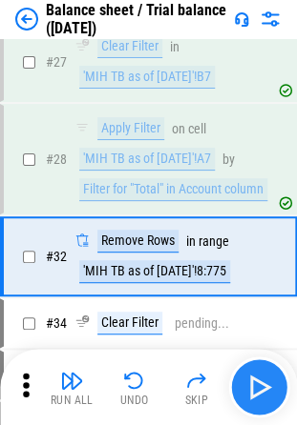
scroll to position [842, 0]
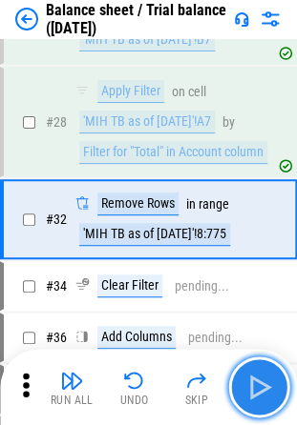
click at [246, 385] on img "button" at bounding box center [258, 387] width 31 height 31
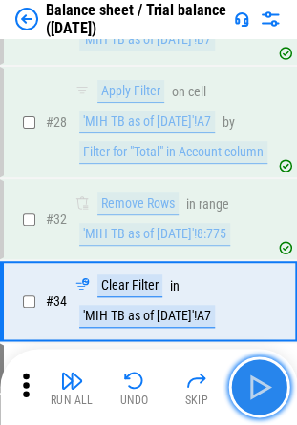
click at [244, 377] on img "button" at bounding box center [258, 387] width 31 height 31
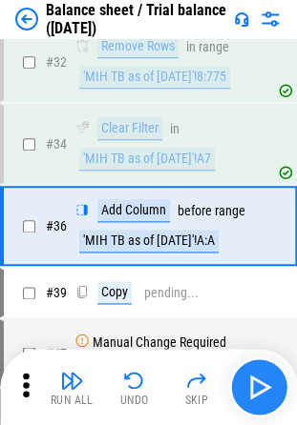
scroll to position [1005, 0]
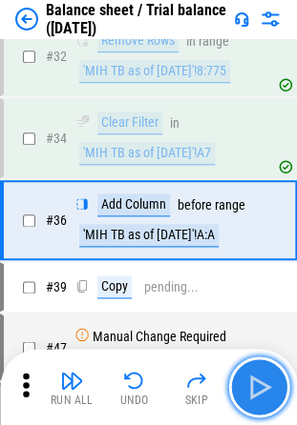
click at [244, 377] on img "button" at bounding box center [258, 387] width 31 height 31
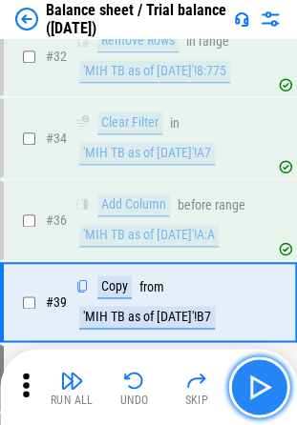
click at [244, 377] on img "button" at bounding box center [258, 387] width 31 height 31
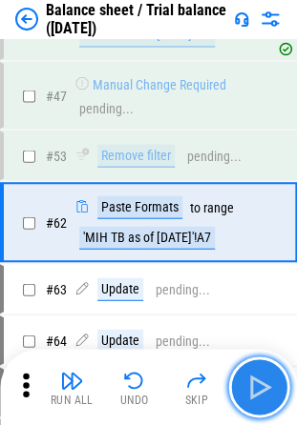
click at [244, 377] on img "button" at bounding box center [258, 387] width 31 height 31
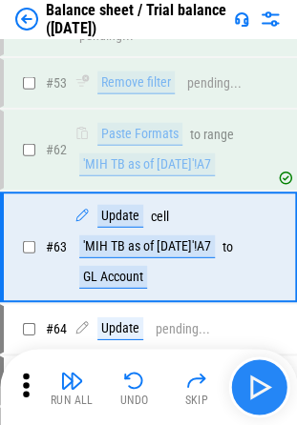
scroll to position [1383, 0]
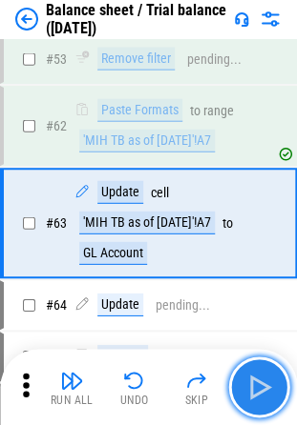
click at [244, 377] on img "button" at bounding box center [258, 387] width 31 height 31
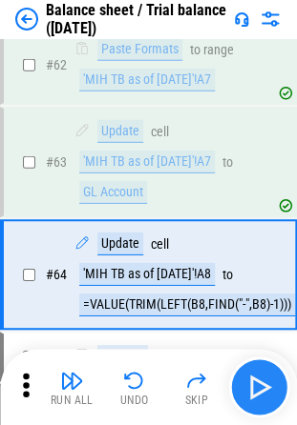
scroll to position [1495, 0]
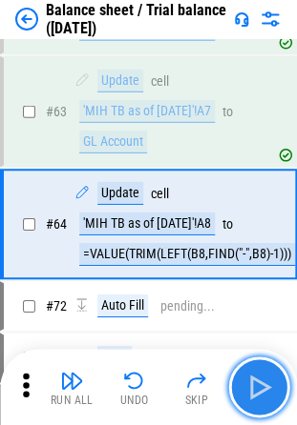
click at [244, 377] on img "button" at bounding box center [258, 387] width 31 height 31
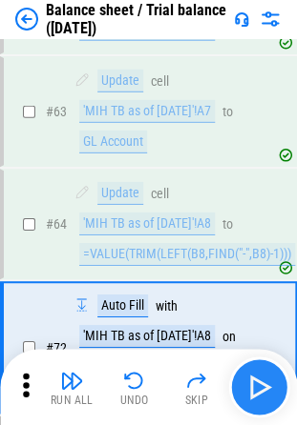
scroll to position [1618, 0]
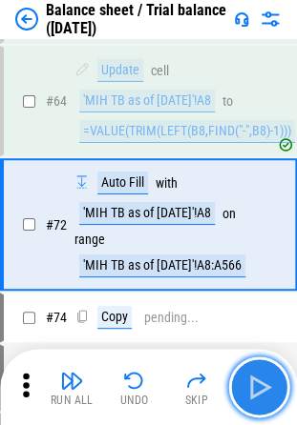
click at [244, 377] on img "button" at bounding box center [258, 387] width 31 height 31
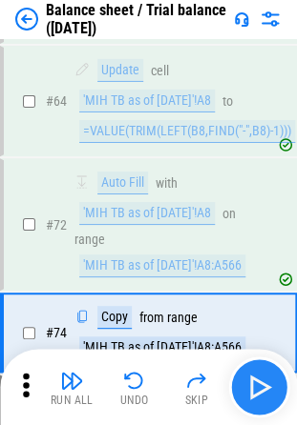
scroll to position [1726, 0]
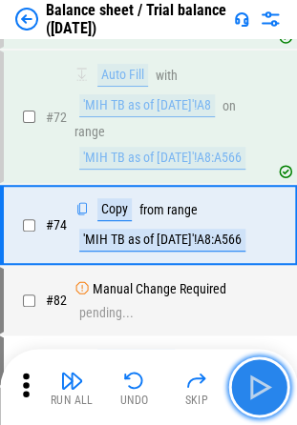
click at [244, 377] on img "button" at bounding box center [258, 387] width 31 height 31
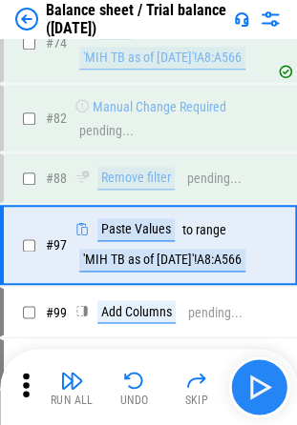
scroll to position [1926, 0]
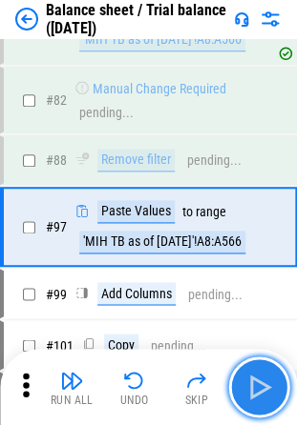
click at [244, 377] on img "button" at bounding box center [258, 387] width 31 height 31
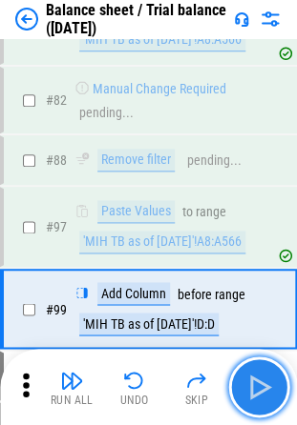
click at [244, 377] on img "button" at bounding box center [258, 387] width 31 height 31
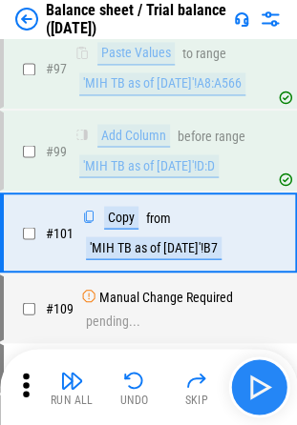
scroll to position [2089, 0]
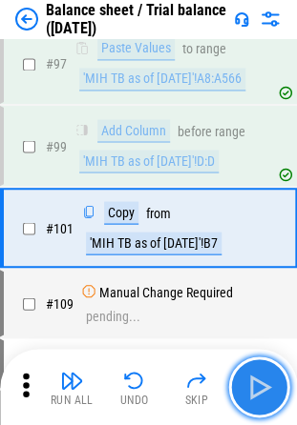
click at [244, 377] on img "button" at bounding box center [258, 387] width 31 height 31
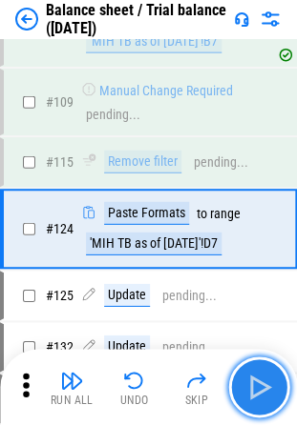
click at [244, 377] on img "button" at bounding box center [258, 387] width 31 height 31
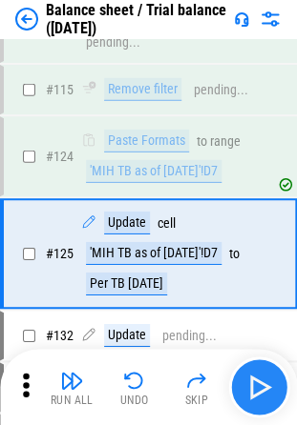
scroll to position [2386, 0]
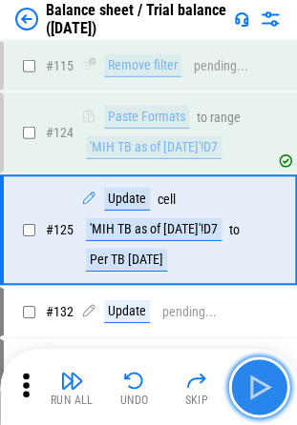
click at [244, 377] on img "button" at bounding box center [258, 387] width 31 height 31
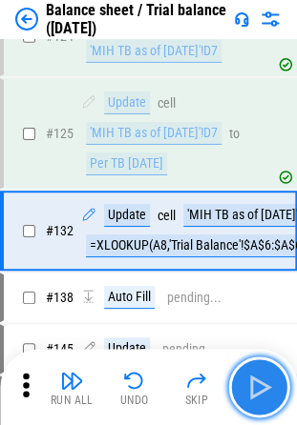
click at [244, 377] on img "button" at bounding box center [258, 387] width 31 height 31
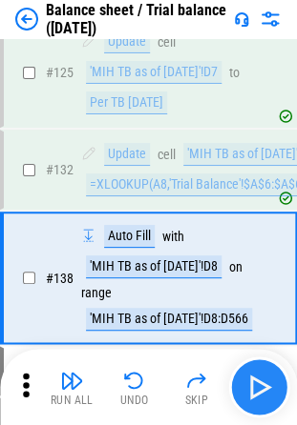
scroll to position [2590, 0]
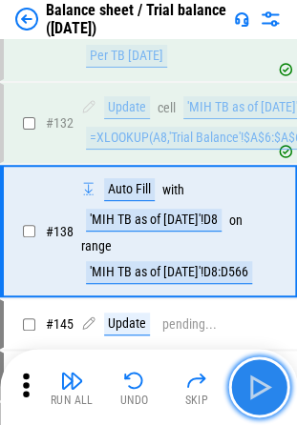
click at [244, 377] on img "button" at bounding box center [258, 387] width 31 height 31
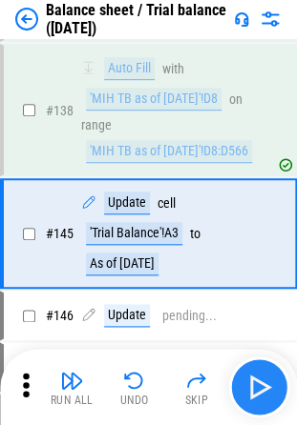
scroll to position [2713, 0]
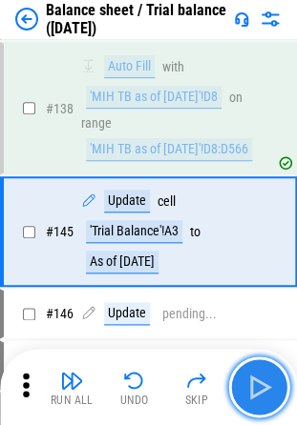
click at [244, 377] on img "button" at bounding box center [258, 387] width 31 height 31
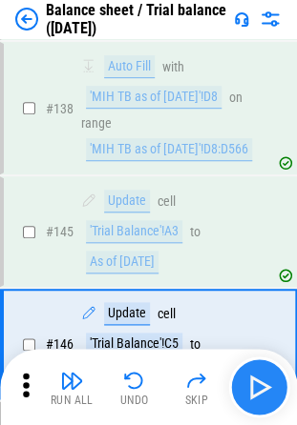
scroll to position [2824, 0]
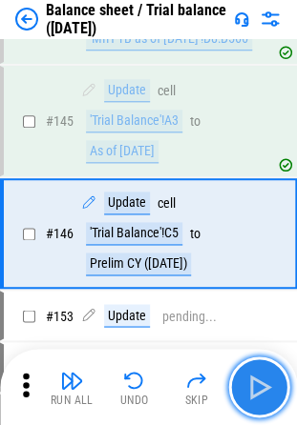
click at [244, 377] on img "button" at bounding box center [258, 387] width 31 height 31
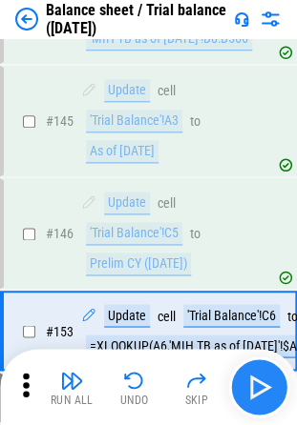
scroll to position [2921, 0]
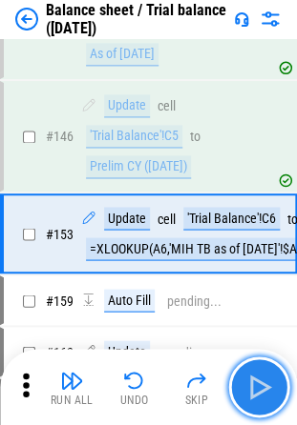
click at [258, 384] on img "button" at bounding box center [258, 387] width 31 height 31
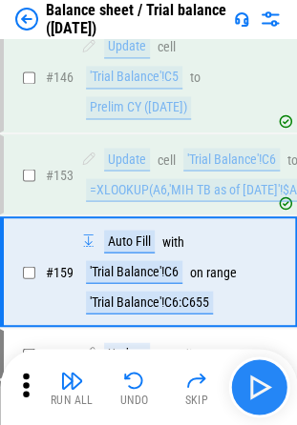
scroll to position [3018, 0]
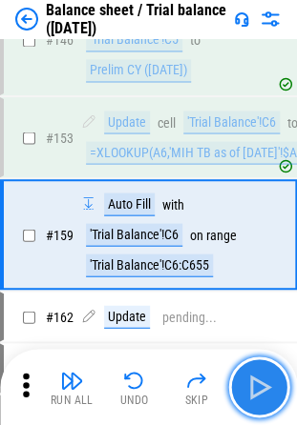
click at [258, 384] on img "button" at bounding box center [258, 387] width 31 height 31
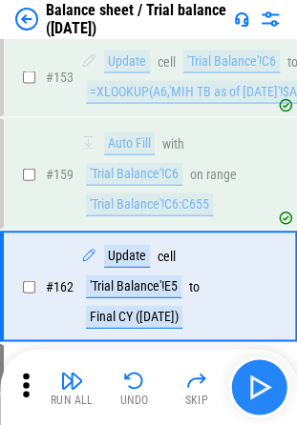
scroll to position [3129, 0]
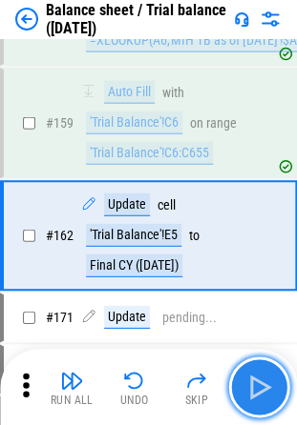
click at [258, 384] on img "button" at bounding box center [258, 387] width 31 height 31
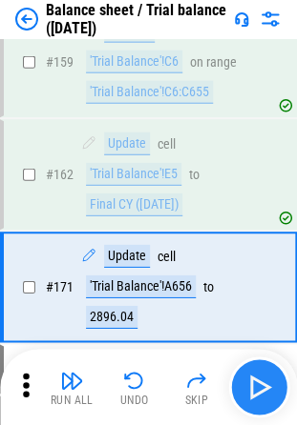
scroll to position [3241, 0]
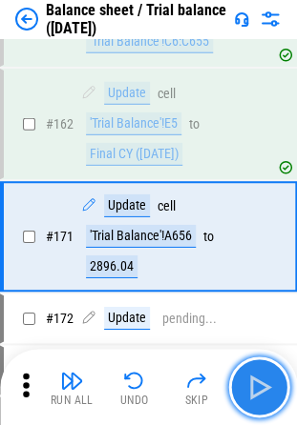
click at [258, 384] on img "button" at bounding box center [258, 387] width 31 height 31
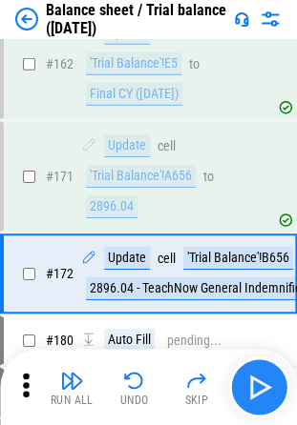
scroll to position [3337, 0]
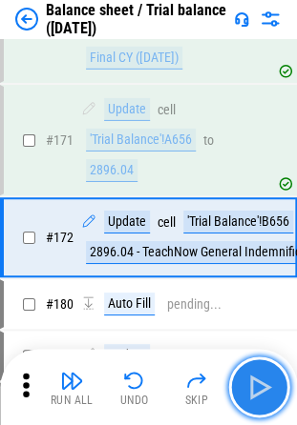
click at [258, 384] on img "button" at bounding box center [258, 387] width 31 height 31
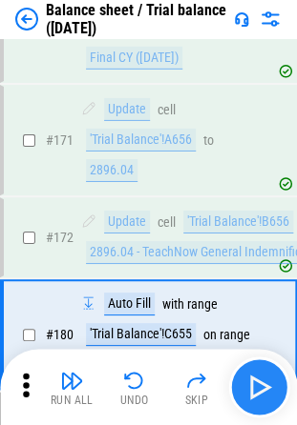
scroll to position [3433, 0]
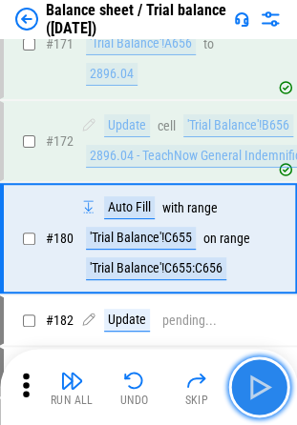
click at [258, 384] on img "button" at bounding box center [258, 387] width 31 height 31
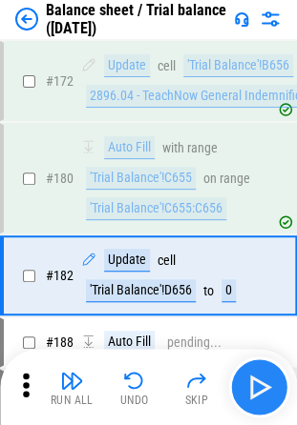
scroll to position [3530, 0]
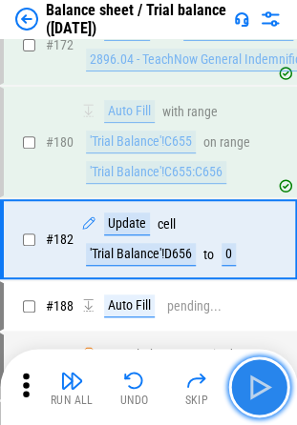
click at [258, 384] on img "button" at bounding box center [258, 387] width 31 height 31
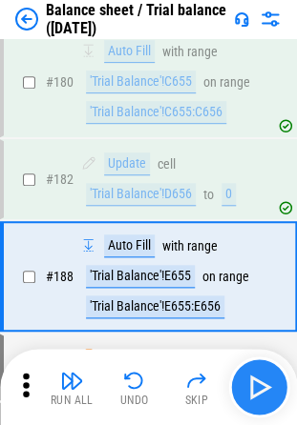
scroll to position [3627, 0]
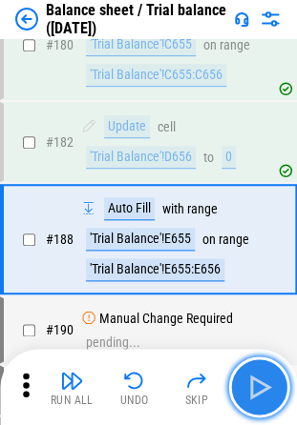
click at [258, 384] on img "button" at bounding box center [258, 387] width 31 height 31
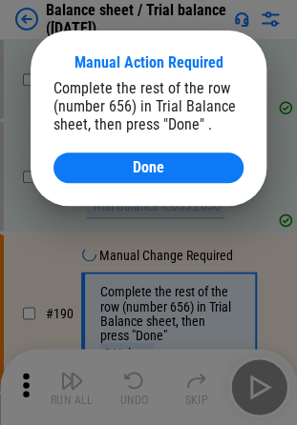
scroll to position [3762, 0]
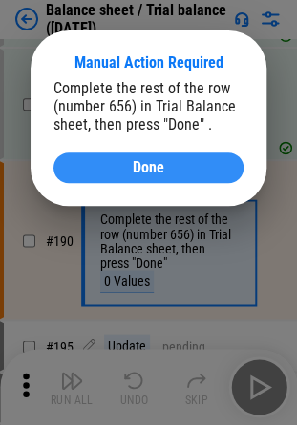
click at [108, 175] on div "Done" at bounding box center [148, 167] width 144 height 15
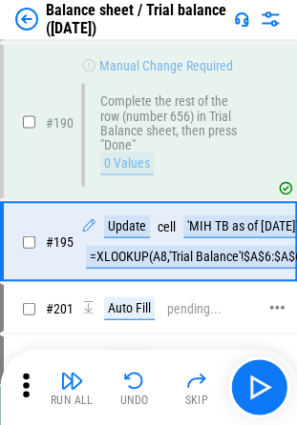
scroll to position [3881, 0]
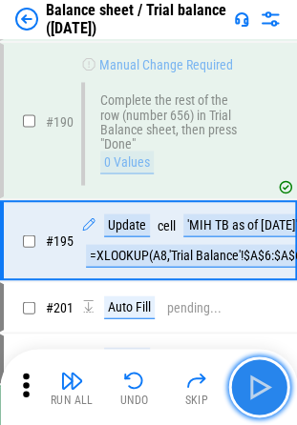
click at [256, 404] on button "button" at bounding box center [258, 387] width 61 height 61
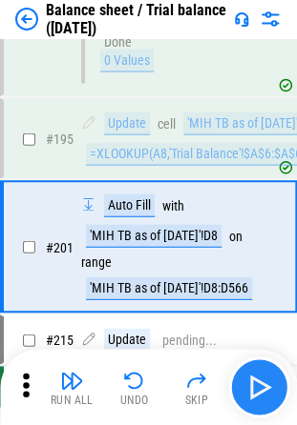
scroll to position [3987, 0]
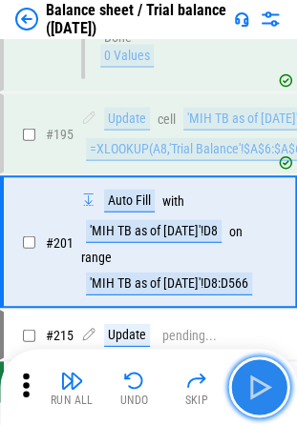
click at [257, 395] on img "button" at bounding box center [258, 387] width 31 height 31
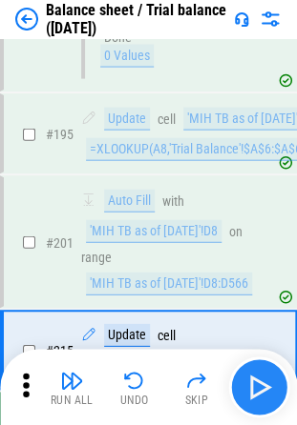
scroll to position [4060, 0]
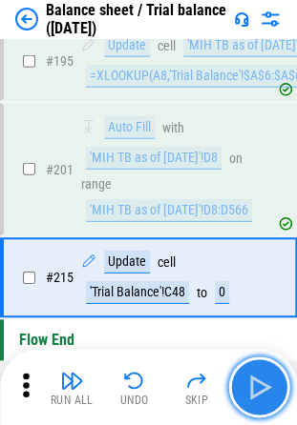
click at [257, 395] on img "button" at bounding box center [258, 387] width 31 height 31
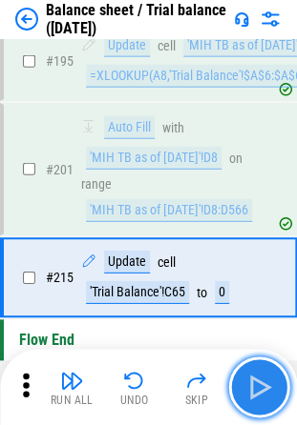
click at [257, 395] on img "button" at bounding box center [258, 387] width 31 height 31
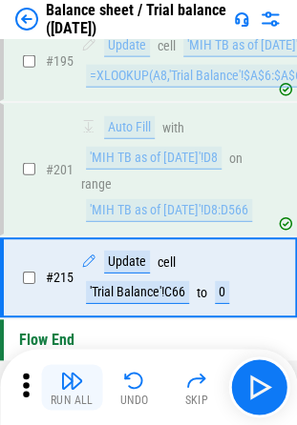
click at [93, 387] on button "Run All" at bounding box center [71, 387] width 61 height 46
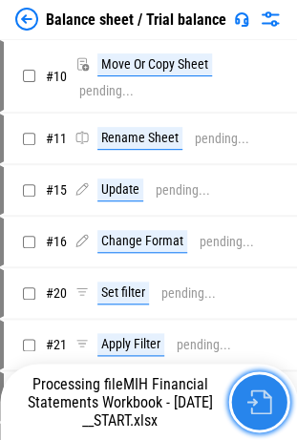
click at [276, 404] on button "button" at bounding box center [258, 401] width 61 height 61
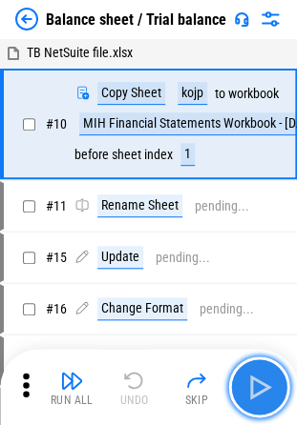
click at [257, 395] on img "button" at bounding box center [258, 387] width 31 height 31
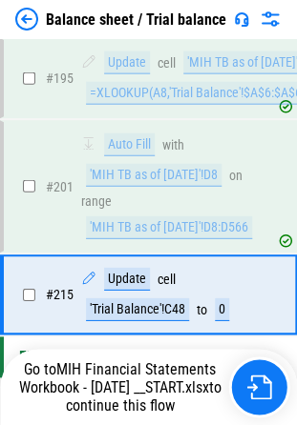
scroll to position [4060, 0]
